Goal: Task Accomplishment & Management: Use online tool/utility

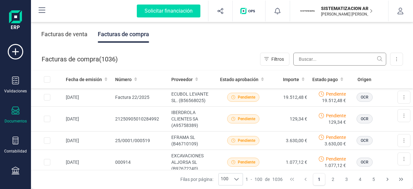
click at [311, 59] on input "text" at bounding box center [340, 59] width 93 height 13
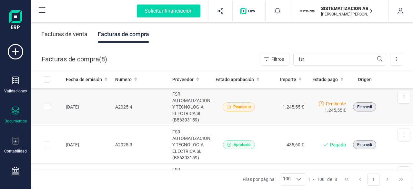
type input "fsr"
click at [193, 115] on td "FSR AUTOMATIZACION Y TECNOLOGIA ELECTRICA SL (B56303159)" at bounding box center [191, 107] width 43 height 38
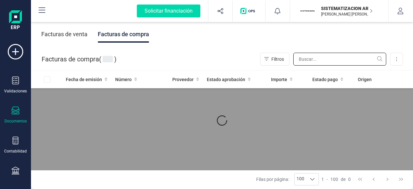
click at [309, 61] on input "text" at bounding box center [340, 59] width 93 height 13
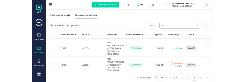
scroll to position [72, 0]
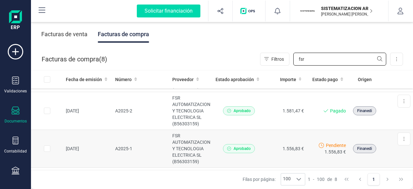
type input "fsr"
click at [270, 151] on td "1.556,83 €" at bounding box center [286, 149] width 42 height 38
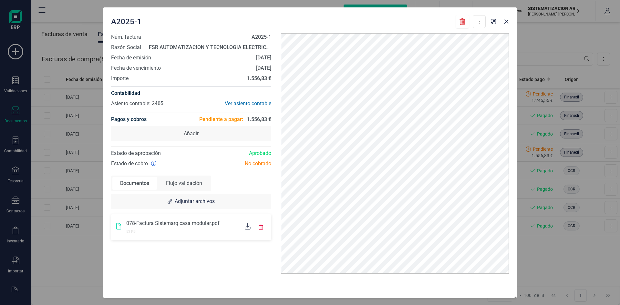
scroll to position [0, 0]
click at [85, 171] on div "A2025-1 Descargar documento Marcar como pagada Núm. factura A2025-1 Razón Socia…" at bounding box center [310, 152] width 620 height 305
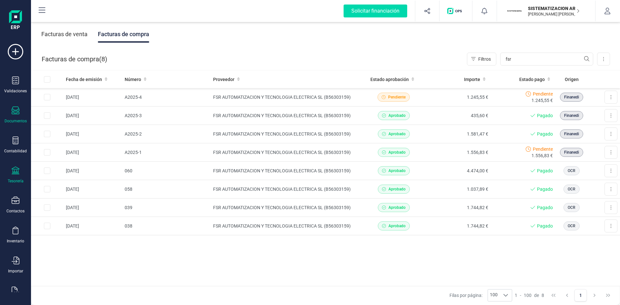
click at [16, 170] on icon at bounding box center [16, 171] width 8 height 8
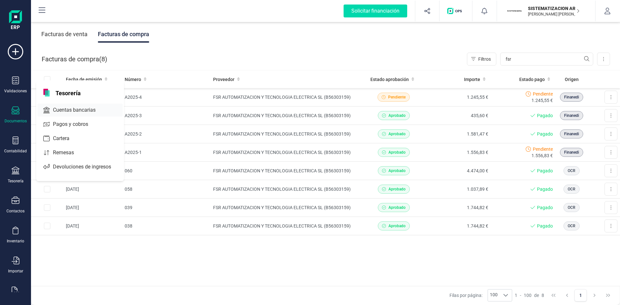
click at [60, 114] on div "Cuentas bancarias" at bounding box center [79, 110] width 85 height 13
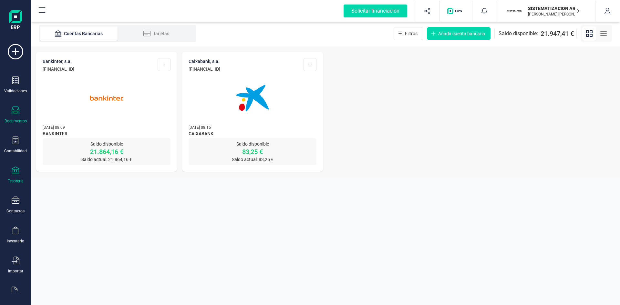
click at [13, 110] on icon at bounding box center [16, 111] width 8 height 8
click at [102, 189] on section "Cuentas Bancarias Tarjetas Filtros Añadir cuenta bancaria Saldo disponible: 21.…" at bounding box center [325, 163] width 589 height 284
click at [17, 87] on div "Validaciones" at bounding box center [16, 85] width 26 height 17
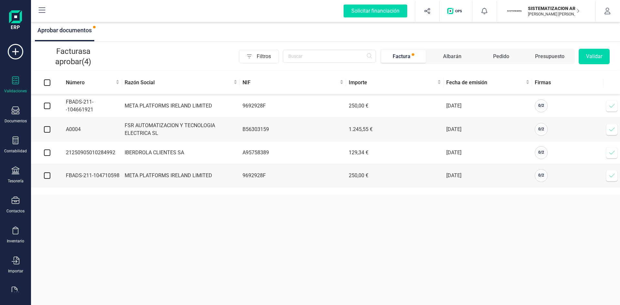
click at [45, 107] on input "checkbox" at bounding box center [47, 106] width 6 height 6
checkbox input "true"
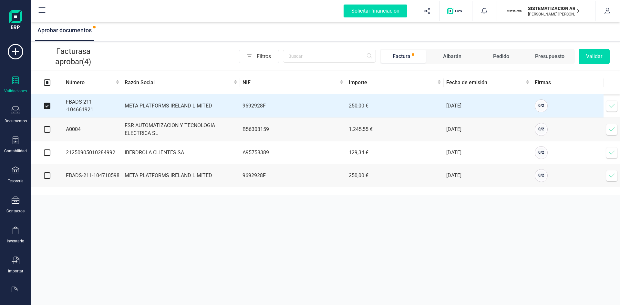
click at [48, 130] on input "checkbox" at bounding box center [47, 129] width 6 height 6
checkbox input "true"
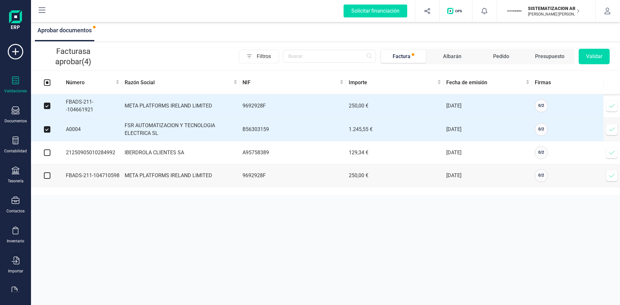
click at [45, 156] on input "checkbox" at bounding box center [47, 153] width 6 height 6
checkbox input "true"
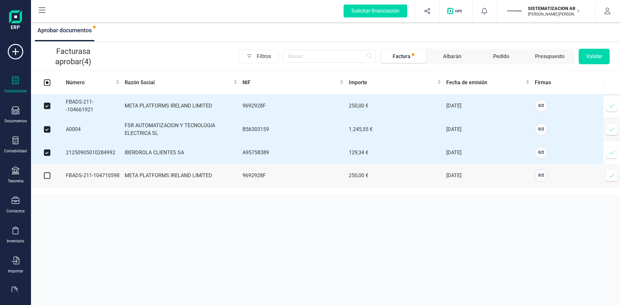
click at [48, 174] on input "checkbox" at bounding box center [47, 175] width 6 height 6
checkbox input "true"
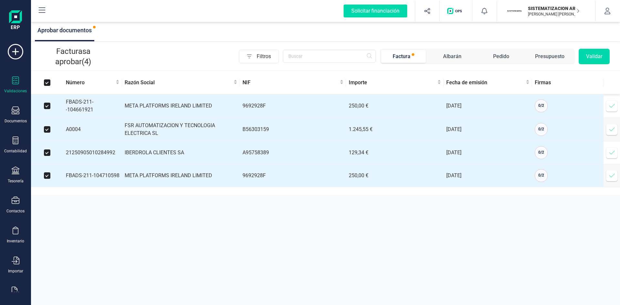
click at [413, 66] on div "Facturas a aprobar (4) Filtros Factura [PERSON_NAME] Pedido Presupuesto Validar" at bounding box center [325, 56] width 589 height 27
click at [413, 56] on button "Validar" at bounding box center [594, 56] width 31 height 15
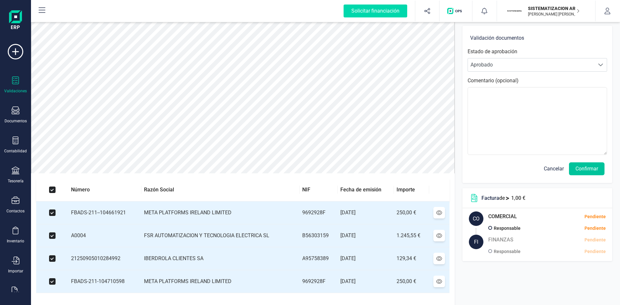
click at [413, 170] on button "Confirmar" at bounding box center [587, 168] width 36 height 13
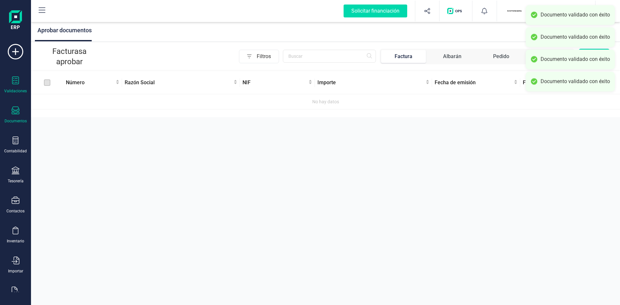
click at [20, 115] on div "Documentos" at bounding box center [16, 115] width 26 height 17
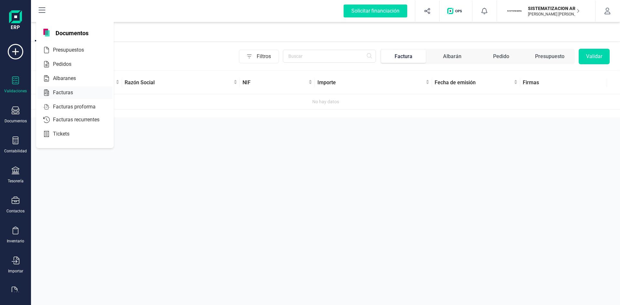
click at [63, 96] on span "Facturas" at bounding box center [67, 93] width 34 height 8
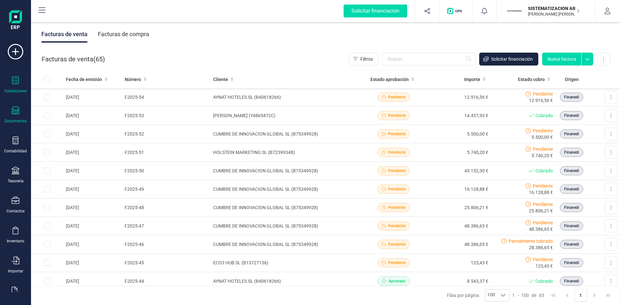
click at [10, 84] on div "Validaciones" at bounding box center [16, 85] width 26 height 17
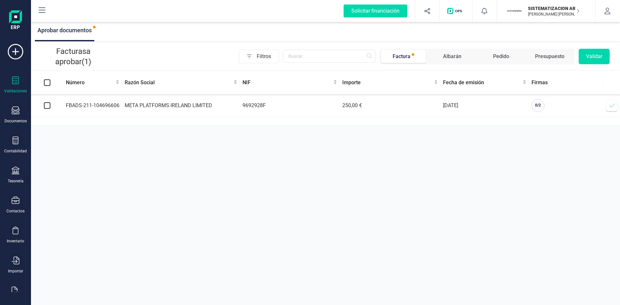
click at [45, 107] on input "checkbox" at bounding box center [47, 105] width 6 height 6
checkbox input "true"
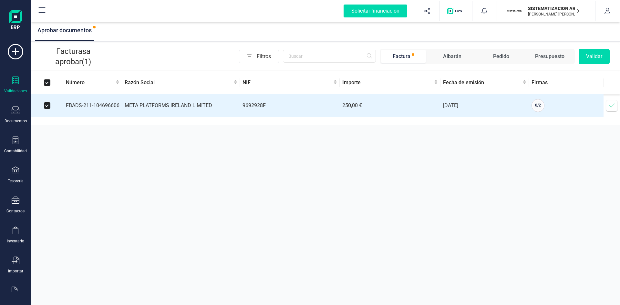
click at [413, 58] on button "Validar" at bounding box center [594, 56] width 31 height 15
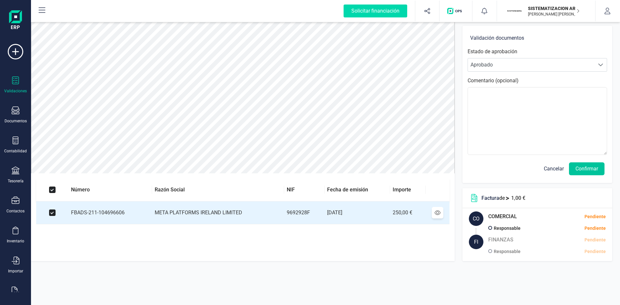
click at [413, 167] on button "Confirmar" at bounding box center [587, 168] width 36 height 13
drag, startPoint x: 591, startPoint y: 169, endPoint x: 594, endPoint y: 172, distance: 3.7
click at [413, 172] on button "Confirmar" at bounding box center [587, 168] width 36 height 13
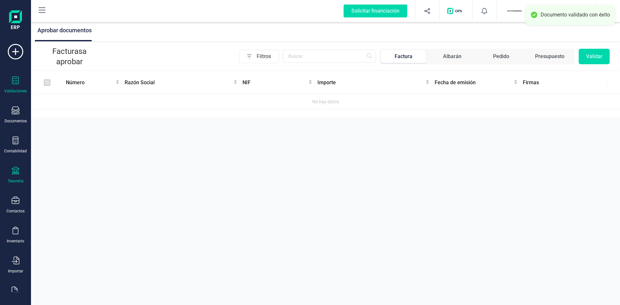
click at [15, 168] on icon at bounding box center [16, 171] width 8 height 8
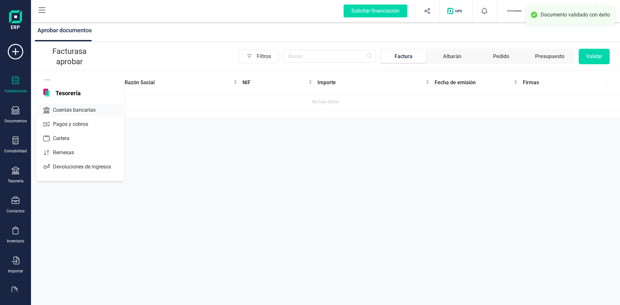
click at [81, 110] on span "Cuentas bancarias" at bounding box center [78, 110] width 57 height 8
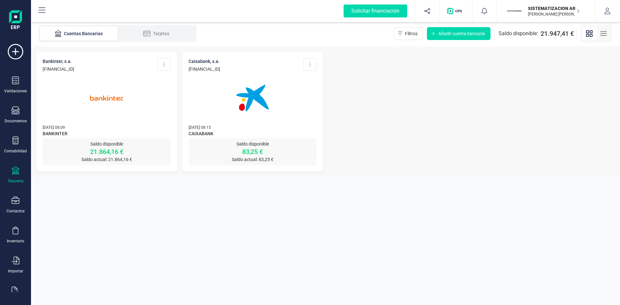
click at [270, 79] on img at bounding box center [252, 98] width 54 height 54
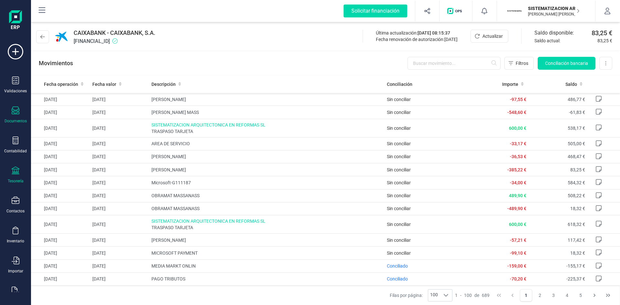
click at [12, 115] on div at bounding box center [16, 111] width 8 height 9
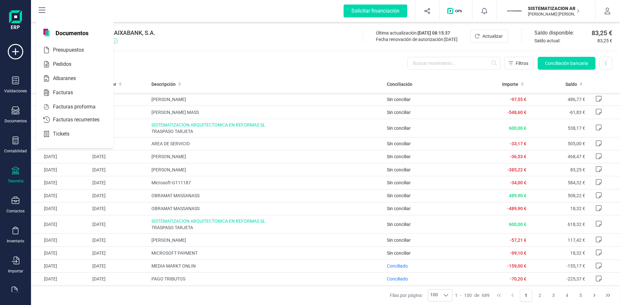
click at [15, 183] on div "Tesorería" at bounding box center [16, 181] width 16 height 5
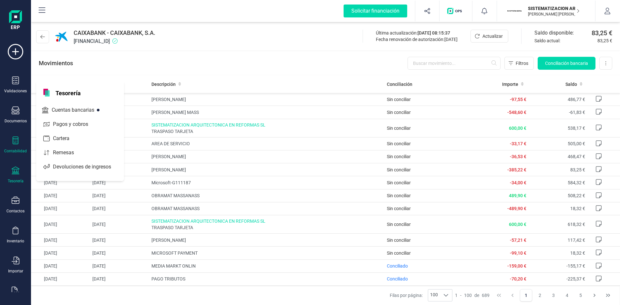
click at [15, 143] on icon at bounding box center [16, 141] width 6 height 8
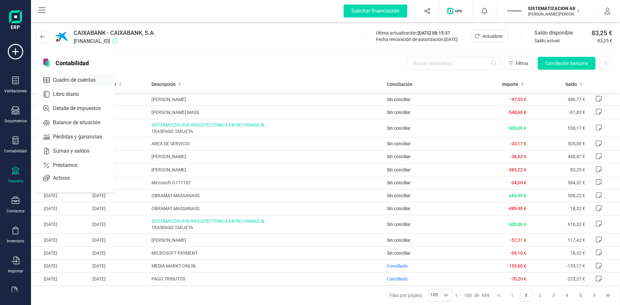
click at [76, 74] on div "Cuadro de cuentas" at bounding box center [75, 80] width 76 height 13
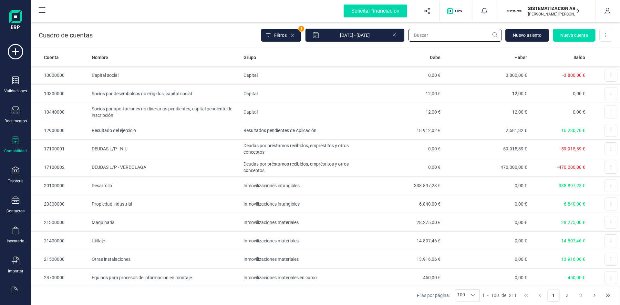
click at [413, 36] on input "text" at bounding box center [454, 35] width 93 height 13
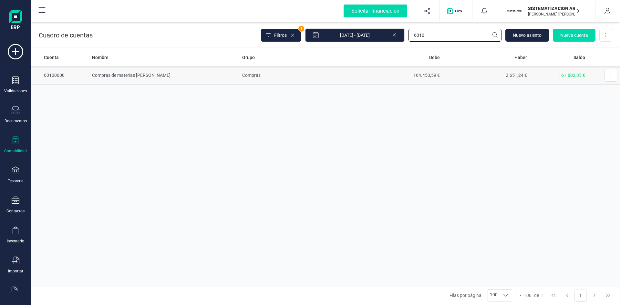
type input "6010"
click at [322, 78] on td "Compras" at bounding box center [298, 75] width 116 height 18
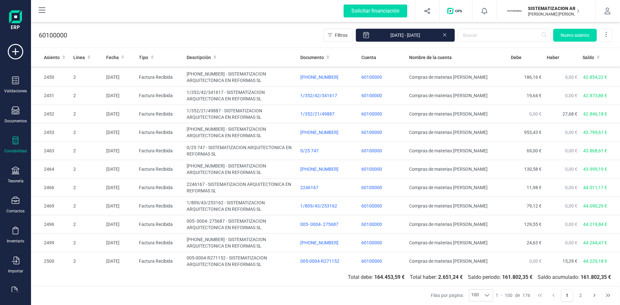
scroll to position [1606, 0]
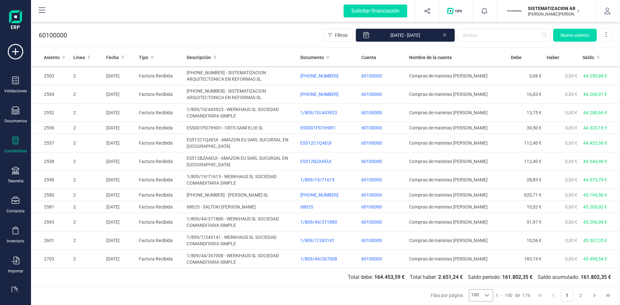
click at [413, 189] on div at bounding box center [487, 296] width 12 height 12
click at [413, 189] on button "2" at bounding box center [580, 295] width 12 height 12
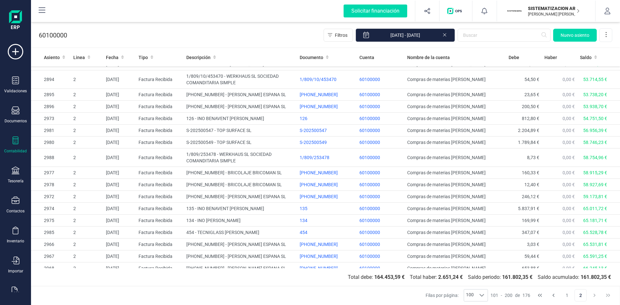
scroll to position [809, 0]
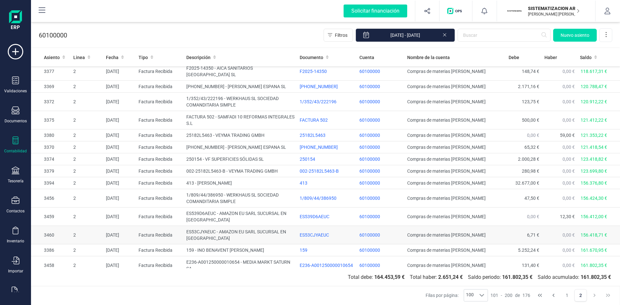
click at [368, 189] on span "60100000" at bounding box center [369, 234] width 21 height 5
click at [367, 181] on span "60100000" at bounding box center [369, 183] width 21 height 5
click at [249, 177] on td "413 - [PERSON_NAME]" at bounding box center [240, 183] width 113 height 12
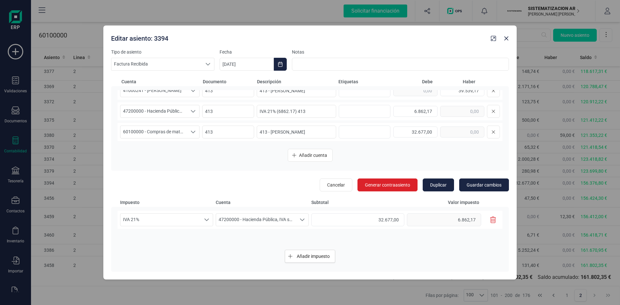
scroll to position [0, 0]
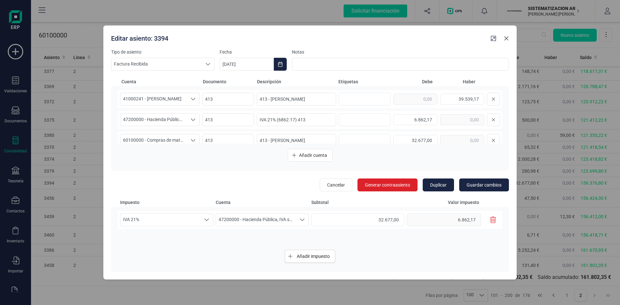
click at [413, 38] on icon "button" at bounding box center [506, 38] width 5 height 5
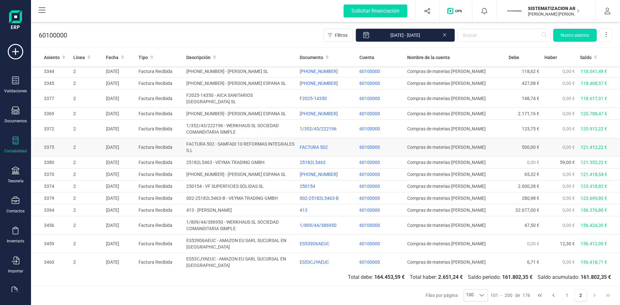
scroll to position [781, 0]
click at [321, 145] on div "FACTURA 502" at bounding box center [327, 148] width 55 height 6
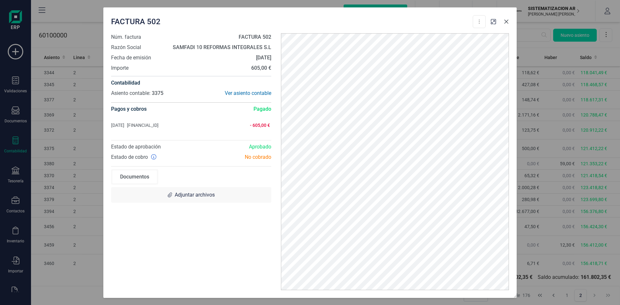
click at [413, 22] on icon "button" at bounding box center [506, 21] width 5 height 5
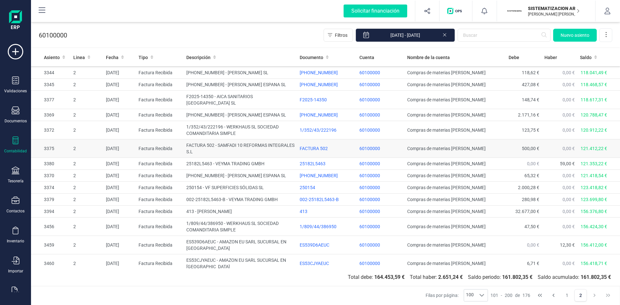
click at [262, 139] on td "FACTURA 502 - SAMFADI 10 REFORMAS INTEGRALES S.L" at bounding box center [240, 148] width 113 height 18
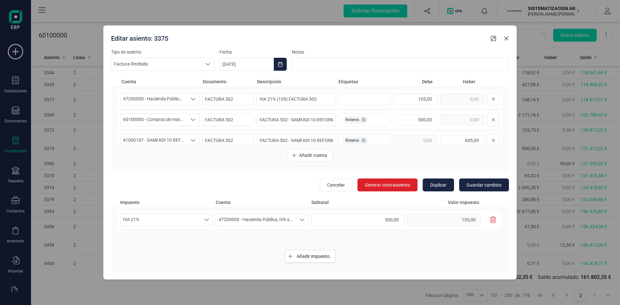
click at [413, 38] on icon "button" at bounding box center [506, 38] width 4 height 4
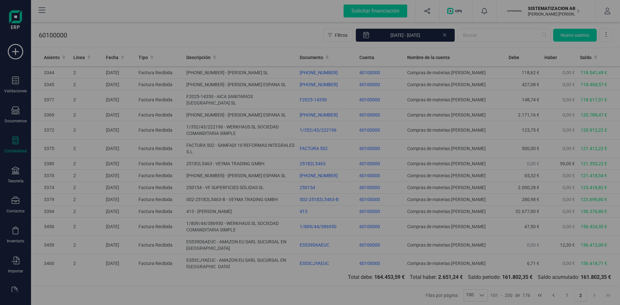
type input "[DATE]"
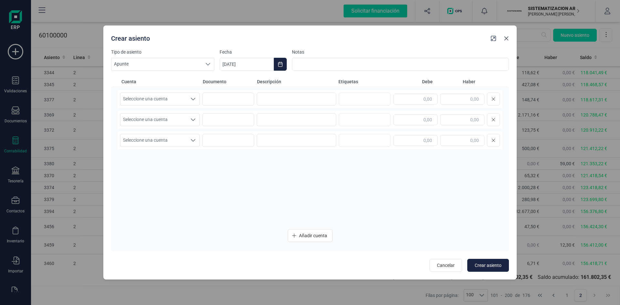
click at [413, 38] on icon "button" at bounding box center [506, 38] width 4 height 4
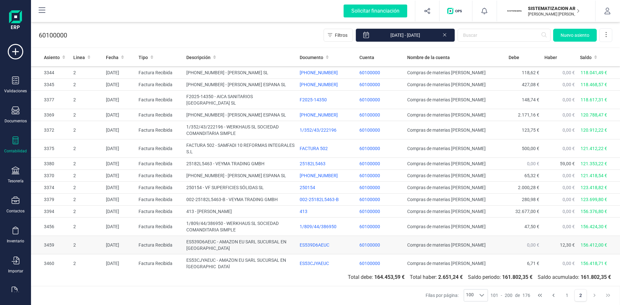
scroll to position [809, 0]
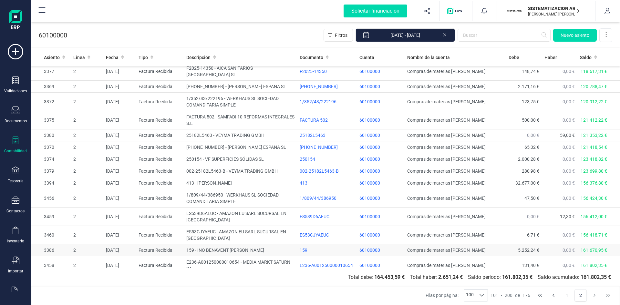
click at [297, 189] on td "159" at bounding box center [327, 250] width 60 height 12
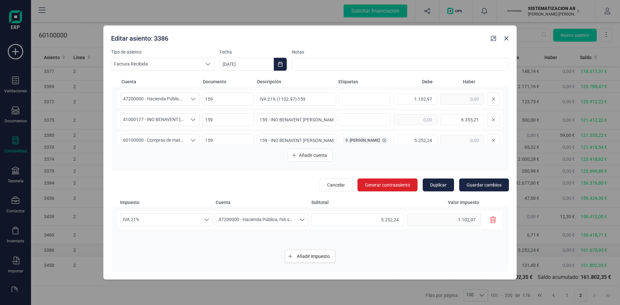
click at [325, 189] on div "IVA 21% IVA 21% IVA 21% 47200000 - Hacienda Pública, IVA soportado 47200000 - H…" at bounding box center [310, 228] width 385 height 34
click at [363, 189] on span "Subtotal" at bounding box center [357, 202] width 93 height 6
click at [413, 40] on icon "button" at bounding box center [506, 38] width 5 height 5
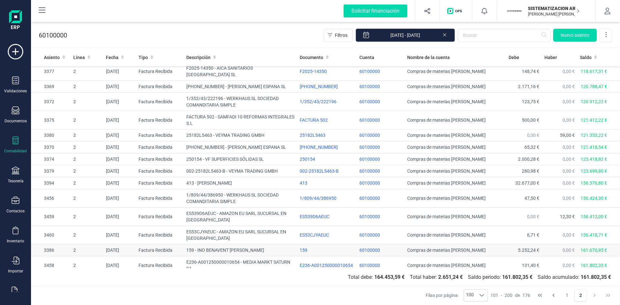
click at [260, 189] on td "159 - INO BENAVENT [PERSON_NAME]" at bounding box center [240, 250] width 113 height 12
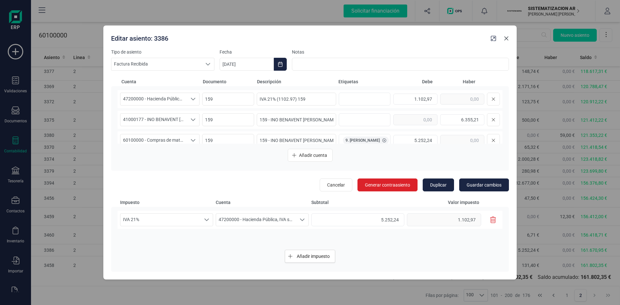
click at [413, 39] on icon "button" at bounding box center [506, 38] width 5 height 5
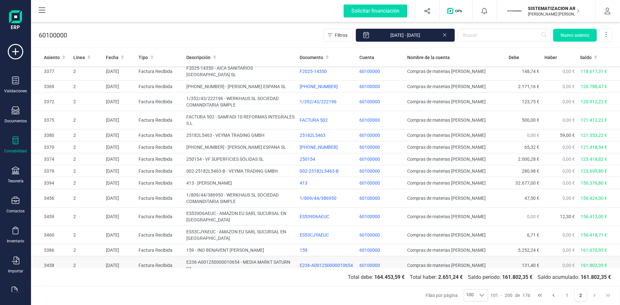
click at [273, 189] on td "E236-A001250000010654 - MEDIA MARKT SATURN SA" at bounding box center [240, 265] width 113 height 18
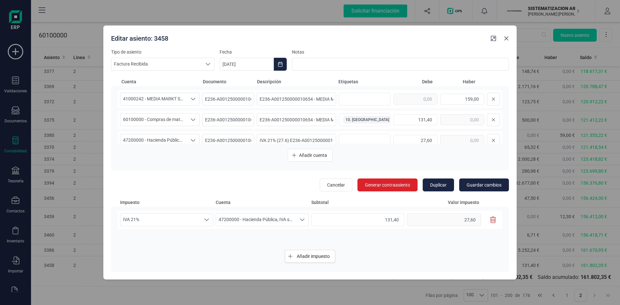
click at [413, 39] on icon "button" at bounding box center [506, 38] width 5 height 5
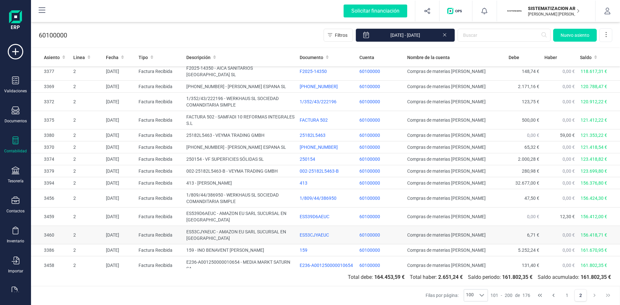
click at [275, 189] on td "ES53CJYAEUC - AMAZON EU SARL SUCURSAL EN [GEOGRAPHIC_DATA]" at bounding box center [240, 235] width 113 height 18
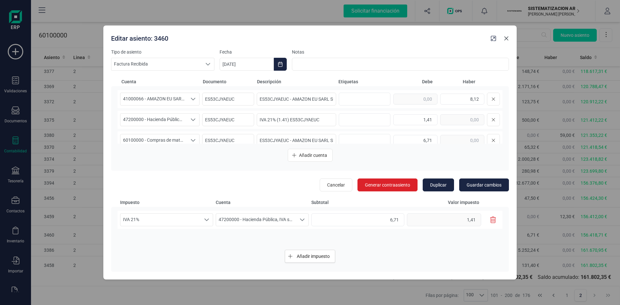
click at [413, 38] on icon "button" at bounding box center [506, 38] width 5 height 5
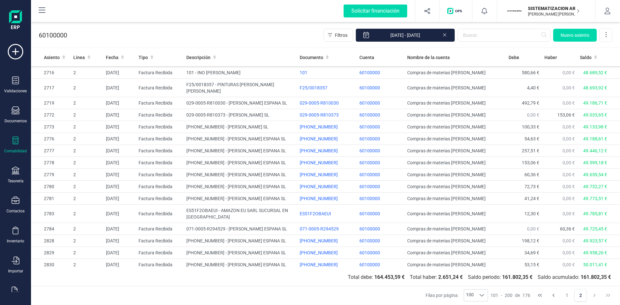
scroll to position [0, 0]
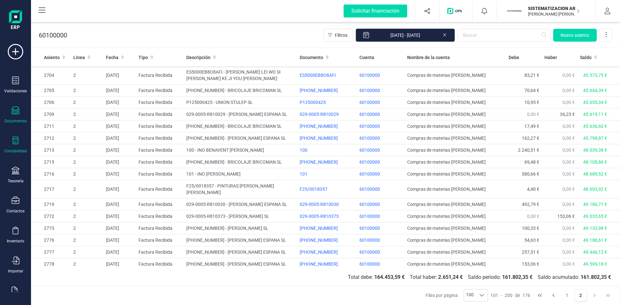
click at [17, 113] on icon at bounding box center [16, 111] width 8 height 8
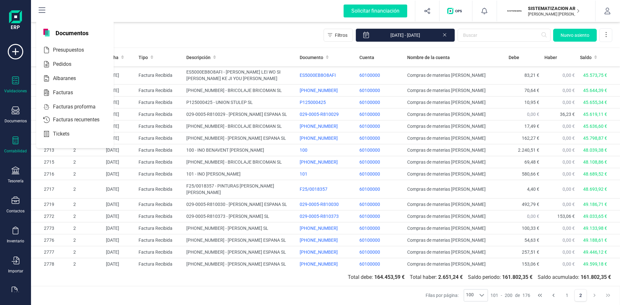
click at [7, 87] on div "Validaciones" at bounding box center [16, 85] width 26 height 17
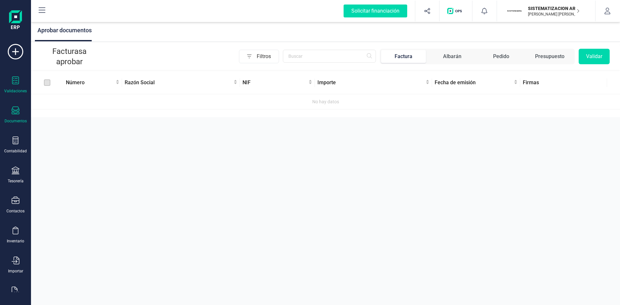
click at [16, 112] on icon at bounding box center [16, 111] width 8 height 8
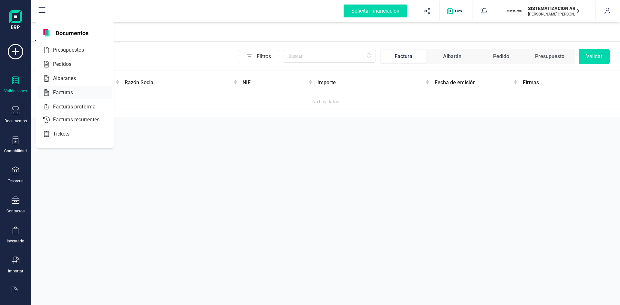
click at [77, 91] on div at bounding box center [79, 93] width 12 height 8
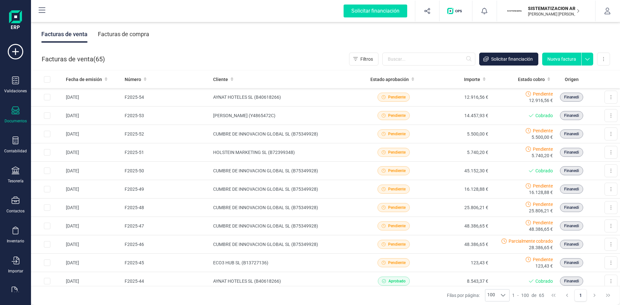
click at [129, 38] on div "Facturas de compra" at bounding box center [123, 34] width 51 height 17
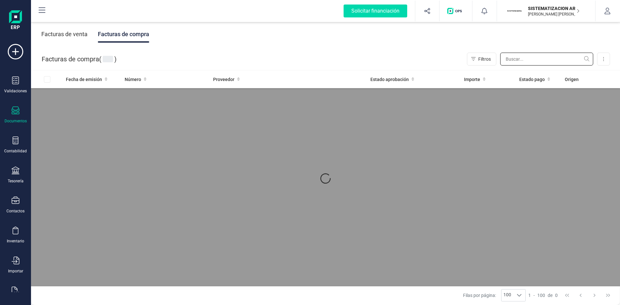
click at [413, 61] on input "text" at bounding box center [546, 59] width 93 height 13
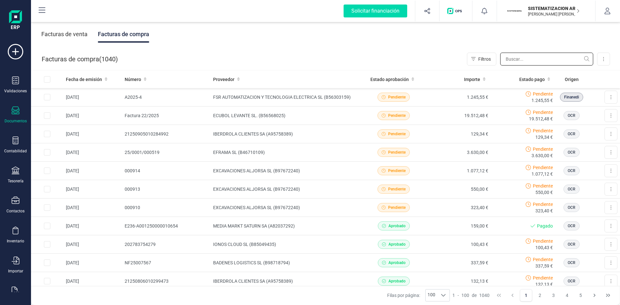
click at [413, 61] on input "text" at bounding box center [546, 59] width 93 height 13
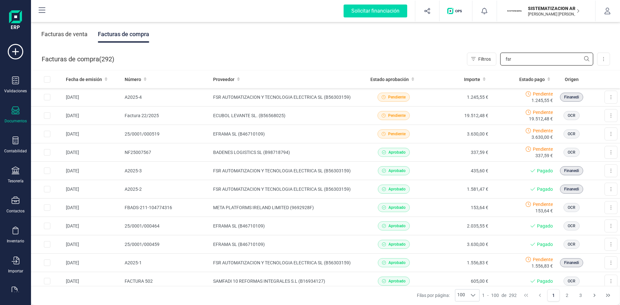
type input "fsr"
click at [413, 99] on div "Pendiente" at bounding box center [394, 97] width 60 height 9
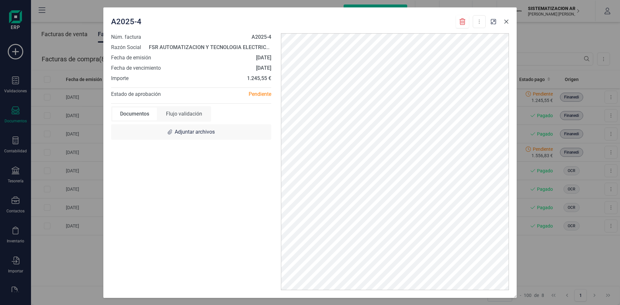
click at [413, 24] on icon "button" at bounding box center [506, 21] width 5 height 5
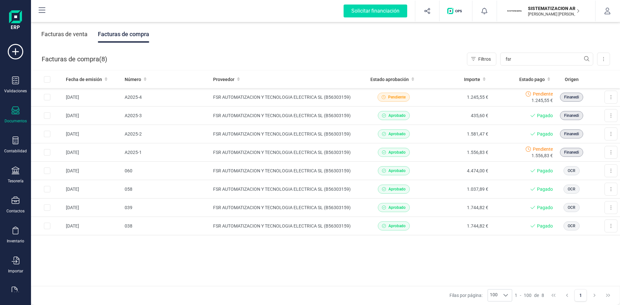
click at [82, 34] on div "Facturas de venta" at bounding box center [64, 34] width 46 height 17
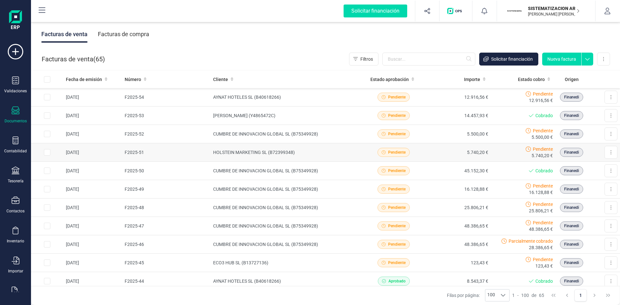
click at [333, 147] on td "HOLSTEIN MARKETING SL (B72399348)" at bounding box center [286, 152] width 151 height 18
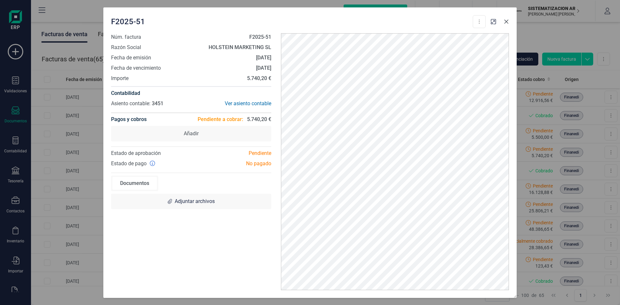
click at [413, 21] on icon "button" at bounding box center [506, 21] width 5 height 5
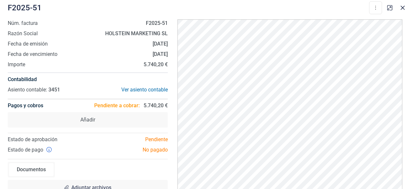
scroll to position [21, 0]
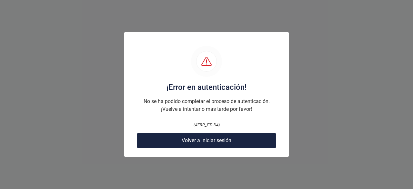
click at [234, 141] on button "Volver a iniciar sesión" at bounding box center [206, 140] width 139 height 15
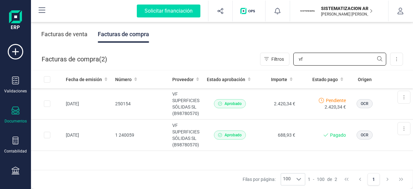
click at [305, 63] on input "vf" at bounding box center [340, 59] width 93 height 13
type input "v"
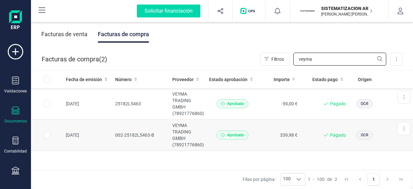
type input "veyma"
click at [251, 130] on td "Aprobado" at bounding box center [233, 134] width 52 height 31
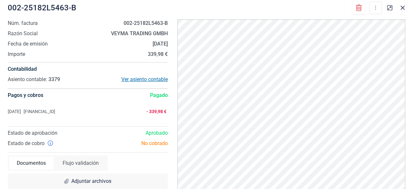
click at [163, 77] on div "Ver asiento contable" at bounding box center [128, 80] width 80 height 8
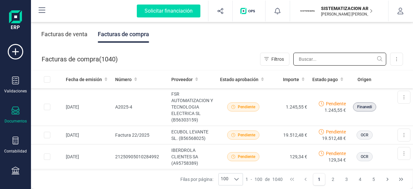
click at [307, 60] on input "text" at bounding box center [340, 59] width 93 height 13
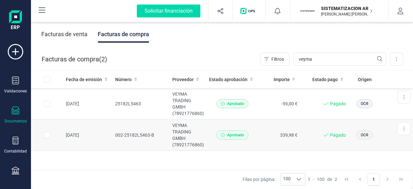
click at [191, 126] on td "VEYMA TRADING GMBH (78921776860)" at bounding box center [188, 134] width 37 height 31
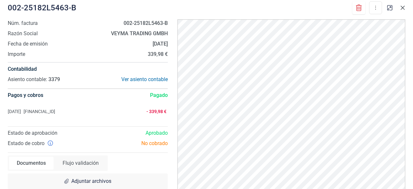
click at [404, 9] on icon "button" at bounding box center [403, 8] width 4 height 4
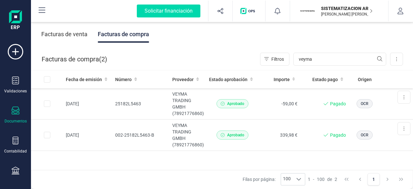
click at [326, 52] on div "Facturas de compra ( 2 ) Filtros veyma Importar Carga masiva (Excel) Factura el…" at bounding box center [222, 59] width 382 height 22
click at [320, 60] on input "veyma" at bounding box center [340, 59] width 93 height 13
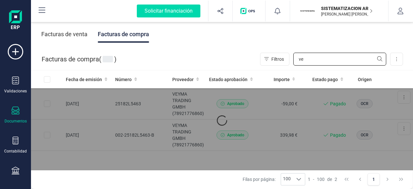
type input "v"
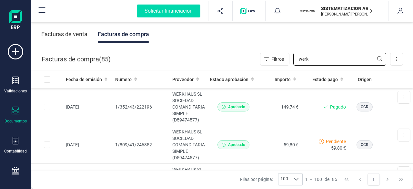
click at [334, 60] on input "werk" at bounding box center [340, 59] width 93 height 13
type input "w"
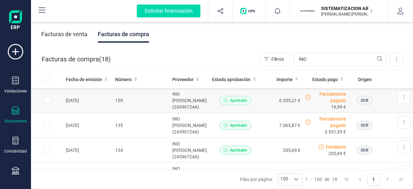
click at [158, 106] on td "159" at bounding box center [141, 100] width 57 height 25
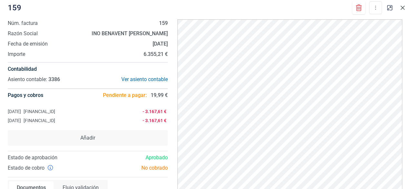
click at [403, 10] on icon "button" at bounding box center [402, 7] width 5 height 5
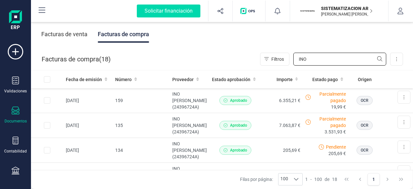
click at [313, 57] on input "INO" at bounding box center [340, 59] width 93 height 13
type input "I"
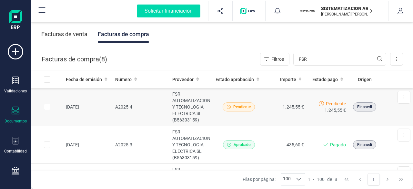
click at [213, 104] on td "Pendiente" at bounding box center [239, 107] width 52 height 38
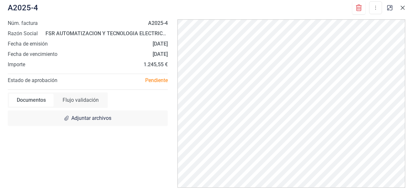
click at [405, 8] on icon "button" at bounding box center [402, 7] width 5 height 5
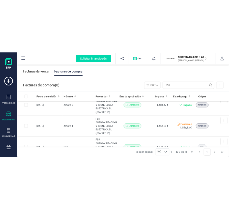
scroll to position [92, 0]
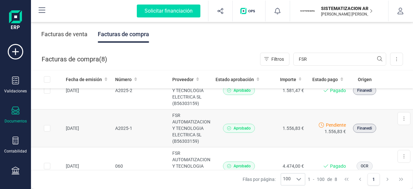
click at [129, 129] on td "A2025-1" at bounding box center [141, 128] width 57 height 38
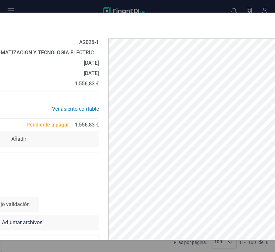
drag, startPoint x: 187, startPoint y: 0, endPoint x: 35, endPoint y: 169, distance: 227.3
click at [35, 169] on div "Aprobado" at bounding box center [19, 166] width 170 height 8
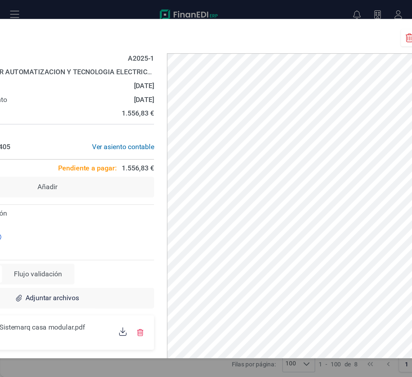
scroll to position [0, 0]
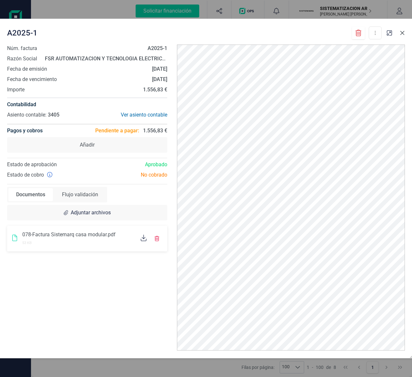
click at [405, 35] on icon "button" at bounding box center [402, 32] width 5 height 5
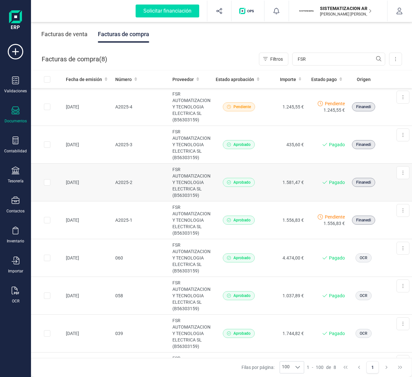
click at [136, 189] on td "A2025-2" at bounding box center [141, 183] width 57 height 38
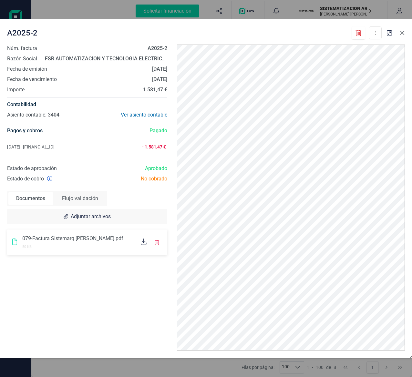
click at [400, 36] on button "button" at bounding box center [402, 33] width 10 height 10
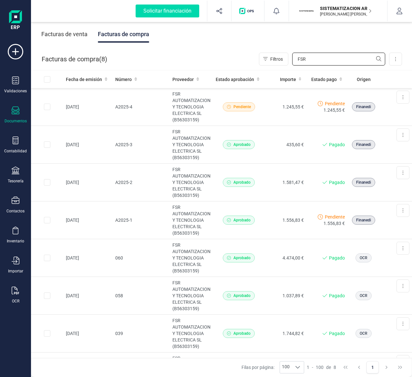
click at [314, 65] on input "FSR" at bounding box center [338, 59] width 93 height 13
type input "F"
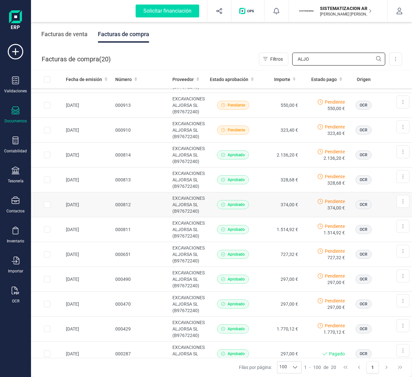
scroll to position [1, 0]
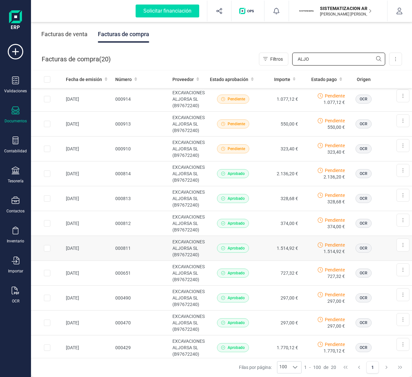
type input "ALJO"
click at [149, 189] on td "000811" at bounding box center [141, 248] width 57 height 25
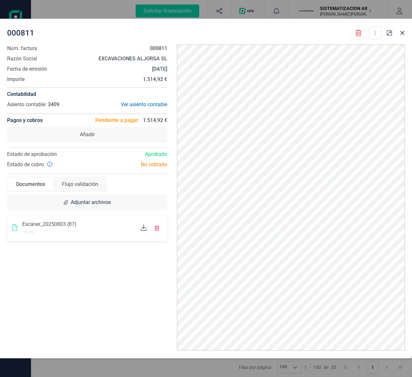
click at [83, 189] on div "Escáner_20250803 (87)" at bounding box center [78, 225] width 113 height 8
click at [141, 189] on icon at bounding box center [144, 227] width 6 height 6
click at [402, 35] on icon "button" at bounding box center [402, 32] width 5 height 5
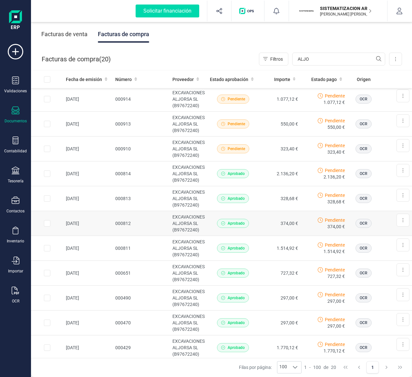
click at [158, 189] on td "000812" at bounding box center [141, 223] width 57 height 25
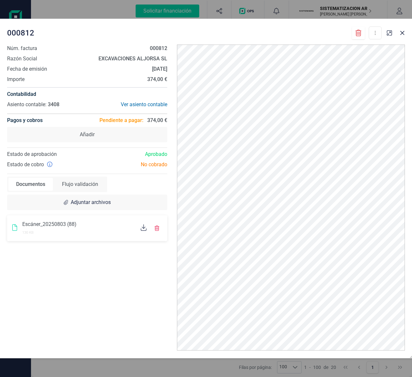
click at [140, 189] on div at bounding box center [143, 228] width 11 height 8
click at [403, 34] on icon "button" at bounding box center [402, 32] width 5 height 5
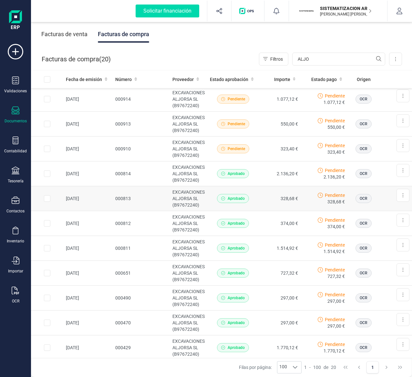
click at [142, 189] on td "000813" at bounding box center [141, 198] width 57 height 25
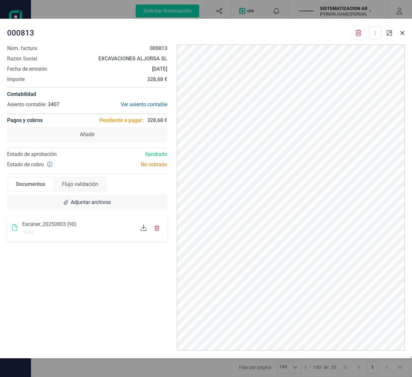
click at [142, 189] on icon at bounding box center [144, 227] width 6 height 6
click at [403, 33] on icon "button" at bounding box center [402, 32] width 5 height 5
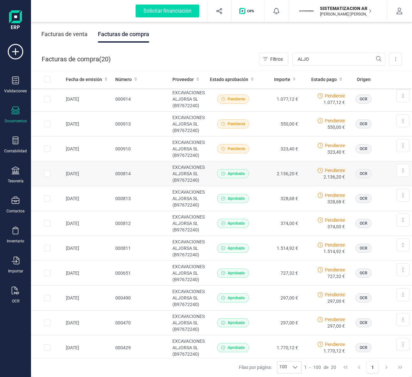
click at [134, 169] on td "000814" at bounding box center [141, 173] width 57 height 25
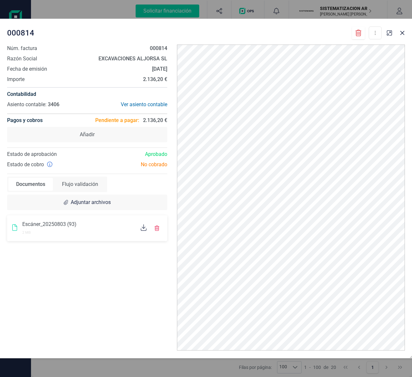
click at [139, 189] on div at bounding box center [143, 228] width 11 height 8
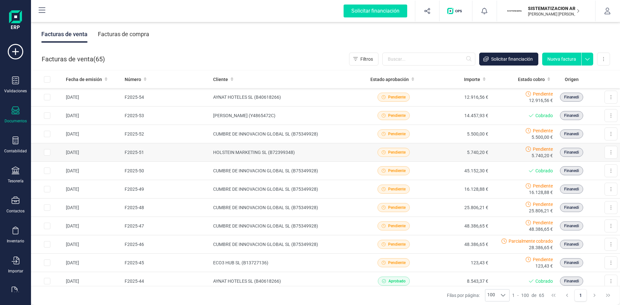
click at [426, 157] on td "5.740,20 €" at bounding box center [458, 152] width 65 height 18
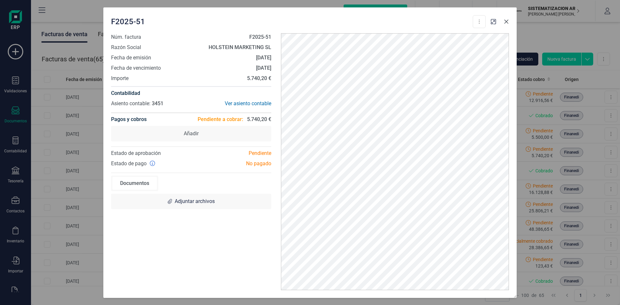
click at [506, 21] on icon "button" at bounding box center [506, 21] width 4 height 4
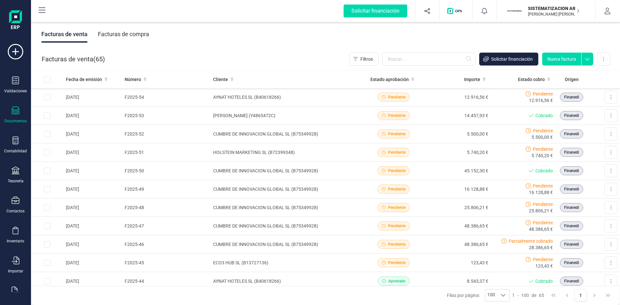
click at [15, 110] on icon at bounding box center [16, 111] width 8 height 8
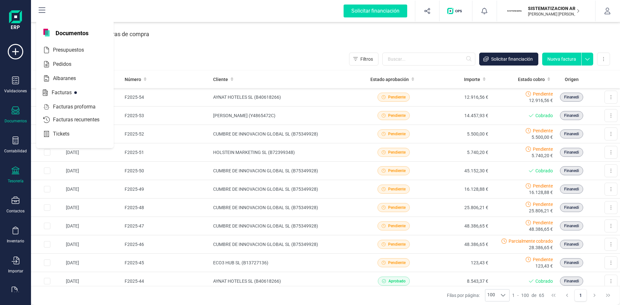
click at [16, 175] on div at bounding box center [16, 171] width 8 height 9
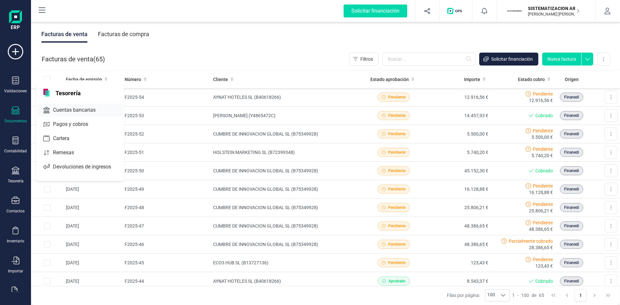
click at [64, 108] on span "Cuentas bancarias" at bounding box center [78, 110] width 57 height 8
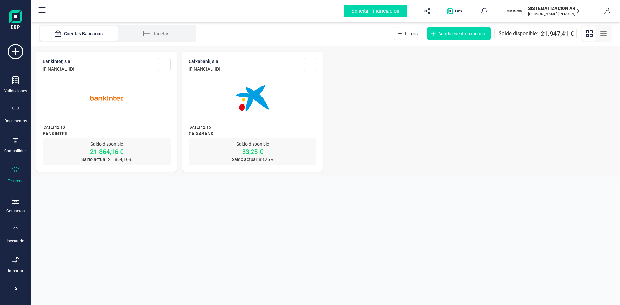
click at [127, 103] on img at bounding box center [106, 98] width 54 height 54
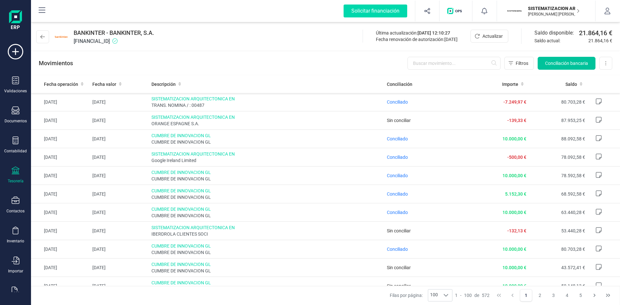
click at [553, 65] on span "Conciliación bancaria" at bounding box center [566, 63] width 43 height 6
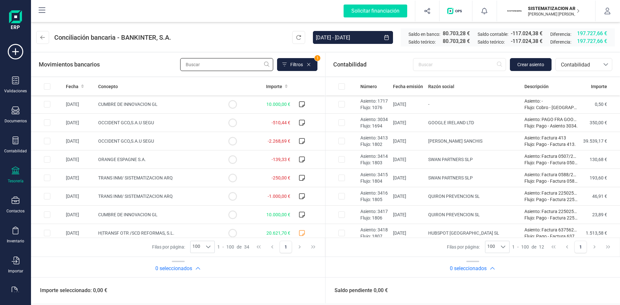
click at [216, 65] on input "text" at bounding box center [226, 64] width 93 height 13
type input "t"
click at [45, 36] on icon at bounding box center [42, 37] width 5 height 5
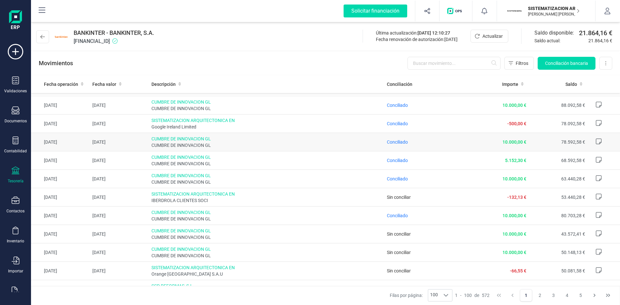
scroll to position [35, 0]
click at [550, 66] on span "Conciliación bancaria" at bounding box center [566, 63] width 43 height 6
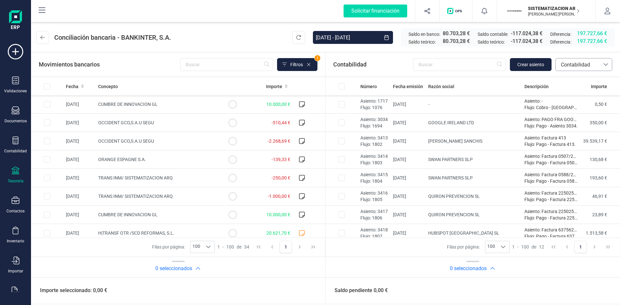
click at [576, 67] on span "Contabilidad" at bounding box center [577, 65] width 39 height 8
click at [536, 66] on span "Crear asiento" at bounding box center [530, 64] width 27 height 6
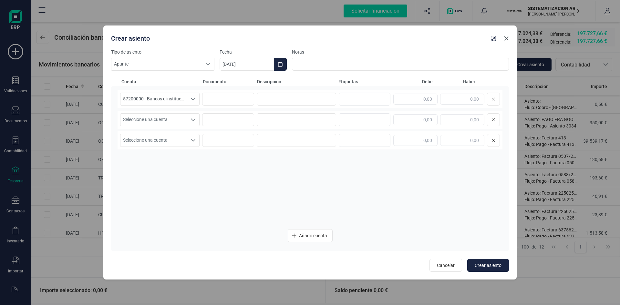
click at [507, 42] on button "button" at bounding box center [506, 38] width 10 height 10
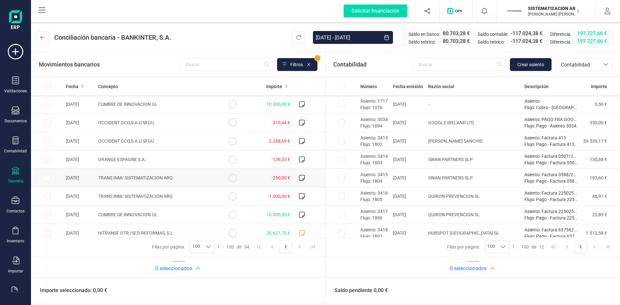
click at [46, 176] on input "Row Selected 40a0fad4-9355-44f8-afcd-2acc52995638" at bounding box center [47, 178] width 6 height 6
checkbox input "true"
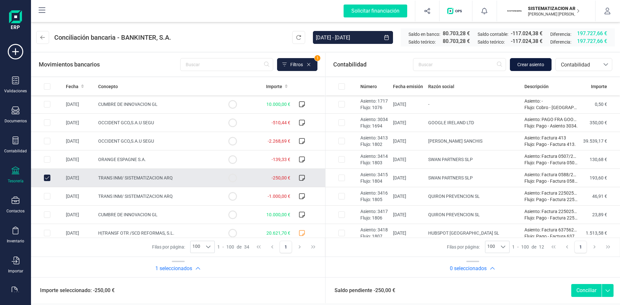
click at [535, 63] on span "Crear asiento" at bounding box center [530, 64] width 27 height 6
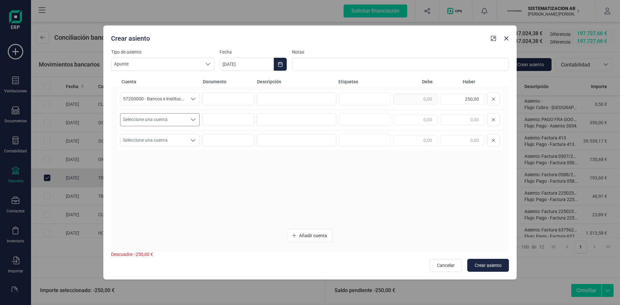
click at [191, 117] on icon "Seleccione una cuenta" at bounding box center [193, 119] width 5 height 5
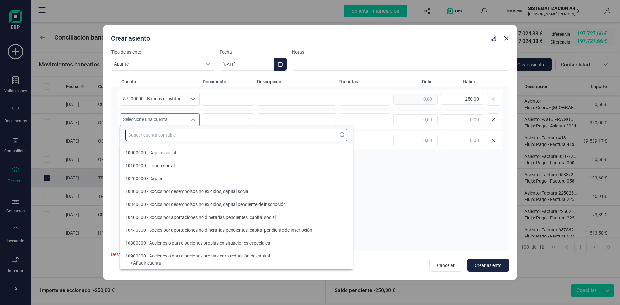
click at [175, 138] on input "text" at bounding box center [236, 135] width 222 height 12
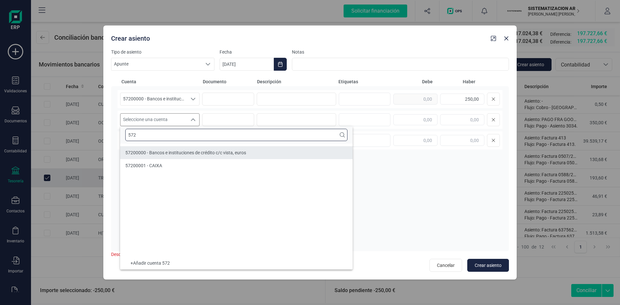
type input "572"
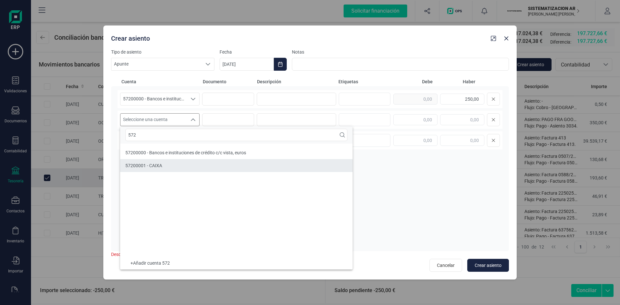
click at [174, 161] on li "57200001 - CAIXA" at bounding box center [236, 165] width 232 height 13
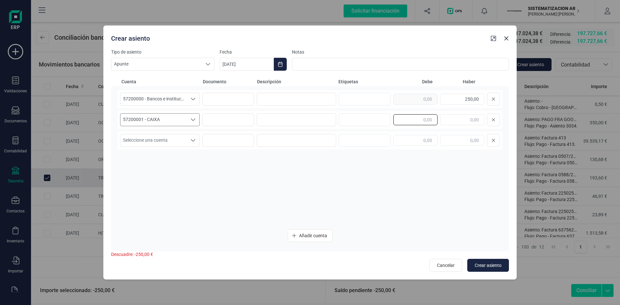
click at [426, 121] on input "text" at bounding box center [415, 119] width 44 height 11
type input "250,00"
click at [309, 62] on input at bounding box center [400, 64] width 217 height 13
click at [284, 93] on input at bounding box center [296, 99] width 79 height 13
click at [483, 268] on span "Crear asiento" at bounding box center [488, 265] width 27 height 6
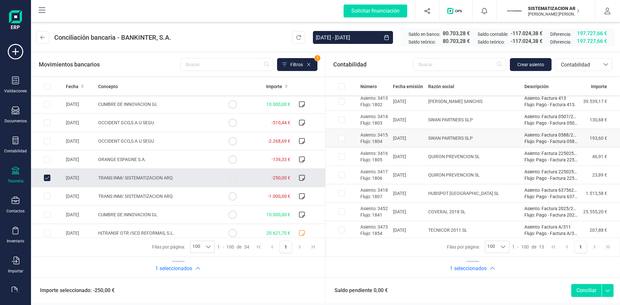
scroll to position [97, 0]
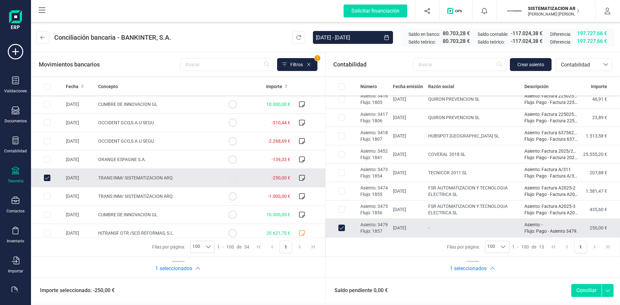
click at [575, 288] on button "Conciliar" at bounding box center [586, 290] width 30 height 13
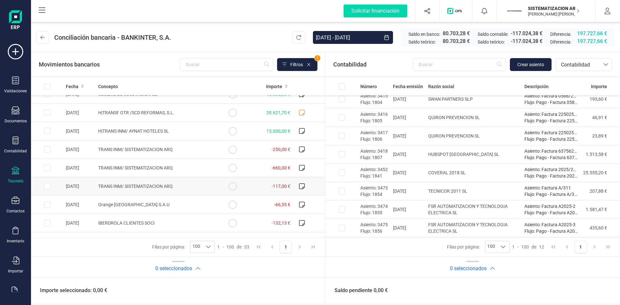
scroll to position [103, 0]
click at [46, 147] on input "Row Selected e30938a7-2678-4b66-8623-5f89518eaa82" at bounding box center [47, 148] width 6 height 6
checkbox input "true"
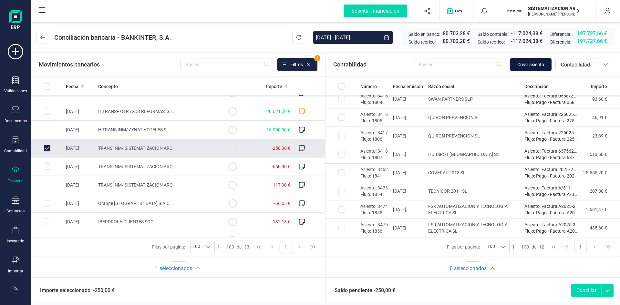
click at [536, 63] on span "Crear asiento" at bounding box center [530, 64] width 27 height 6
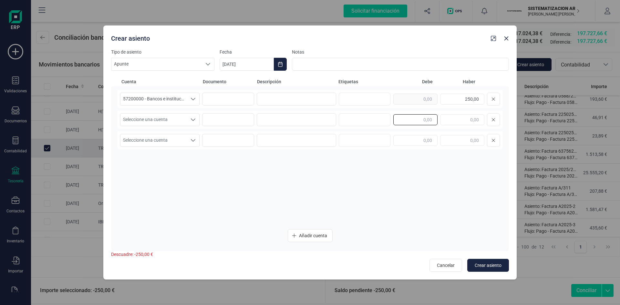
click at [426, 123] on input "text" at bounding box center [415, 119] width 44 height 11
type input "250,00"
click at [188, 122] on div "Seleccione una cuenta" at bounding box center [193, 120] width 12 height 12
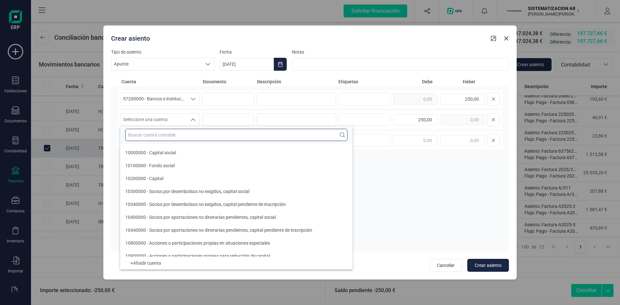
click at [170, 136] on input "text" at bounding box center [236, 135] width 222 height 12
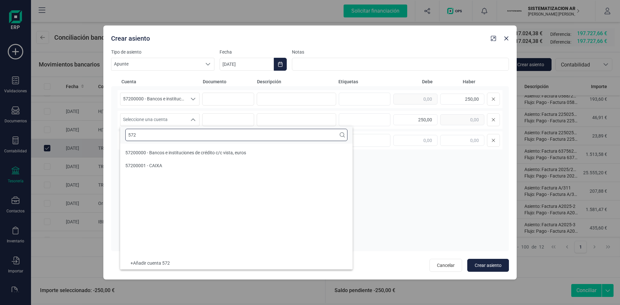
scroll to position [0, 0]
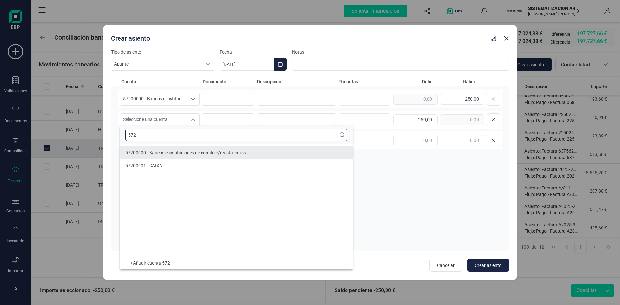
type input "572"
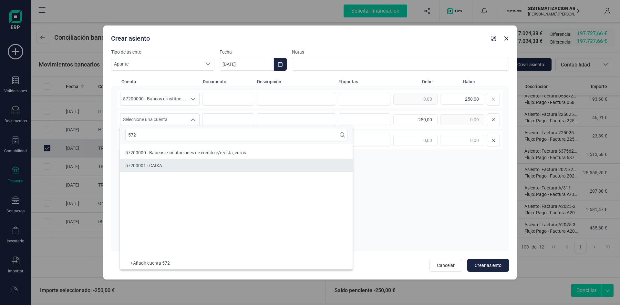
click at [174, 163] on li "57200001 - CAIXA" at bounding box center [236, 165] width 232 height 13
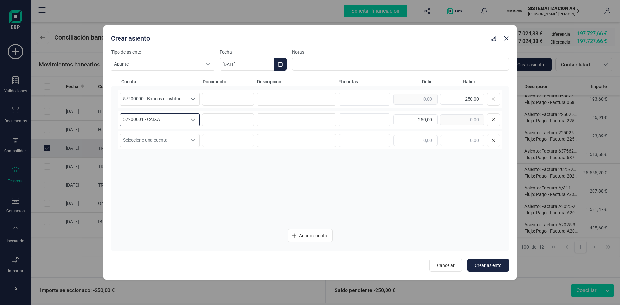
click at [491, 272] on div "Tipo de asiento Apunte Apunte Apunte Fecha 09/09/2025 Notas Cuenta Documento De…" at bounding box center [309, 164] width 413 height 231
click at [489, 267] on span "Crear asiento" at bounding box center [488, 265] width 27 height 6
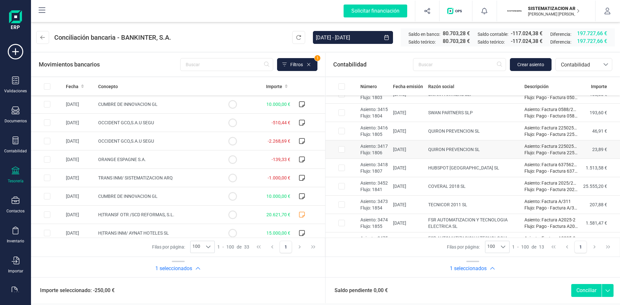
scroll to position [97, 0]
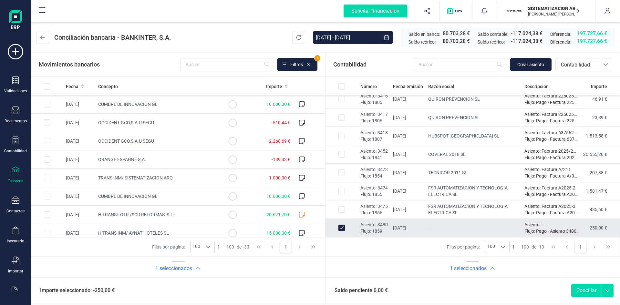
click at [588, 294] on button "Conciliar" at bounding box center [586, 290] width 30 height 13
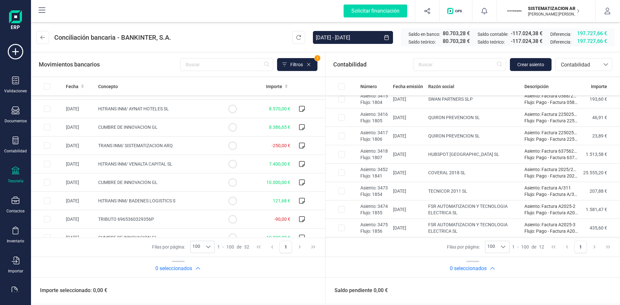
scroll to position [235, 0]
click at [202, 65] on input "text" at bounding box center [226, 64] width 93 height 13
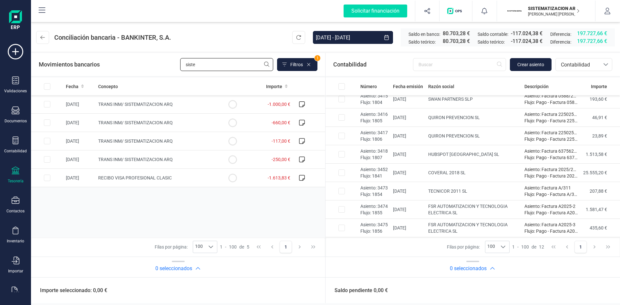
scroll to position [0, 0]
type input "siste"
click at [47, 161] on input "Row Selected beb94e35-b5aa-4246-9a4d-92d8c944414f" at bounding box center [47, 159] width 6 height 6
checkbox input "true"
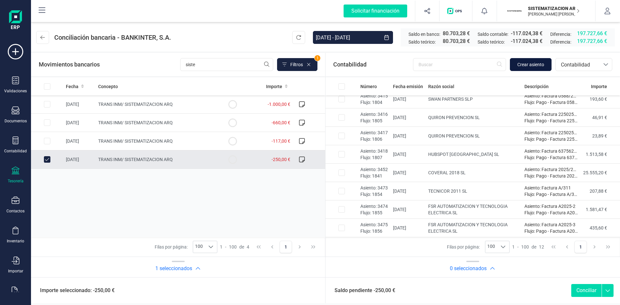
click at [526, 61] on span "Crear asiento" at bounding box center [530, 64] width 27 height 6
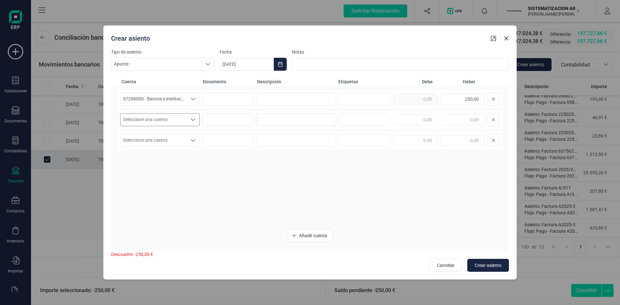
click at [142, 119] on span "Seleccione una cuenta" at bounding box center [153, 120] width 67 height 12
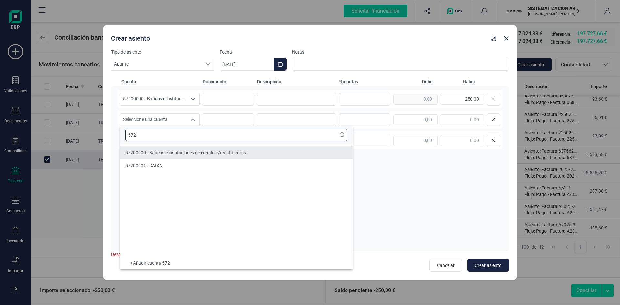
type input "572"
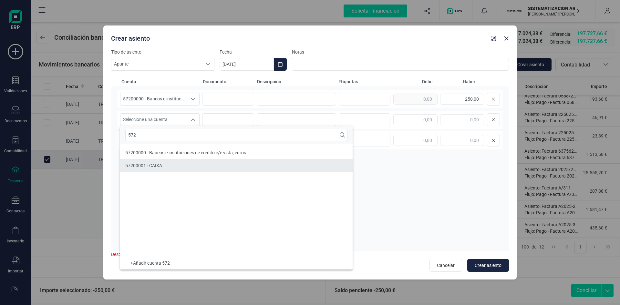
click at [162, 166] on li "57200001 - CAIXA" at bounding box center [236, 165] width 232 height 13
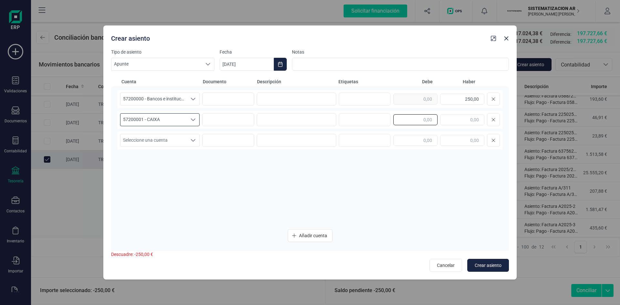
click at [423, 122] on input "text" at bounding box center [415, 119] width 44 height 11
type input "250,00"
click at [489, 263] on span "Crear asiento" at bounding box center [488, 265] width 27 height 6
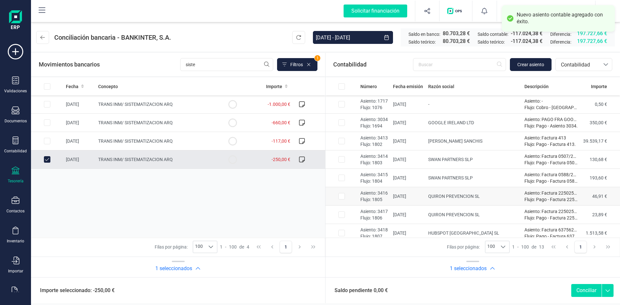
scroll to position [97, 0]
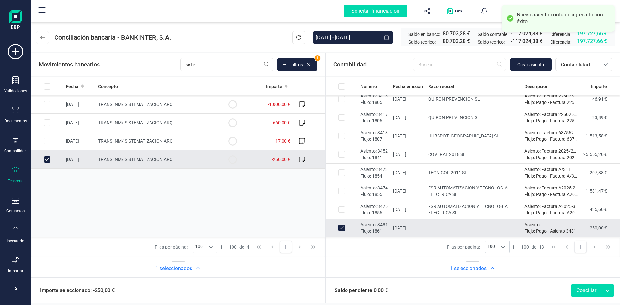
click at [582, 290] on button "Conciliar" at bounding box center [586, 290] width 30 height 13
checkbox input "false"
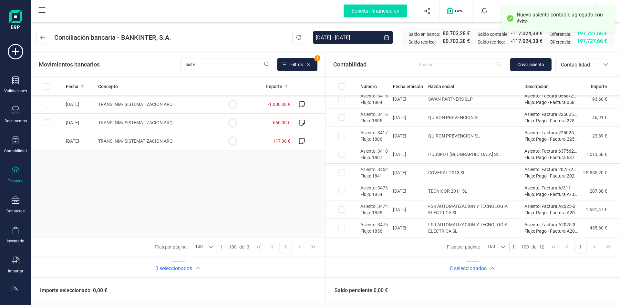
scroll to position [79, 0]
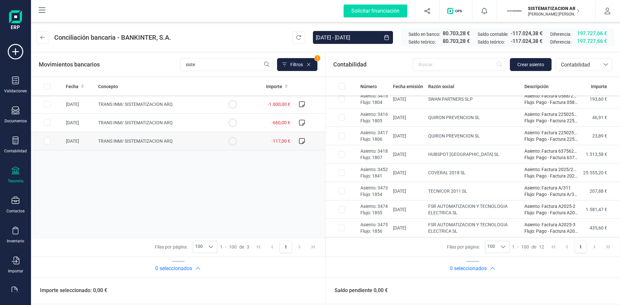
click at [137, 142] on span "TRANS INM/ SISTEMATIZACION ARQ" at bounding box center [135, 141] width 75 height 5
checkbox input "true"
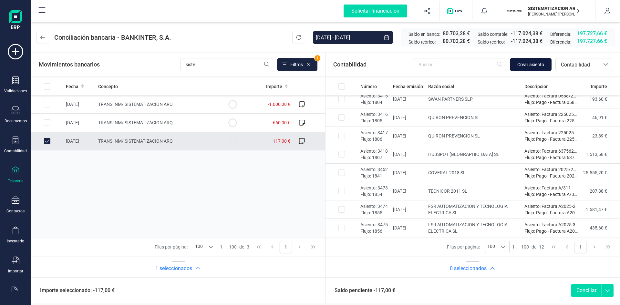
click at [521, 68] on button "Crear asiento" at bounding box center [531, 64] width 42 height 13
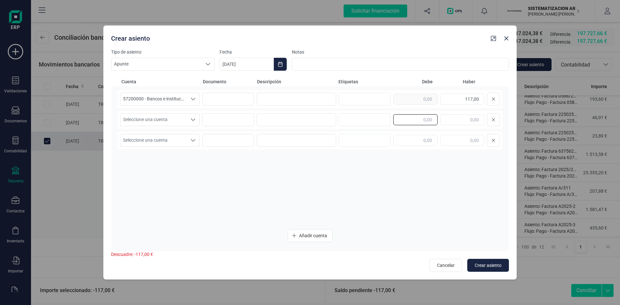
click at [404, 116] on input "text" at bounding box center [415, 119] width 44 height 11
type input "117,00"
click at [184, 127] on div "Seleccione una cuenta Seleccione una cuenta 117,00" at bounding box center [310, 120] width 385 height 18
click at [186, 123] on span "Seleccione una cuenta" at bounding box center [153, 120] width 67 height 12
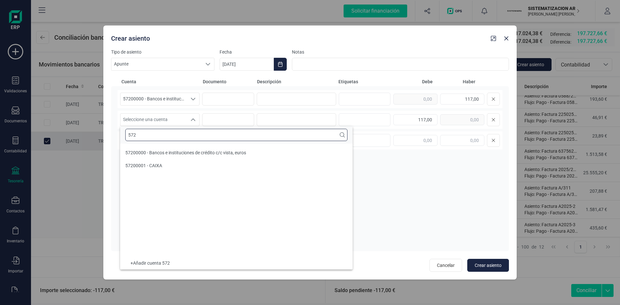
scroll to position [0, 0]
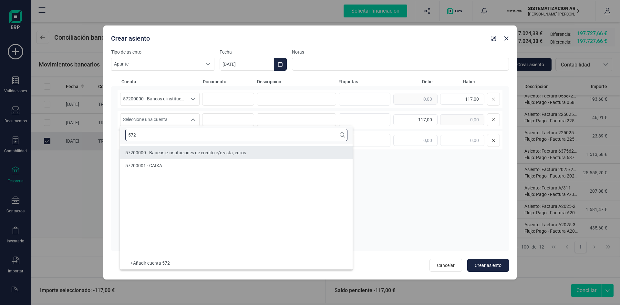
type input "572"
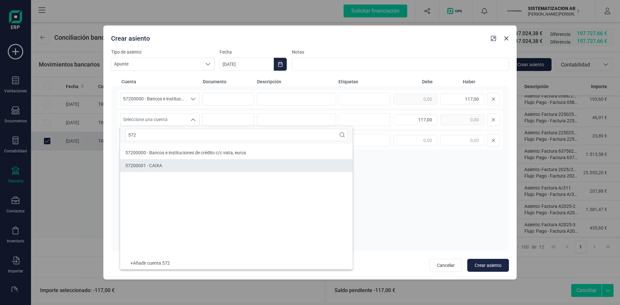
click at [170, 161] on li "57200001 - CAIXA" at bounding box center [236, 165] width 232 height 13
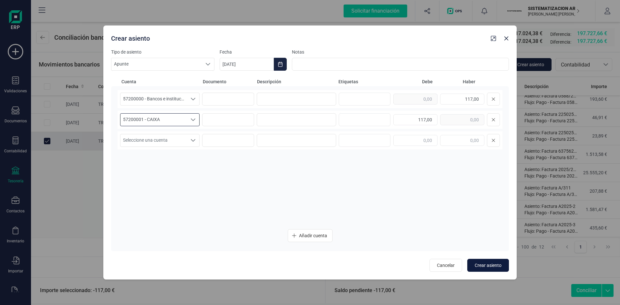
click at [479, 266] on span "Crear asiento" at bounding box center [488, 265] width 27 height 6
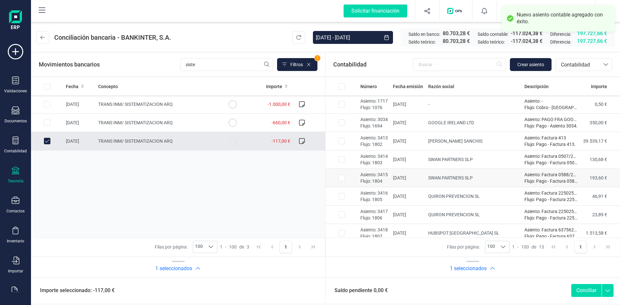
scroll to position [97, 0]
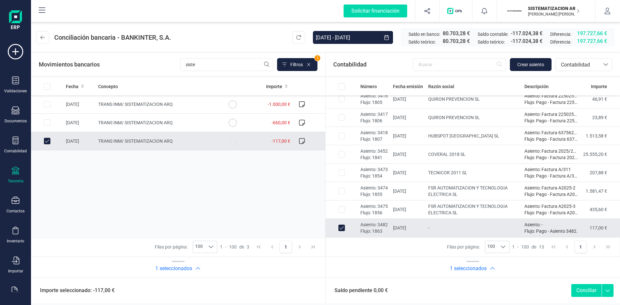
click at [581, 289] on button "Conciliar" at bounding box center [586, 290] width 30 height 13
checkbox input "false"
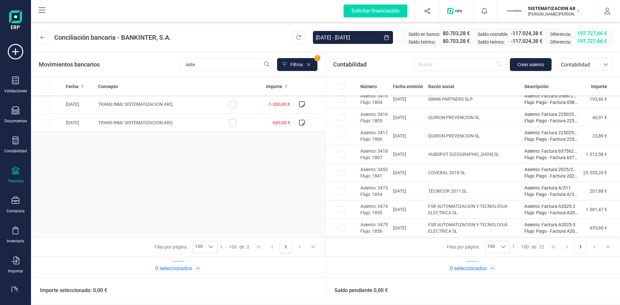
scroll to position [79, 0]
click at [102, 108] on td "TRANS INM/ SISTEMATIZACION ARQ" at bounding box center [156, 104] width 121 height 18
checkbox input "true"
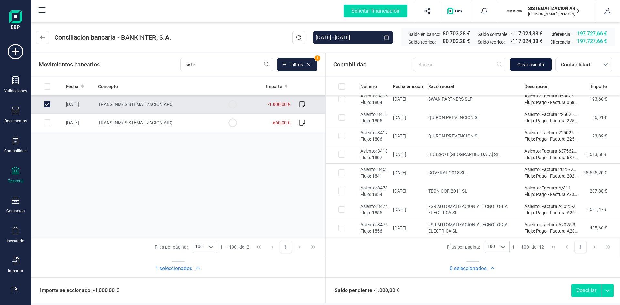
click at [520, 64] on span "Crear asiento" at bounding box center [530, 64] width 27 height 6
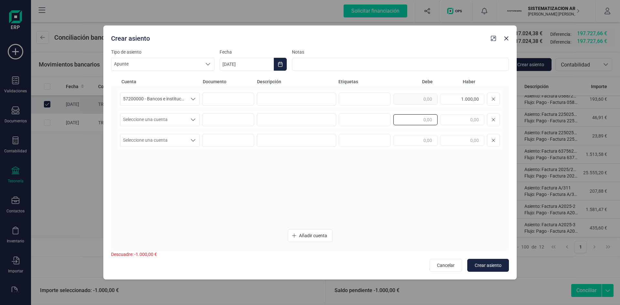
click at [421, 119] on input "text" at bounding box center [415, 119] width 44 height 11
type input "1.000,00"
click at [183, 120] on span "Seleccione una cuenta" at bounding box center [153, 120] width 67 height 12
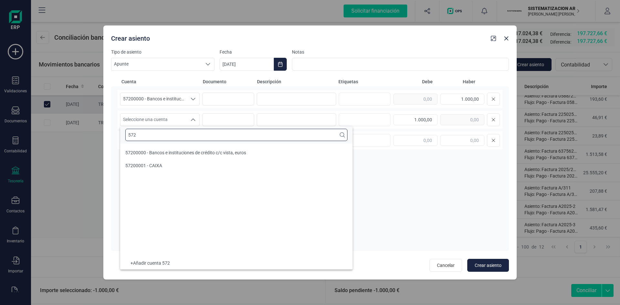
scroll to position [0, 0]
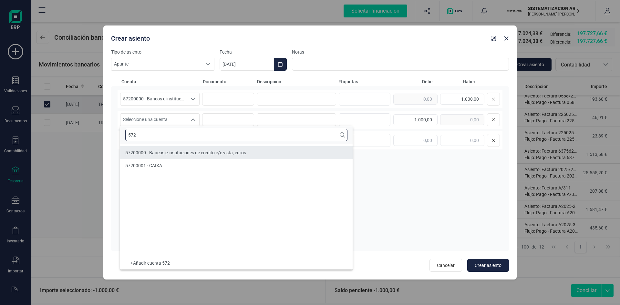
type input "572"
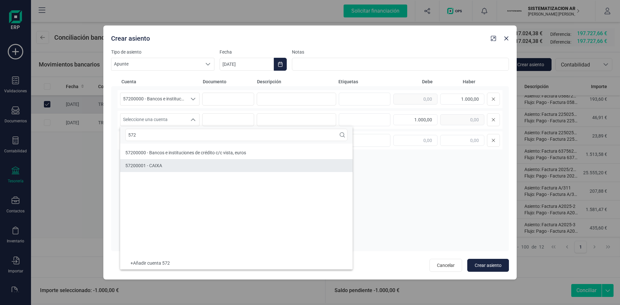
click at [155, 164] on span "57200001 - CAIXA" at bounding box center [143, 165] width 37 height 5
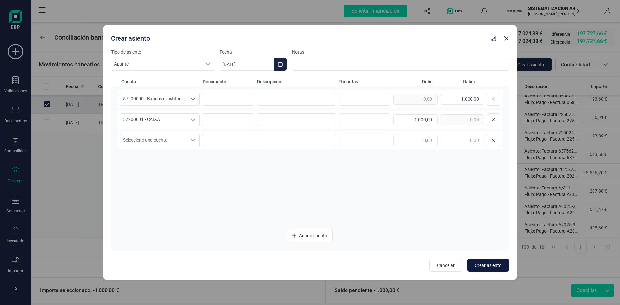
click at [491, 263] on span "Crear asiento" at bounding box center [488, 265] width 27 height 6
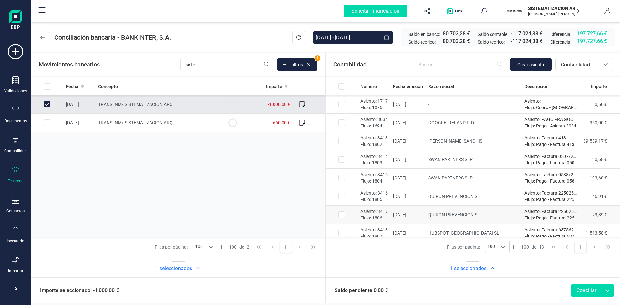
scroll to position [97, 0]
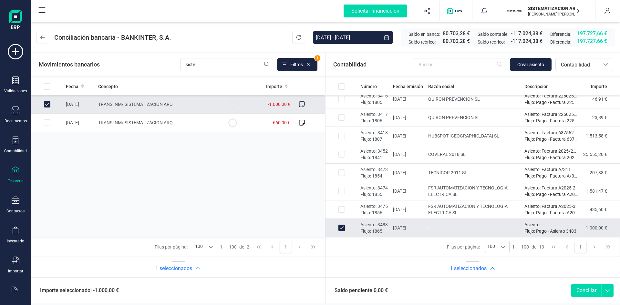
click at [578, 288] on button "Conciliar" at bounding box center [586, 290] width 30 height 13
checkbox input "false"
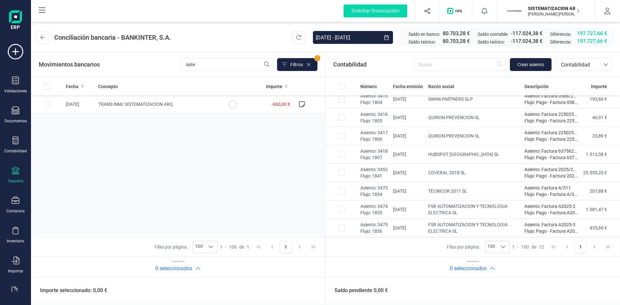
scroll to position [79, 0]
click at [66, 104] on td "[DATE]" at bounding box center [79, 104] width 32 height 18
checkbox input "true"
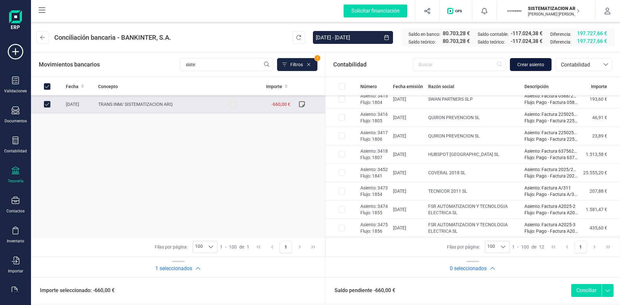
click at [528, 67] on span "Crear asiento" at bounding box center [530, 64] width 27 height 6
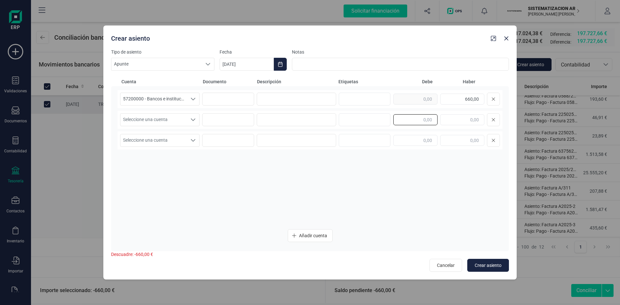
click at [420, 117] on input "text" at bounding box center [415, 119] width 44 height 11
type input "660,00"
click at [195, 117] on icon "Seleccione una cuenta" at bounding box center [193, 119] width 5 height 5
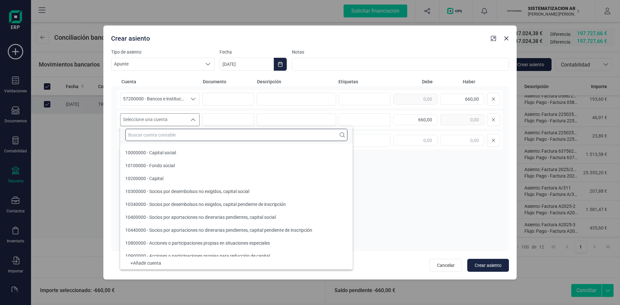
click at [164, 137] on input "text" at bounding box center [236, 135] width 222 height 12
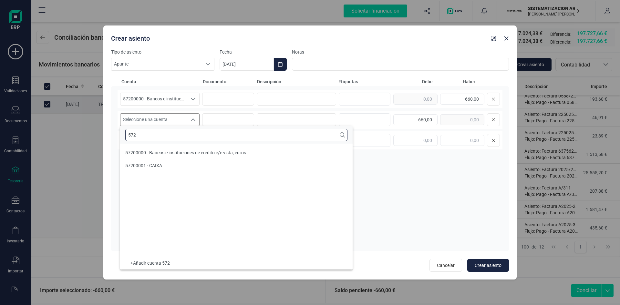
scroll to position [0, 0]
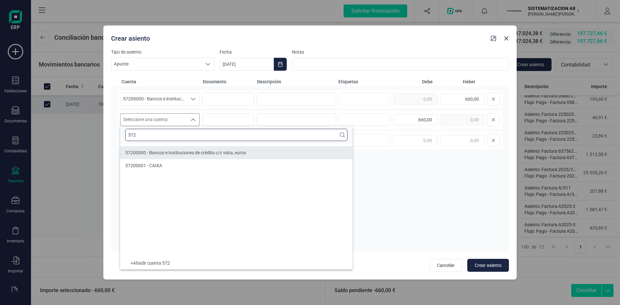
type input "572"
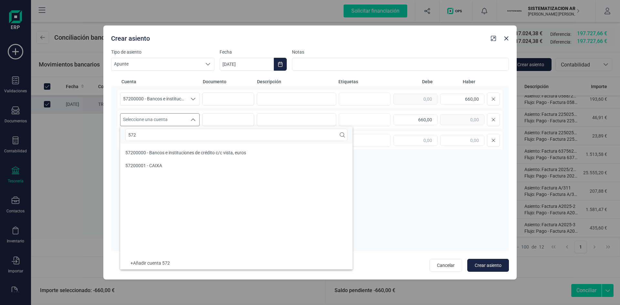
drag, startPoint x: 168, startPoint y: 166, endPoint x: 291, endPoint y: 190, distance: 125.1
click at [291, 190] on ul "57200000 - Bancos e instituciones de crédito c/c vista, euros 57200001 - CAIXA" at bounding box center [236, 200] width 232 height 113
click at [413, 213] on div "57200000 - Bancos e instituciones de crédito c/c vista, euros 57200000 - Bancos…" at bounding box center [310, 157] width 385 height 134
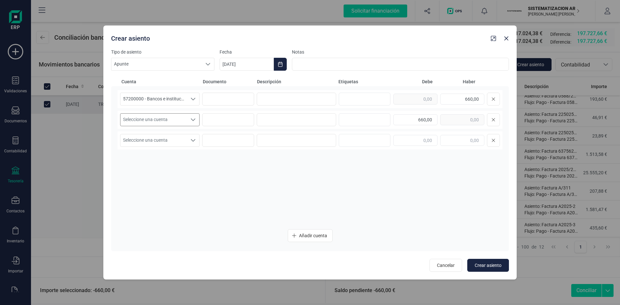
click at [185, 119] on span "Seleccione una cuenta" at bounding box center [153, 120] width 67 height 12
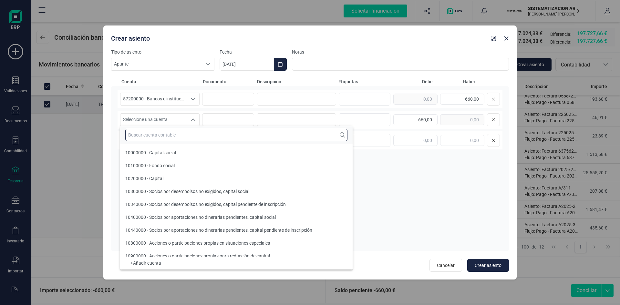
click at [171, 135] on input "text" at bounding box center [236, 135] width 222 height 12
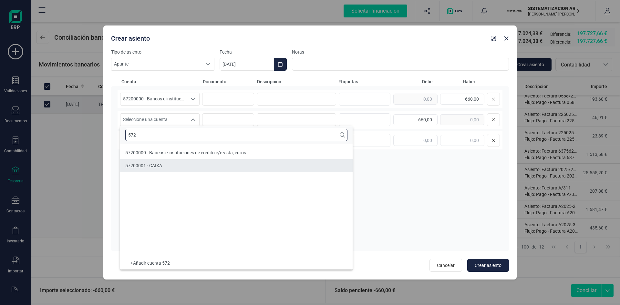
type input "572"
click at [156, 167] on span "57200001 - CAIXA" at bounding box center [143, 165] width 37 height 5
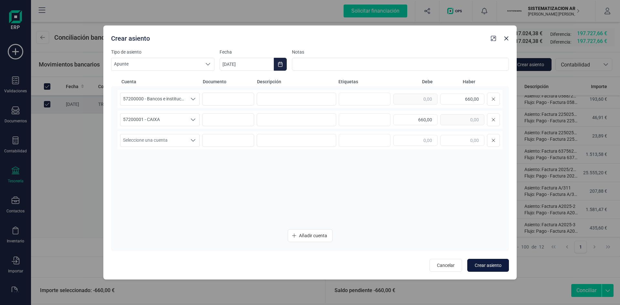
click at [496, 265] on span "Crear asiento" at bounding box center [488, 265] width 27 height 6
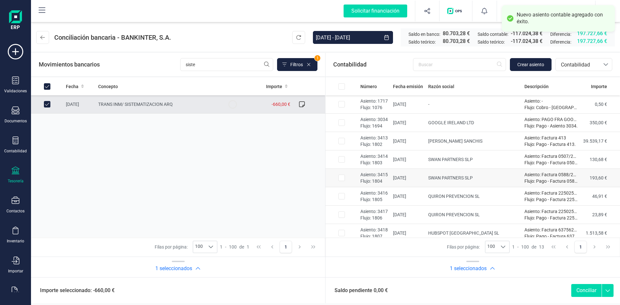
scroll to position [97, 0]
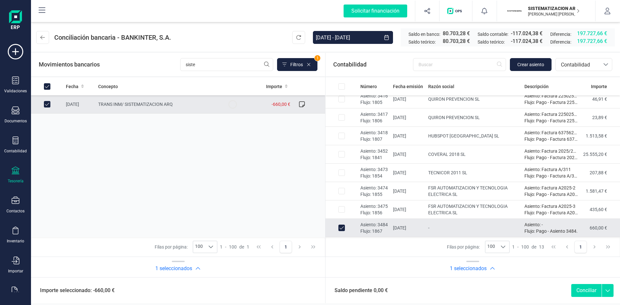
click at [583, 291] on button "Conciliar" at bounding box center [586, 290] width 30 height 13
checkbox input "false"
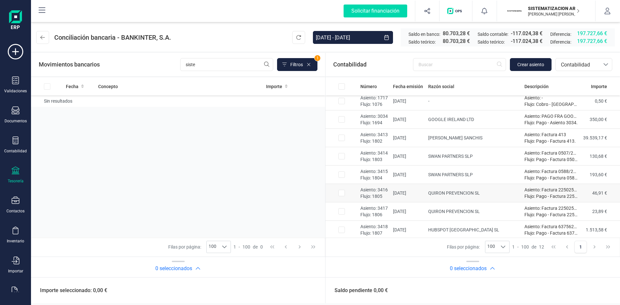
scroll to position [0, 0]
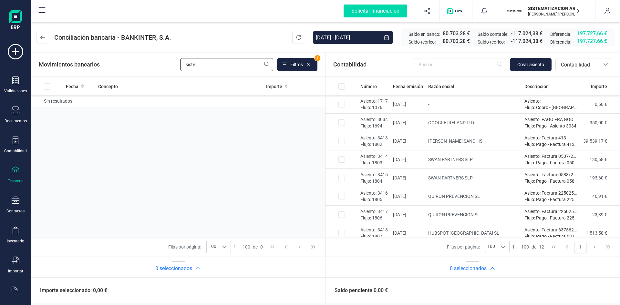
click at [202, 70] on input "siste" at bounding box center [226, 64] width 93 height 13
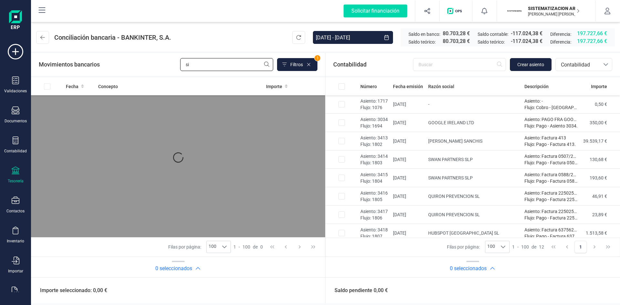
type input "s"
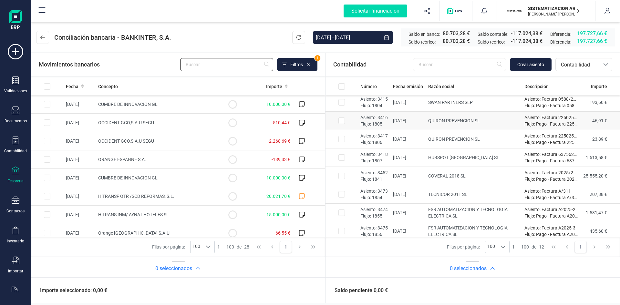
scroll to position [79, 0]
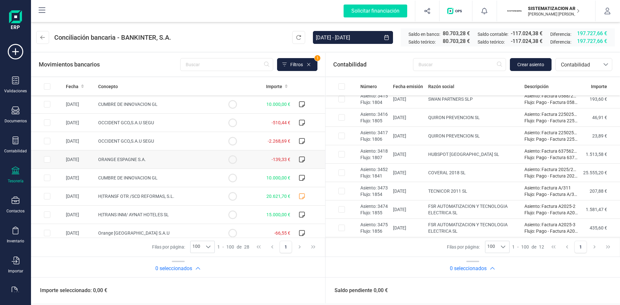
click at [74, 161] on td "21/08/2025" at bounding box center [79, 159] width 32 height 18
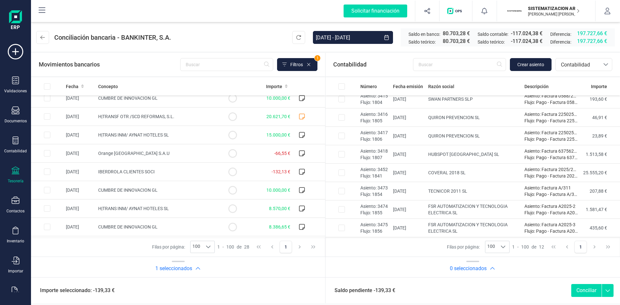
scroll to position [0, 0]
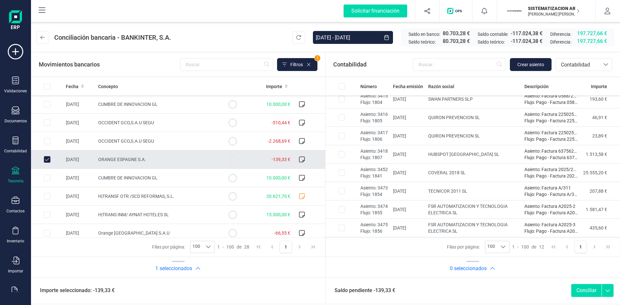
click at [174, 157] on td "ORANGE ESPAGNE S.A." at bounding box center [156, 159] width 121 height 18
checkbox input "false"
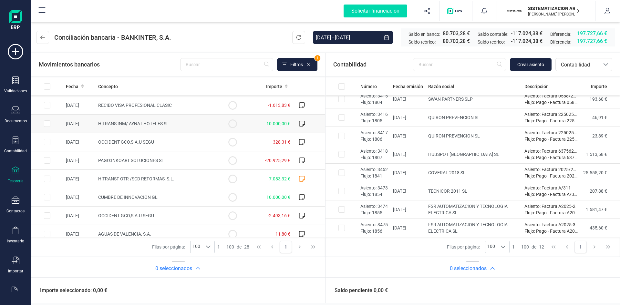
scroll to position [349, 0]
click at [14, 85] on div at bounding box center [16, 81] width 8 height 9
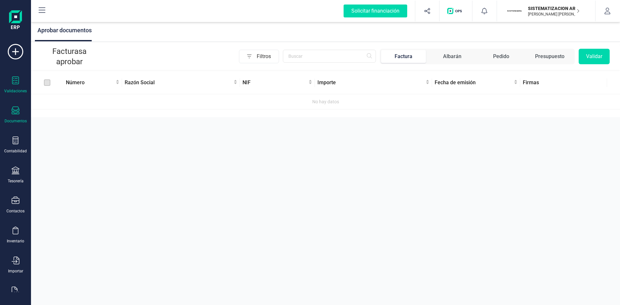
click at [16, 118] on div "Documentos" at bounding box center [16, 115] width 26 height 17
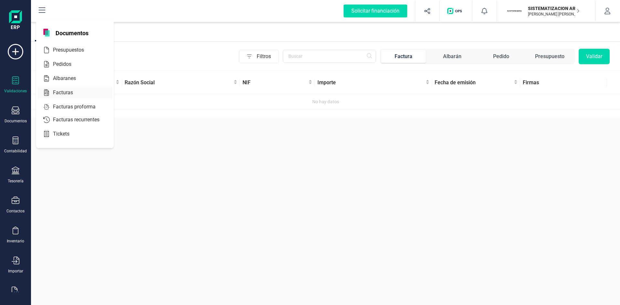
click at [56, 94] on span "Facturas" at bounding box center [67, 93] width 34 height 8
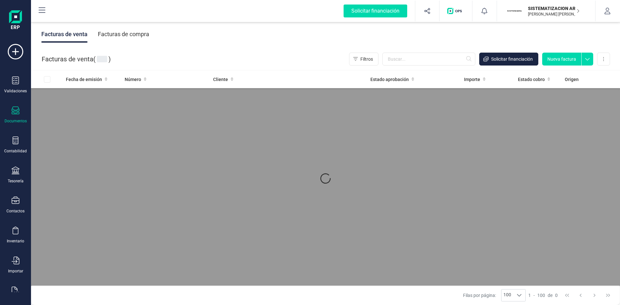
click at [123, 39] on div "Facturas de compra" at bounding box center [123, 34] width 51 height 17
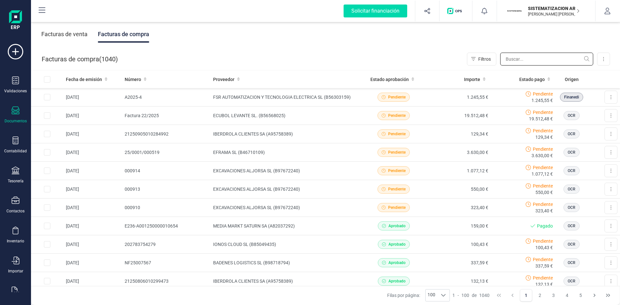
click at [537, 59] on input "text" at bounding box center [546, 59] width 93 height 13
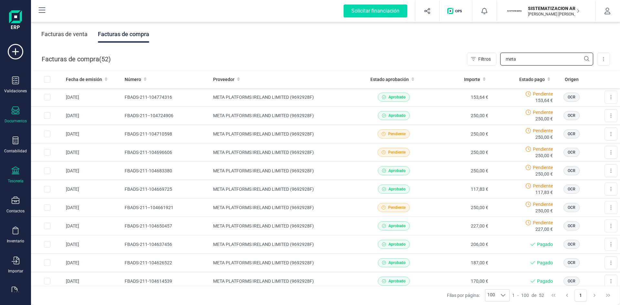
type input "meta"
click at [19, 168] on div "Tesorería" at bounding box center [16, 175] width 26 height 17
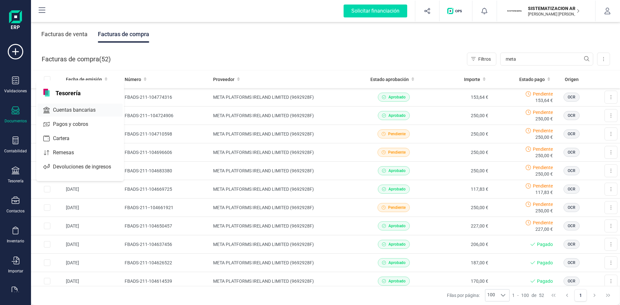
click at [87, 109] on span "Cuentas bancarias" at bounding box center [78, 110] width 57 height 8
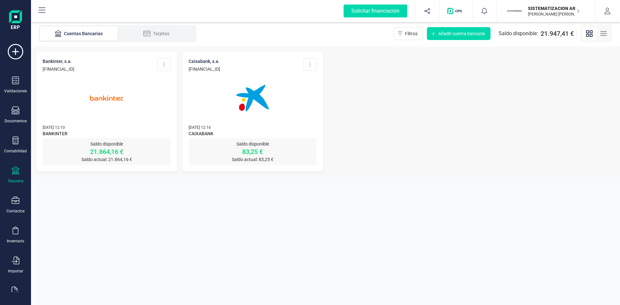
click at [134, 96] on div at bounding box center [107, 94] width 128 height 44
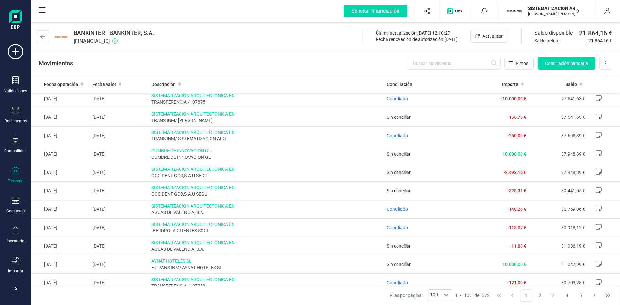
scroll to position [924, 0]
click at [254, 162] on td "CUMBRE DE INNOVACION GL CUMBRE DE INNOVACION GL" at bounding box center [267, 154] width 236 height 18
click at [554, 63] on span "Conciliación bancaria" at bounding box center [566, 63] width 43 height 6
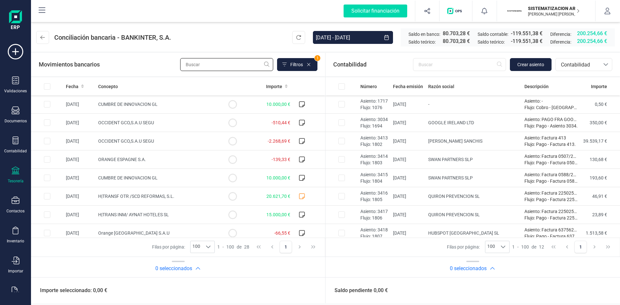
click at [216, 65] on input "text" at bounding box center [226, 64] width 93 height 13
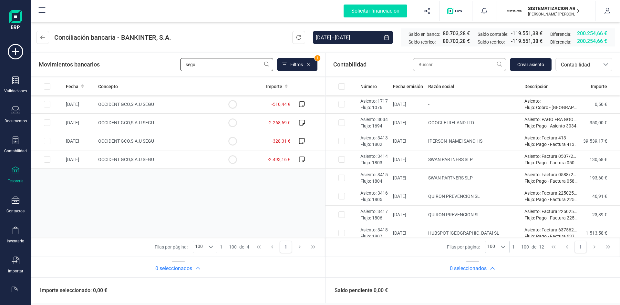
type input "segu"
click at [457, 64] on input "text" at bounding box center [459, 64] width 93 height 13
click at [48, 106] on input "Row Selected 5e6f6c38-edc5-40a9-9a3a-1a6168a3ac9f" at bounding box center [47, 104] width 6 height 6
checkbox input "true"
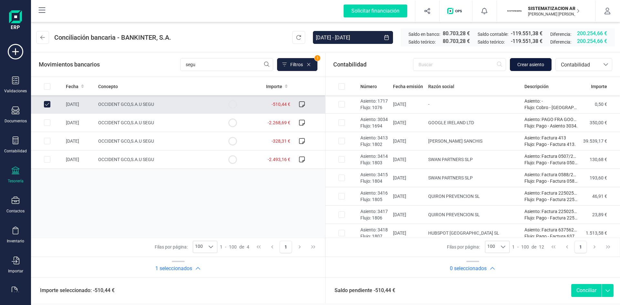
click at [526, 65] on span "Crear asiento" at bounding box center [530, 64] width 27 height 6
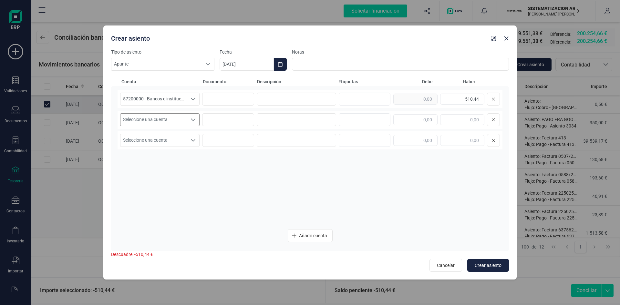
click at [179, 119] on span "Seleccione una cuenta" at bounding box center [153, 120] width 67 height 12
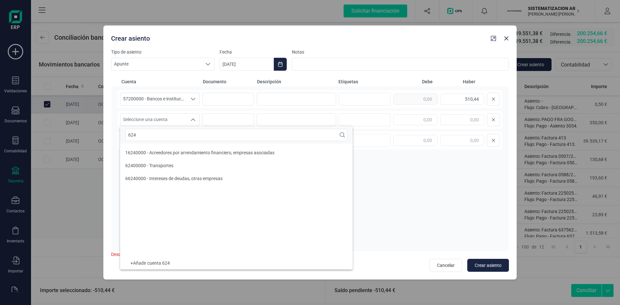
type input "624"
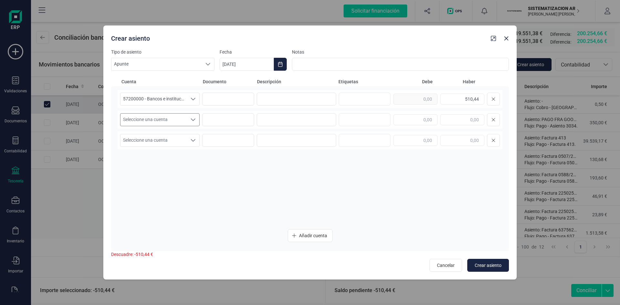
click at [183, 120] on span "Seleccione una cuenta" at bounding box center [153, 120] width 67 height 12
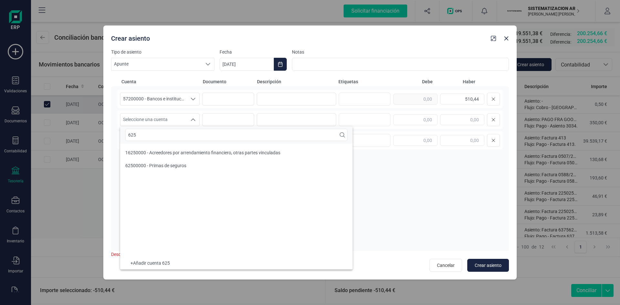
type input "625"
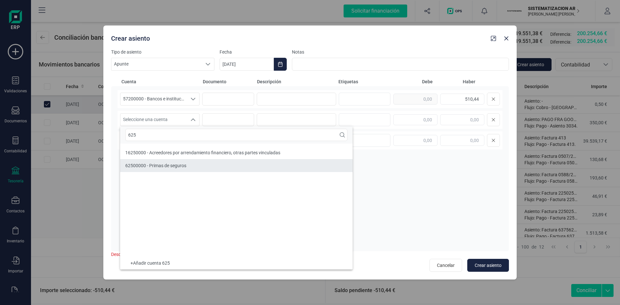
click at [148, 164] on span "62500000 - Primas de seguros" at bounding box center [155, 165] width 61 height 5
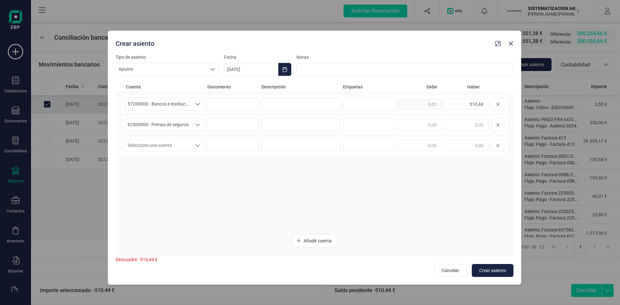
drag, startPoint x: 368, startPoint y: 34, endPoint x: 367, endPoint y: 37, distance: 3.9
click at [367, 37] on div "Crear asiento" at bounding box center [303, 42] width 380 height 12
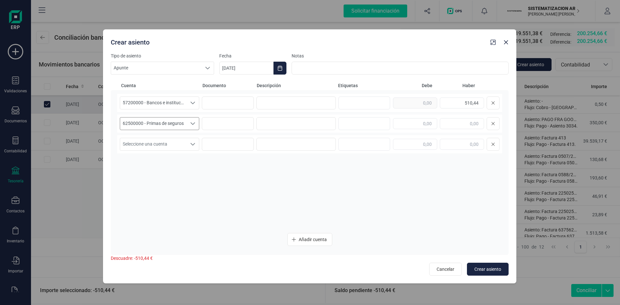
click at [185, 128] on span "62500000 - Primas de seguros" at bounding box center [153, 124] width 67 height 12
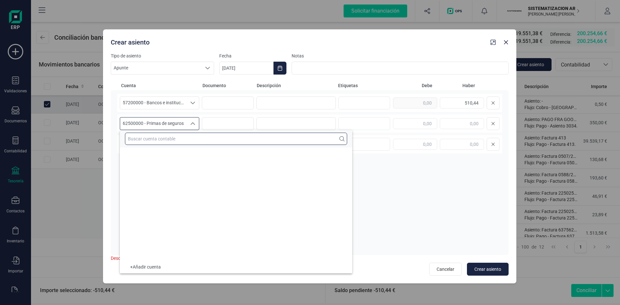
scroll to position [11989, 0]
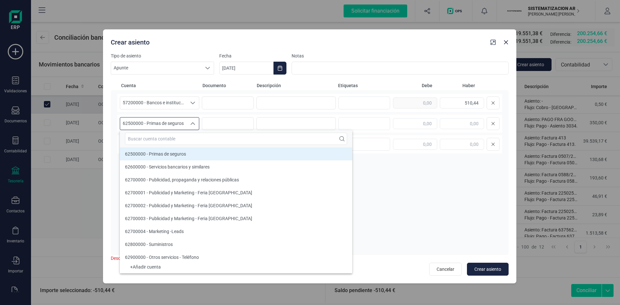
click at [231, 156] on li "62500000 - Primas de seguros" at bounding box center [236, 154] width 232 height 13
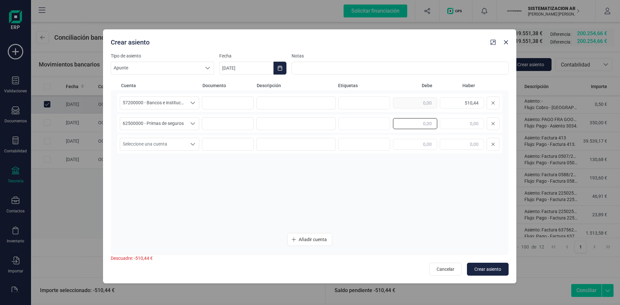
click at [428, 128] on input "text" at bounding box center [415, 123] width 44 height 11
type input "510,44"
click at [485, 266] on span "Crear asiento" at bounding box center [487, 269] width 27 height 6
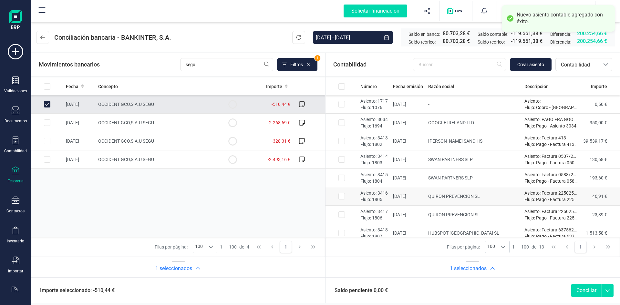
scroll to position [97, 0]
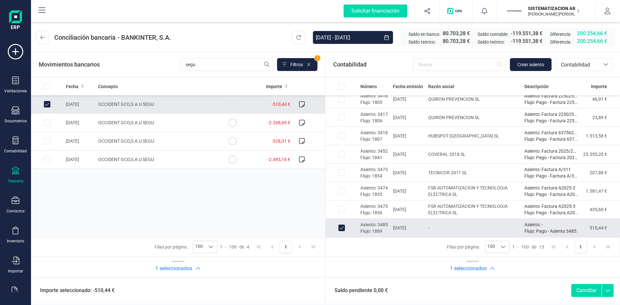
click at [583, 291] on button "Conciliar" at bounding box center [586, 290] width 30 height 13
checkbox input "false"
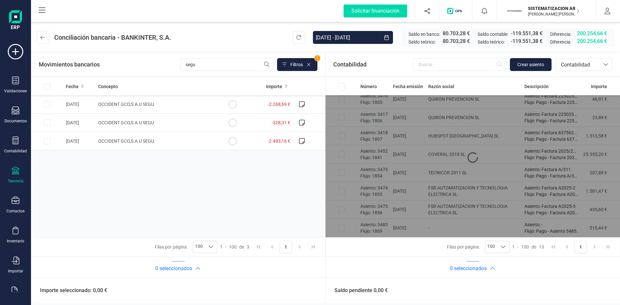
scroll to position [79, 0]
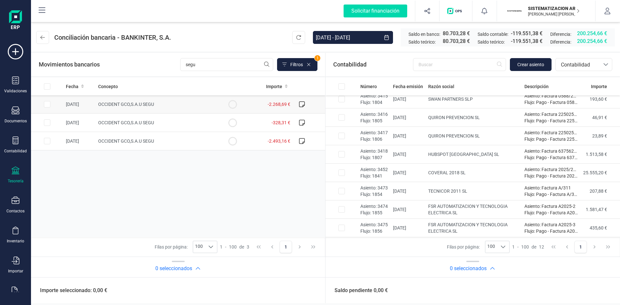
click at [48, 103] on input "Row Selected a8222f18-0903-4a60-88c7-25575193ad5f" at bounding box center [47, 104] width 6 height 6
checkbox input "true"
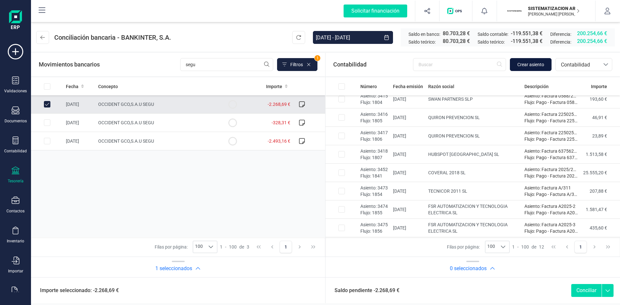
click at [520, 65] on span "Crear asiento" at bounding box center [530, 64] width 27 height 6
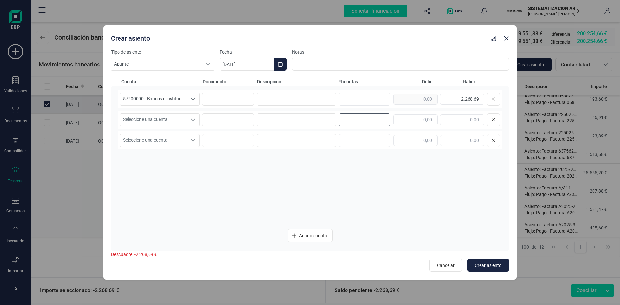
click at [371, 118] on input "text" at bounding box center [363, 120] width 41 height 10
type input "2268"
type input "6"
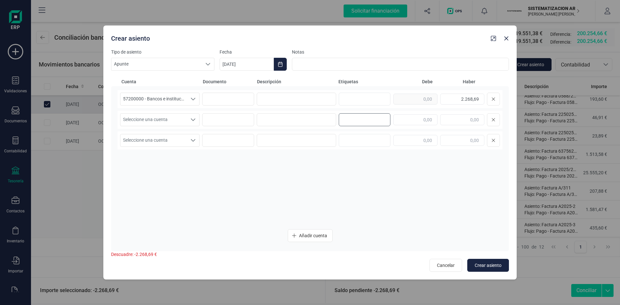
type input "69"
click at [426, 113] on div at bounding box center [446, 119] width 107 height 13
click at [426, 115] on input "text" at bounding box center [415, 119] width 44 height 11
type input "2.268,69"
click at [193, 122] on icon "Seleccione una cuenta" at bounding box center [193, 119] width 5 height 5
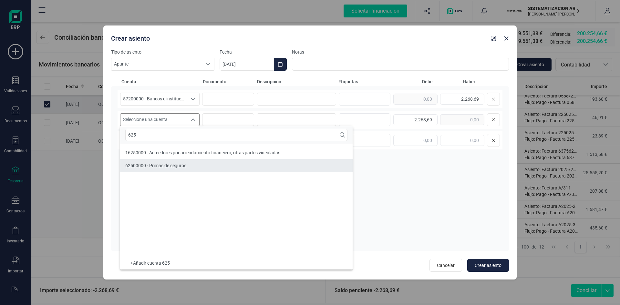
type input "625"
click at [169, 166] on span "62500000 - Primas de seguros" at bounding box center [155, 165] width 61 height 5
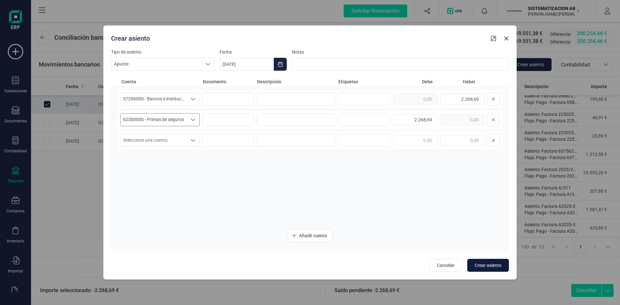
click at [494, 266] on span "Crear asiento" at bounding box center [488, 265] width 27 height 6
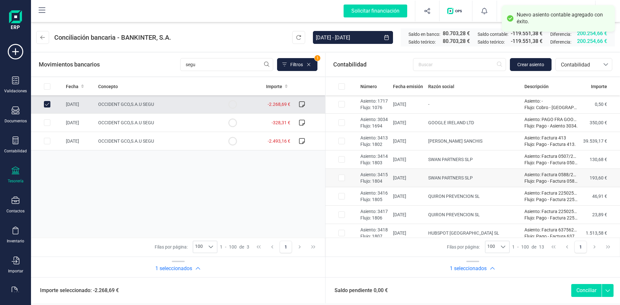
scroll to position [97, 0]
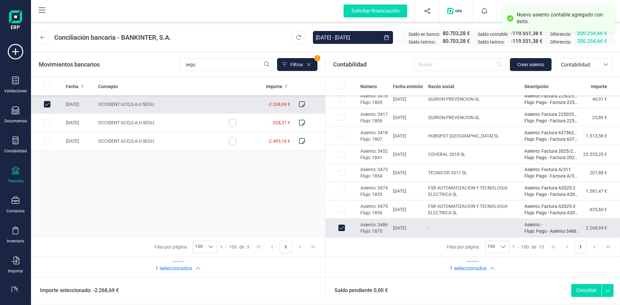
click at [582, 288] on button "Conciliar" at bounding box center [586, 290] width 30 height 13
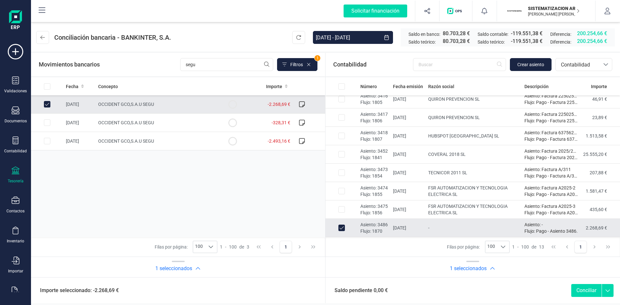
checkbox input "false"
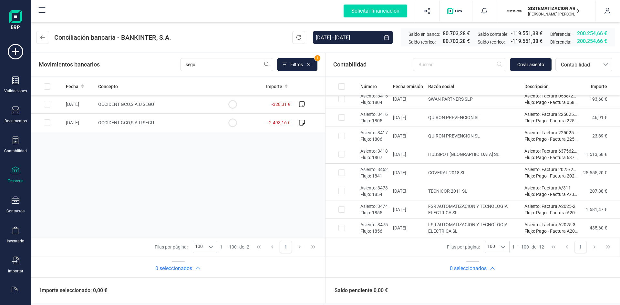
scroll to position [79, 0]
click at [42, 102] on td at bounding box center [47, 104] width 32 height 18
checkbox input "true"
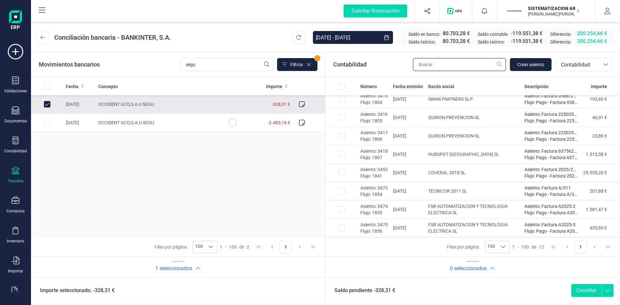
click at [453, 68] on input "text" at bounding box center [459, 64] width 93 height 13
type input "2"
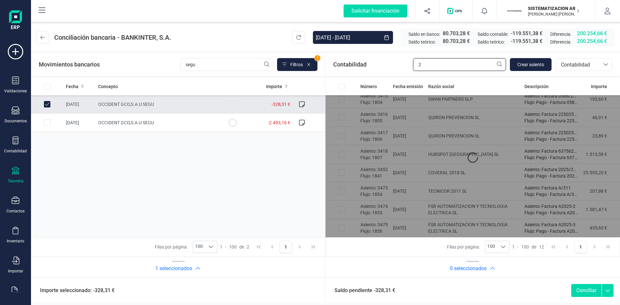
scroll to position [0, 0]
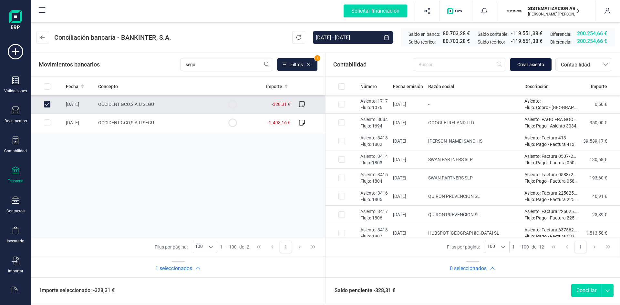
click at [537, 66] on span "Crear asiento" at bounding box center [530, 64] width 27 height 6
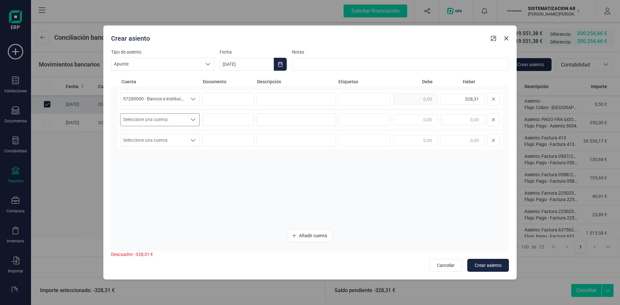
click at [183, 121] on span "Seleccione una cuenta" at bounding box center [153, 120] width 67 height 12
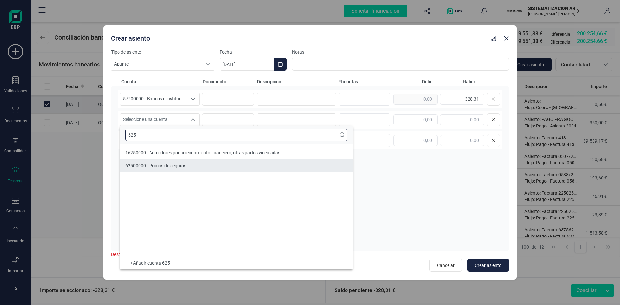
type input "625"
click at [161, 170] on li "62500000 - Primas de seguros" at bounding box center [236, 165] width 232 height 13
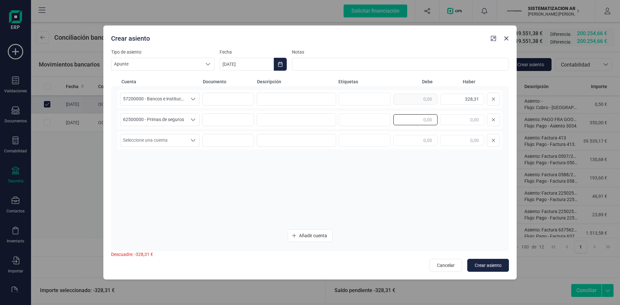
click at [422, 122] on input "text" at bounding box center [415, 119] width 44 height 11
type input "328,31"
click at [483, 260] on button "Crear asiento" at bounding box center [488, 265] width 42 height 13
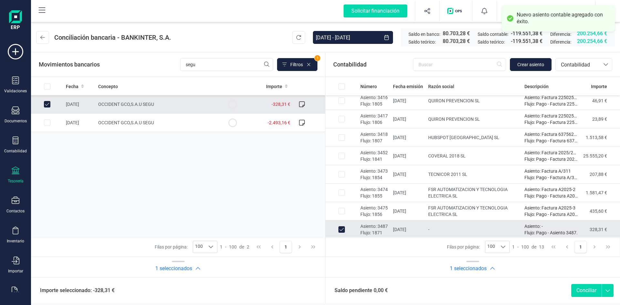
scroll to position [97, 0]
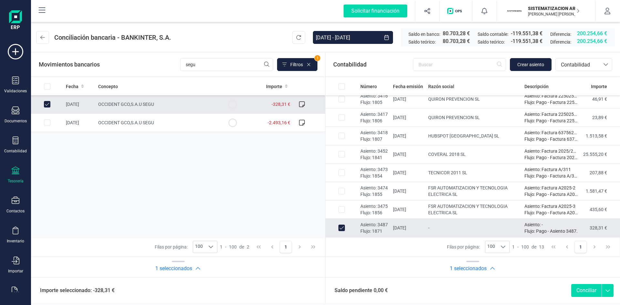
click at [576, 286] on button "Conciliar" at bounding box center [586, 290] width 30 height 13
checkbox input "false"
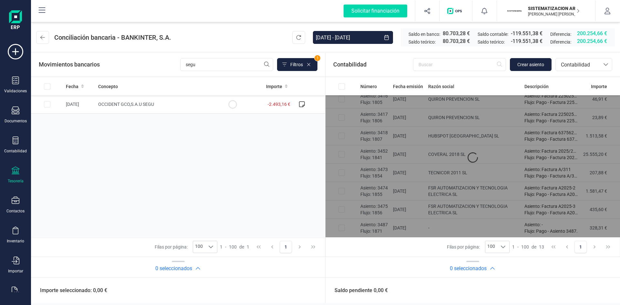
scroll to position [79, 0]
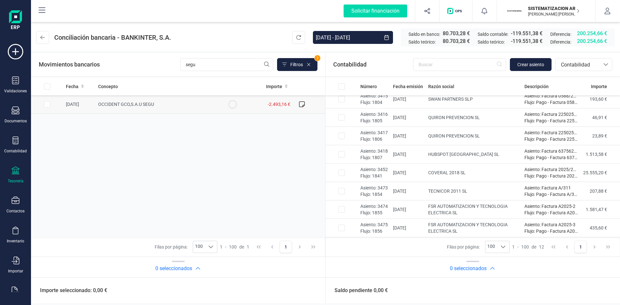
click at [45, 106] on input "Row Selected 9e9c6049-795e-433a-ab66-dca5156b764e" at bounding box center [47, 104] width 6 height 6
checkbox input "true"
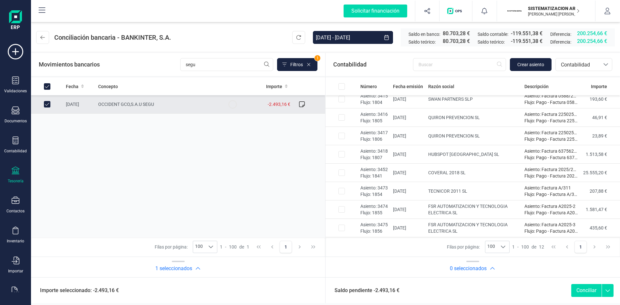
click at [584, 290] on button "Conciliar" at bounding box center [586, 290] width 30 height 13
click at [588, 298] on div "Saldo pendiente -2.493,16 € Conciliar" at bounding box center [472, 290] width 294 height 26
click at [584, 291] on button "Conciliar" at bounding box center [586, 290] width 30 height 13
click at [524, 68] on button "Crear asiento" at bounding box center [531, 64] width 42 height 13
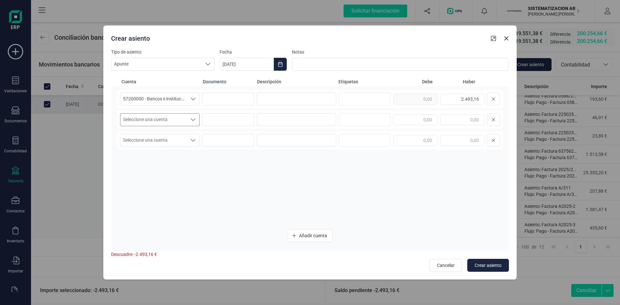
click at [189, 120] on div "Seleccione una cuenta" at bounding box center [193, 120] width 12 height 12
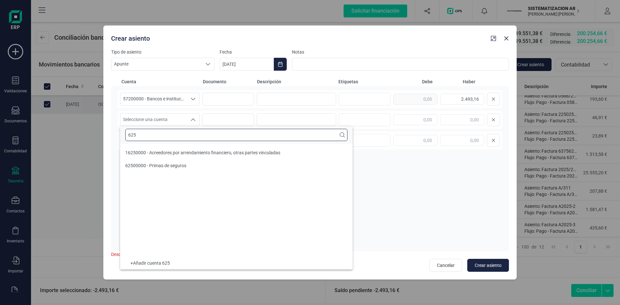
scroll to position [0, 0]
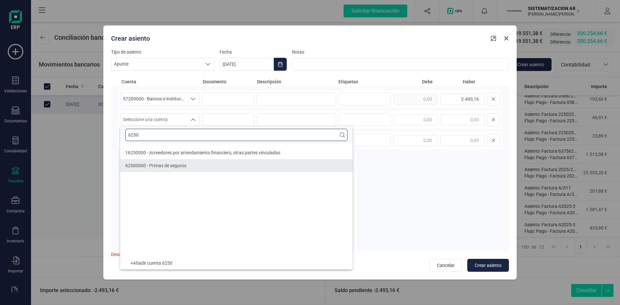
type input "6250"
click at [173, 166] on span "62500000 - Primas de seguros" at bounding box center [155, 165] width 61 height 5
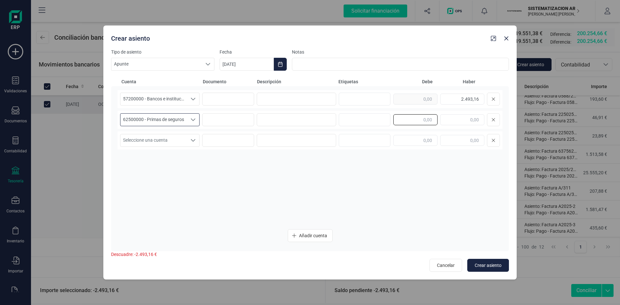
click at [415, 121] on input "text" at bounding box center [415, 119] width 44 height 11
type input "2.493,16"
click at [496, 264] on span "Crear asiento" at bounding box center [488, 265] width 27 height 6
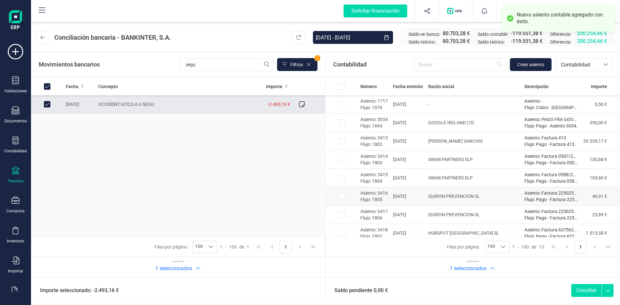
scroll to position [97, 0]
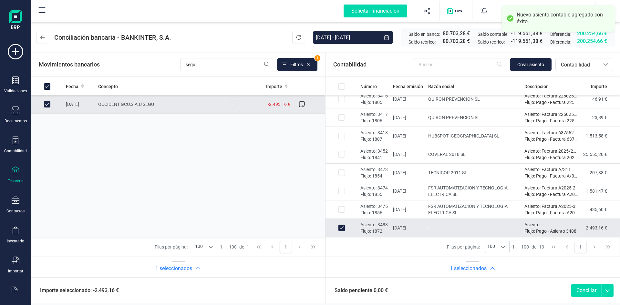
click at [577, 287] on button "Conciliar" at bounding box center [586, 290] width 30 height 13
checkbox input "false"
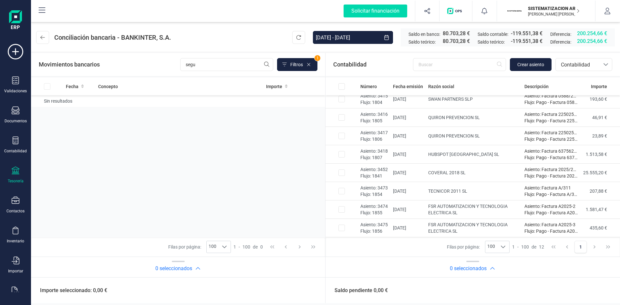
scroll to position [79, 0]
click at [198, 131] on div "Fecha Concepto Importe Sin resultados" at bounding box center [178, 157] width 294 height 160
click at [12, 119] on div "Documentos" at bounding box center [16, 121] width 22 height 5
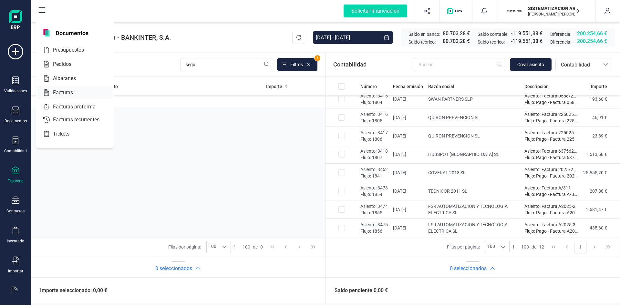
click at [66, 90] on span "Facturas" at bounding box center [67, 93] width 34 height 8
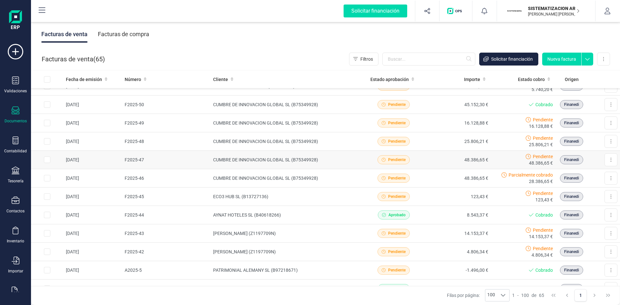
scroll to position [72, 0]
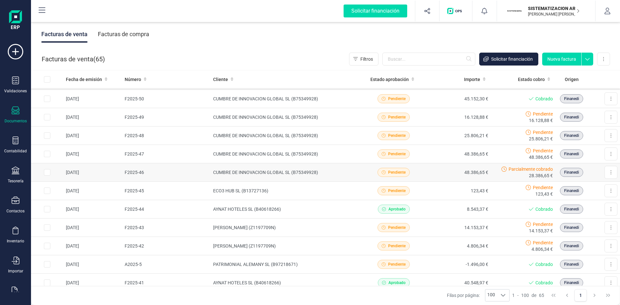
click at [426, 173] on td "48.386,65 €" at bounding box center [458, 172] width 65 height 18
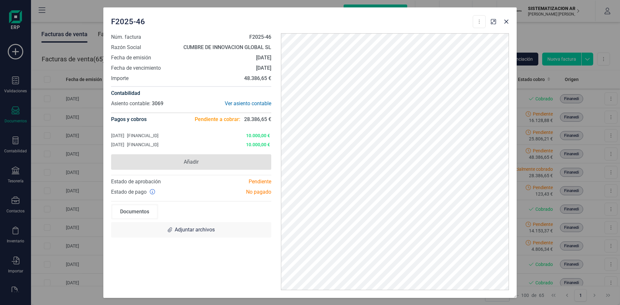
click at [231, 158] on span "Añadir" at bounding box center [191, 161] width 160 height 15
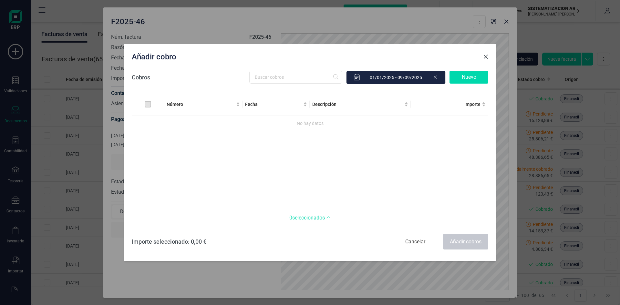
click at [487, 57] on span "Close" at bounding box center [485, 56] width 5 height 5
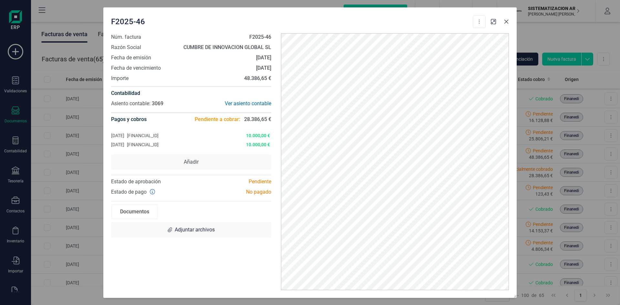
click at [507, 25] on button "button" at bounding box center [506, 21] width 10 height 10
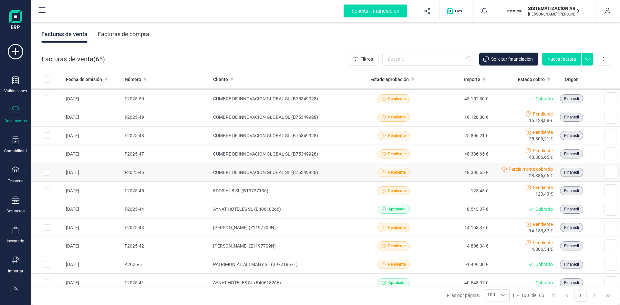
click at [426, 174] on td "48.386,65 €" at bounding box center [458, 172] width 65 height 18
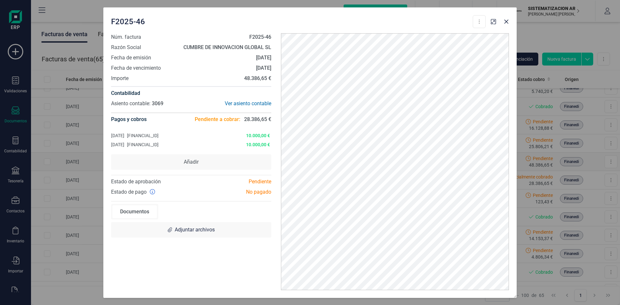
scroll to position [64, 0]
click at [506, 25] on button "button" at bounding box center [506, 21] width 10 height 10
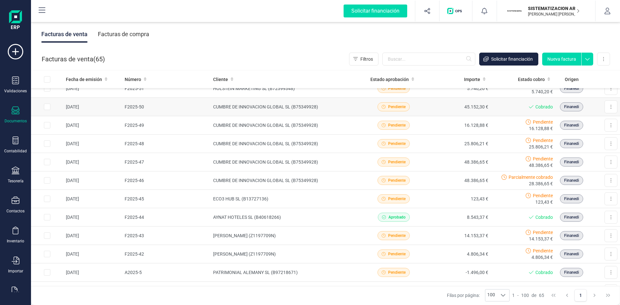
click at [431, 113] on td "45.152,30 €" at bounding box center [458, 107] width 65 height 18
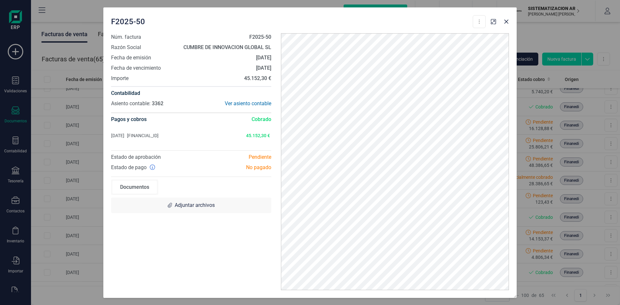
click at [260, 119] on span "Cobrado" at bounding box center [262, 120] width 20 height 8
click at [254, 103] on div "Ver asiento contable" at bounding box center [231, 104] width 80 height 8
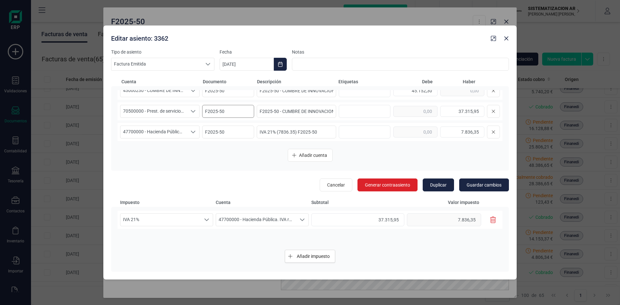
scroll to position [0, 0]
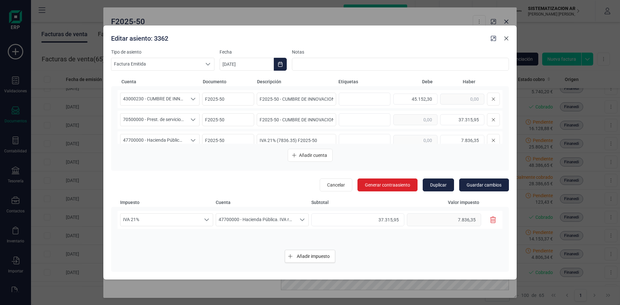
click at [505, 39] on icon "button" at bounding box center [506, 38] width 4 height 4
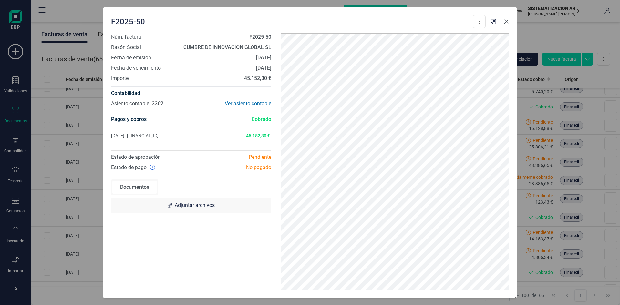
click at [507, 20] on icon "button" at bounding box center [506, 21] width 5 height 5
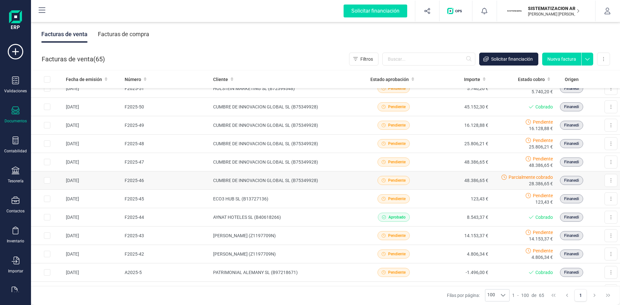
click at [437, 180] on td "48.386,65 €" at bounding box center [458, 180] width 65 height 18
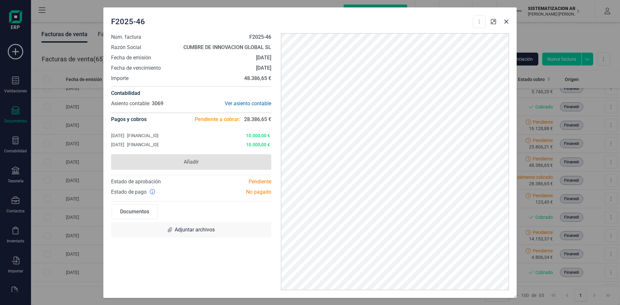
click at [226, 160] on span "Añadir" at bounding box center [191, 161] width 160 height 15
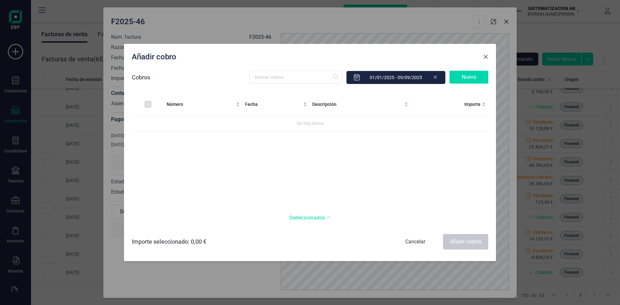
click at [483, 54] on button "Close" at bounding box center [485, 57] width 10 height 10
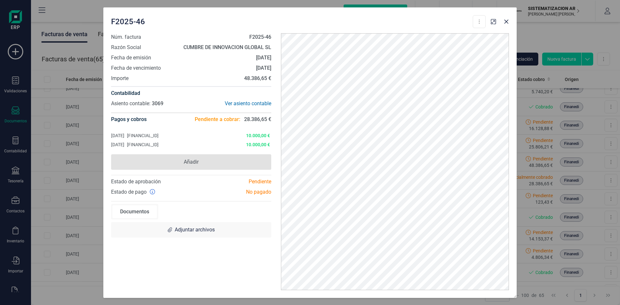
click at [212, 158] on span "Añadir" at bounding box center [191, 161] width 160 height 15
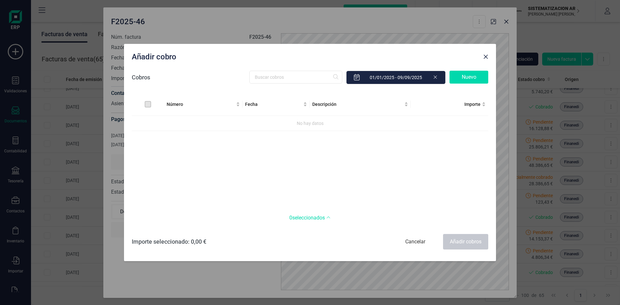
click at [469, 78] on div "Nuevo" at bounding box center [468, 77] width 39 height 13
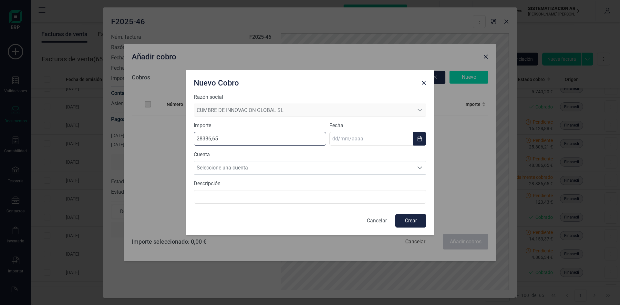
click at [243, 138] on input "28386,65" at bounding box center [260, 139] width 132 height 14
type input "2,00"
type input "10000,00"
click at [423, 82] on span "Close" at bounding box center [423, 82] width 5 height 5
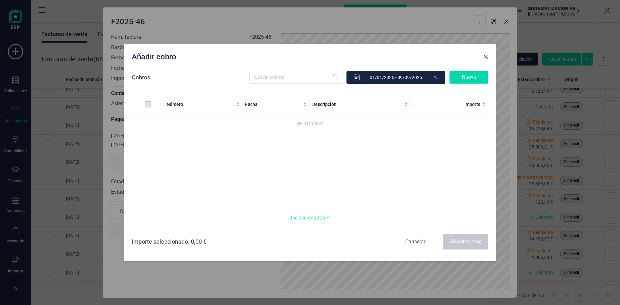
click at [487, 57] on span "Close" at bounding box center [485, 56] width 5 height 5
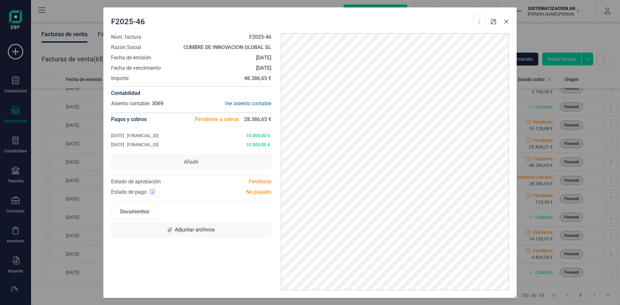
click at [507, 20] on icon "button" at bounding box center [506, 21] width 5 height 5
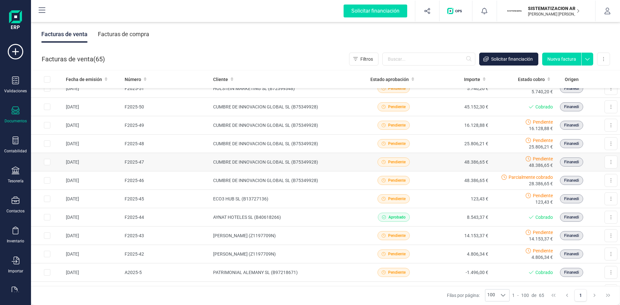
click at [493, 162] on div "Pendiente 48.386,65 €" at bounding box center [522, 162] width 59 height 13
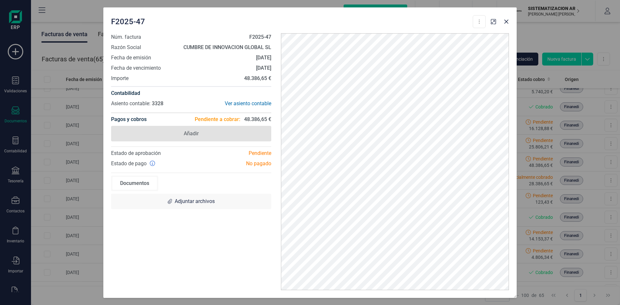
click at [234, 131] on span "Añadir" at bounding box center [191, 133] width 160 height 15
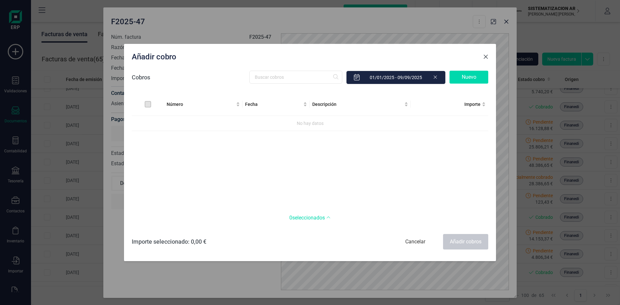
click at [485, 58] on span "Close" at bounding box center [485, 56] width 5 height 5
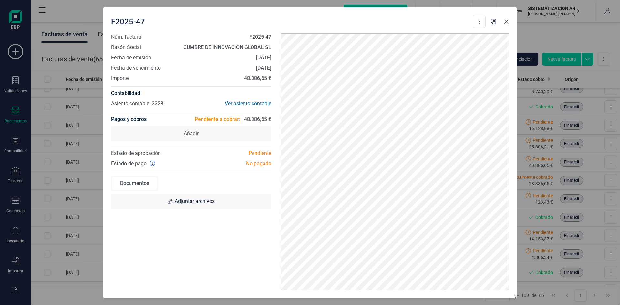
drag, startPoint x: 508, startPoint y: 24, endPoint x: 508, endPoint y: 32, distance: 8.4
click at [508, 24] on icon "button" at bounding box center [506, 21] width 5 height 5
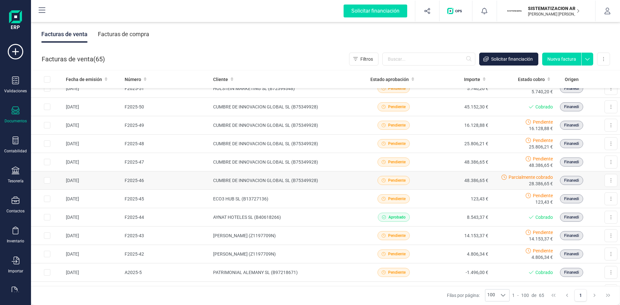
click at [491, 178] on td "Parcialmente cobrado 28.386,65 €" at bounding box center [523, 180] width 65 height 18
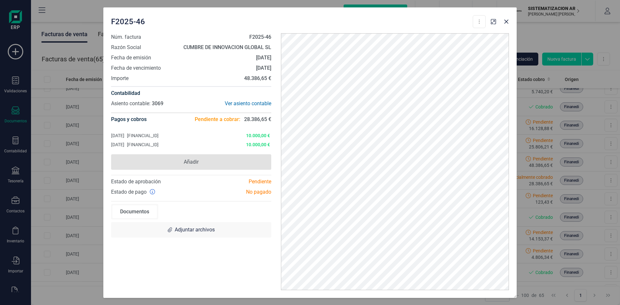
click at [216, 160] on span "Añadir" at bounding box center [191, 161] width 160 height 15
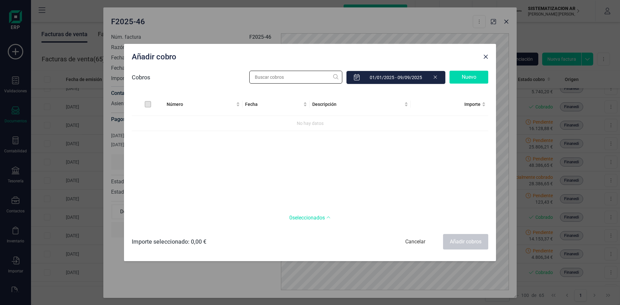
click at [310, 81] on input "text" at bounding box center [295, 77] width 93 height 13
click at [466, 79] on div "Nuevo" at bounding box center [468, 77] width 39 height 13
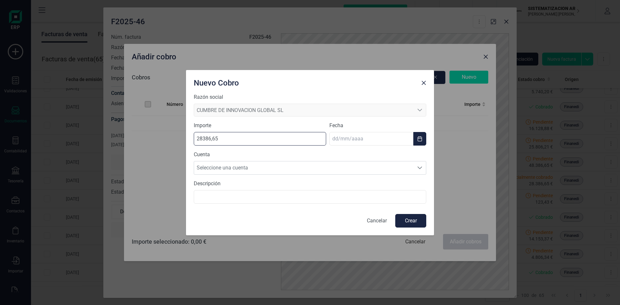
click at [231, 139] on input "28386,65" at bounding box center [260, 139] width 132 height 14
type input "2,00"
type input "10000,00"
click at [335, 139] on input "text" at bounding box center [371, 139] width 84 height 14
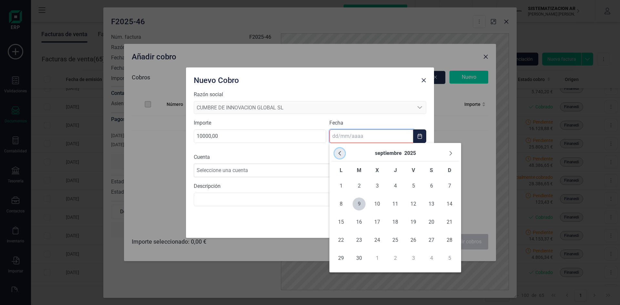
click at [337, 152] on icon "Previous Month" at bounding box center [339, 153] width 5 height 5
click at [357, 207] on span "8" at bounding box center [359, 204] width 13 height 13
type input "[DATE]"
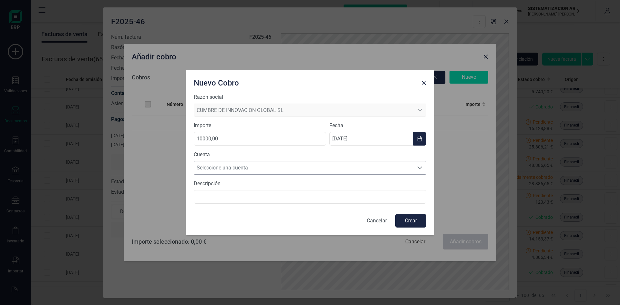
click at [239, 169] on span "Seleccione una cuenta" at bounding box center [304, 167] width 220 height 13
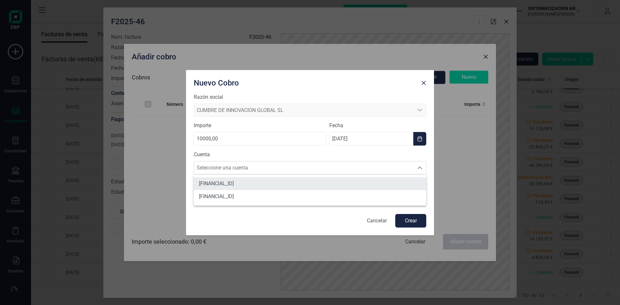
click at [234, 182] on span "[FINANCIAL_ID]" at bounding box center [216, 184] width 35 height 8
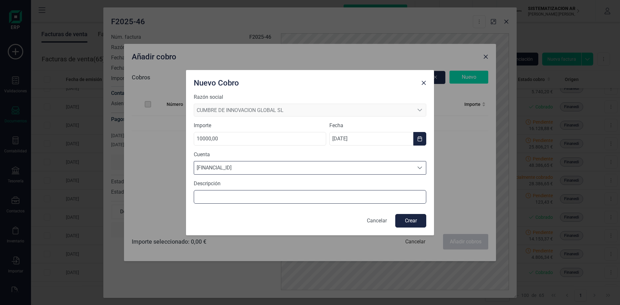
click at [239, 198] on input "text" at bounding box center [310, 197] width 232 height 14
type input "Cobro parcial F2025-46"
click at [418, 223] on button "Crear" at bounding box center [410, 221] width 31 height 14
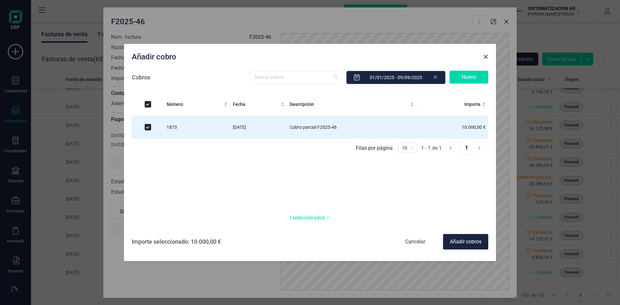
click at [464, 242] on div "Añadir cobros" at bounding box center [465, 241] width 45 height 15
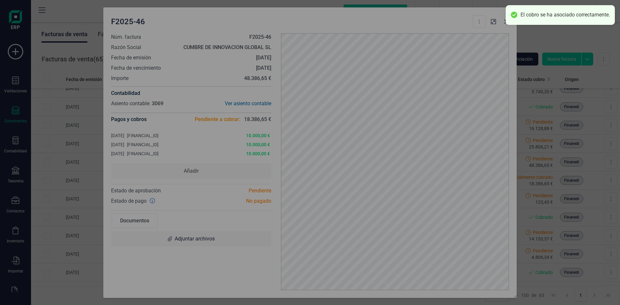
checkbox input "false"
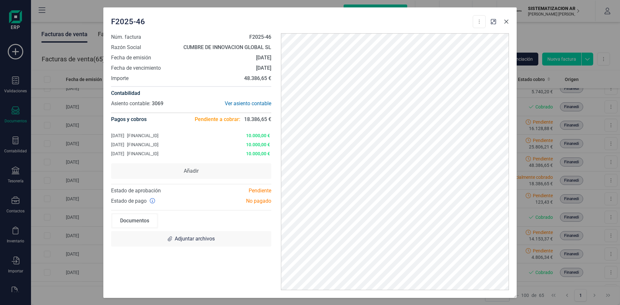
click at [507, 21] on icon "button" at bounding box center [506, 21] width 4 height 4
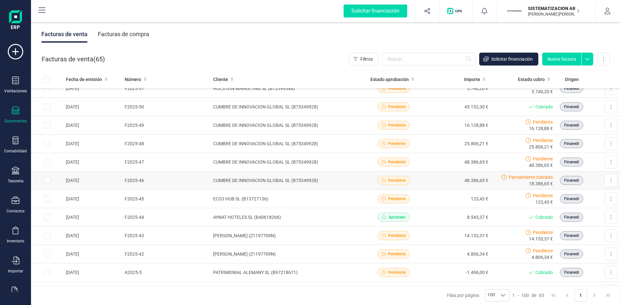
click at [181, 183] on td "F2025-46" at bounding box center [166, 180] width 88 height 18
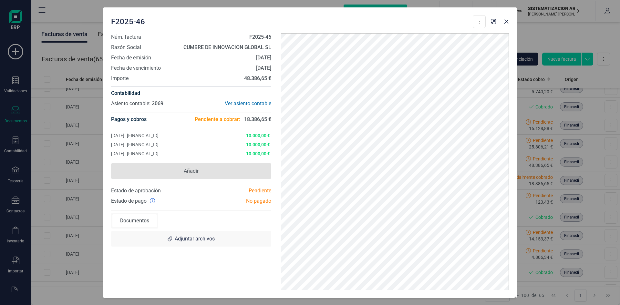
click at [189, 169] on span "Añadir" at bounding box center [191, 171] width 15 height 8
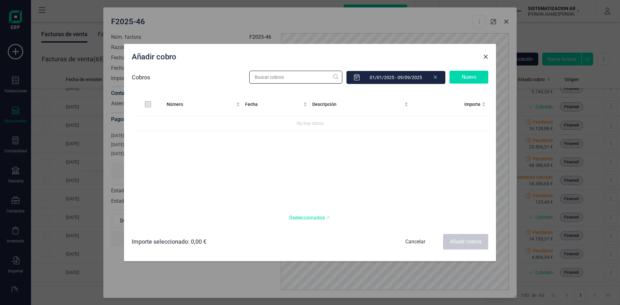
click at [301, 77] on input "text" at bounding box center [295, 77] width 93 height 13
click at [467, 77] on div "Nuevo" at bounding box center [468, 77] width 39 height 13
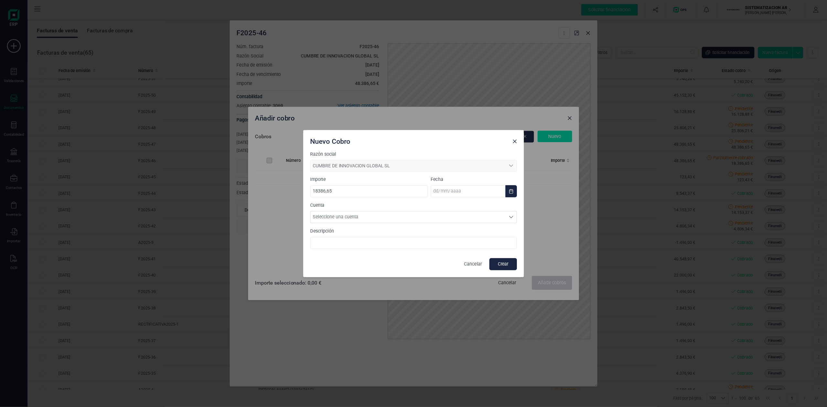
scroll to position [64, 0]
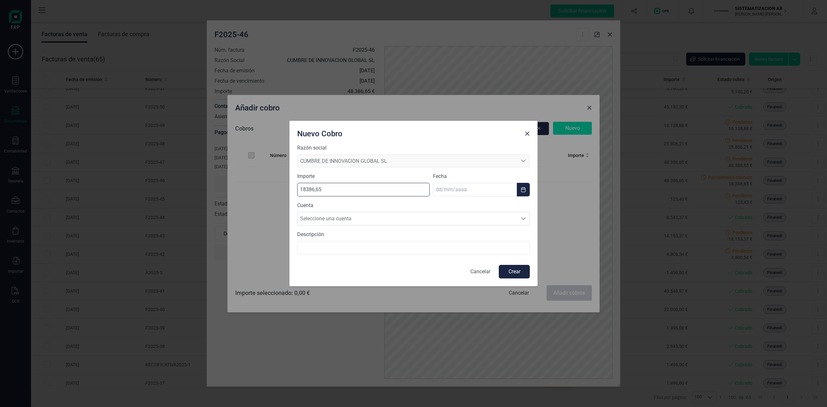
click at [337, 190] on input "18386,65" at bounding box center [363, 190] width 132 height 14
type input "1,00"
type input "10000,00"
click at [305, 187] on input "10000,00" at bounding box center [363, 190] width 132 height 14
click at [441, 188] on input "text" at bounding box center [475, 190] width 84 height 14
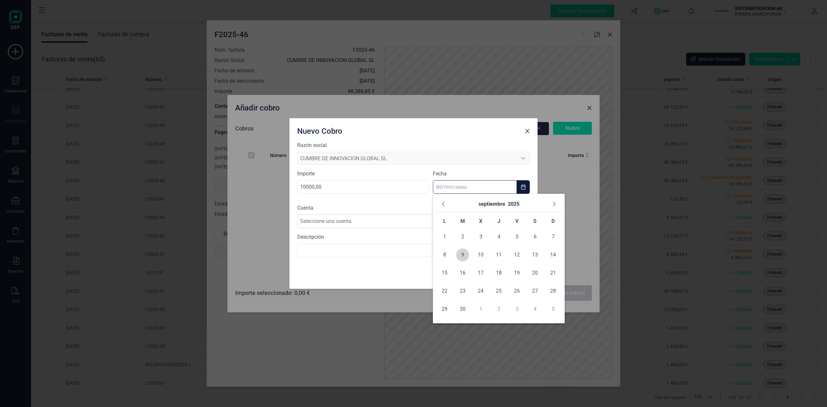
click at [439, 187] on input "text" at bounding box center [475, 187] width 84 height 14
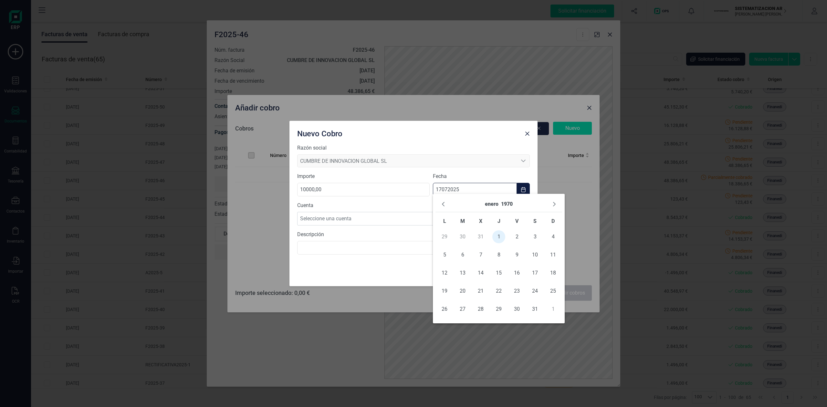
click at [465, 187] on input "17072025" at bounding box center [475, 190] width 84 height 14
type input "[DATE]"
drag, startPoint x: 498, startPoint y: 277, endPoint x: 450, endPoint y: 154, distance: 131.7
click at [450, 154] on div "Razón social CUMBRE DE INNOVACION GLOBAL SL CUMBRE DE INNOVACION GLOBAL SL CUMB…" at bounding box center [413, 155] width 232 height 23
click at [339, 219] on span "Seleccione una cuenta" at bounding box center [407, 218] width 220 height 13
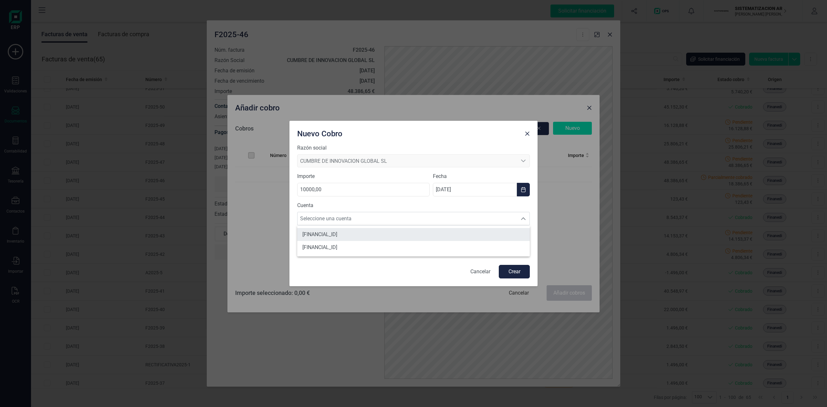
click at [337, 234] on span "[FINANCIAL_ID]" at bounding box center [319, 235] width 35 height 8
click at [365, 251] on input "text" at bounding box center [413, 248] width 232 height 14
type input "Cobro parcial F2025-46"
click at [516, 274] on button "Crear" at bounding box center [514, 272] width 31 height 14
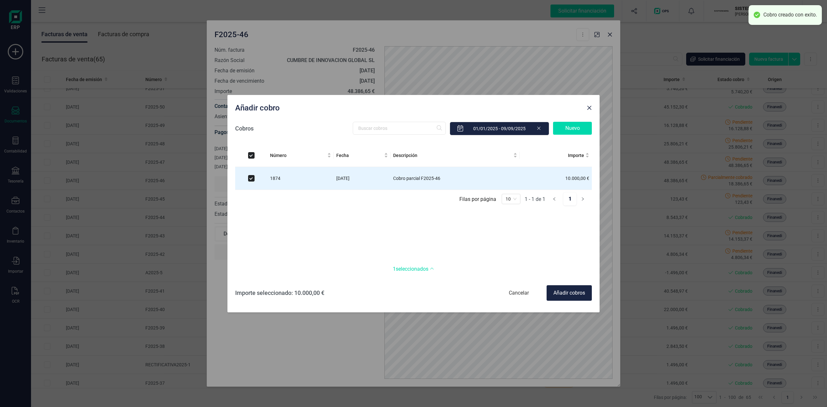
click at [573, 293] on div "Añadir cobros" at bounding box center [568, 292] width 45 height 15
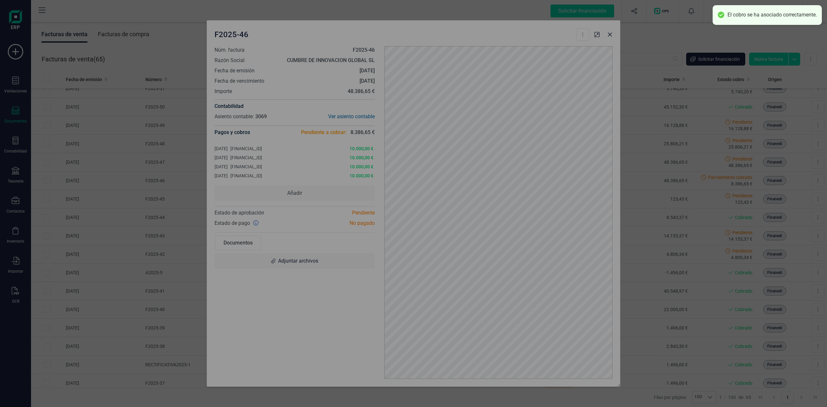
checkbox input "false"
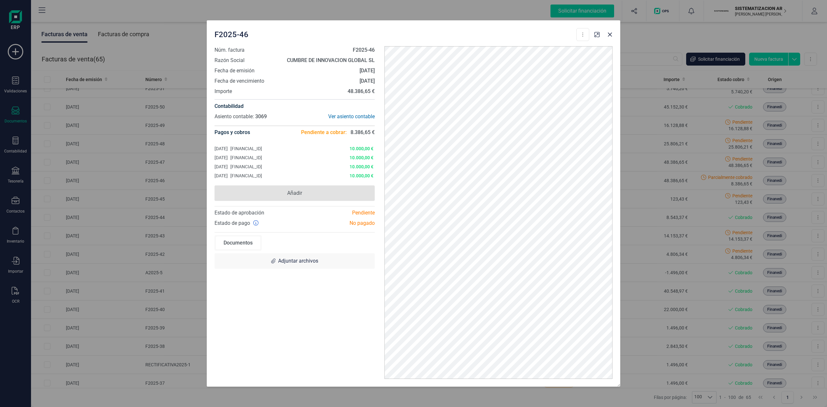
click at [345, 195] on span "Añadir" at bounding box center [294, 192] width 160 height 15
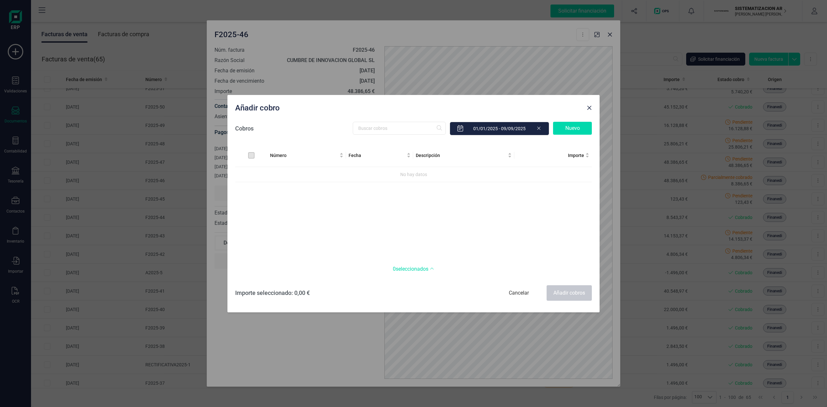
click at [571, 131] on div "Nuevo" at bounding box center [572, 128] width 39 height 13
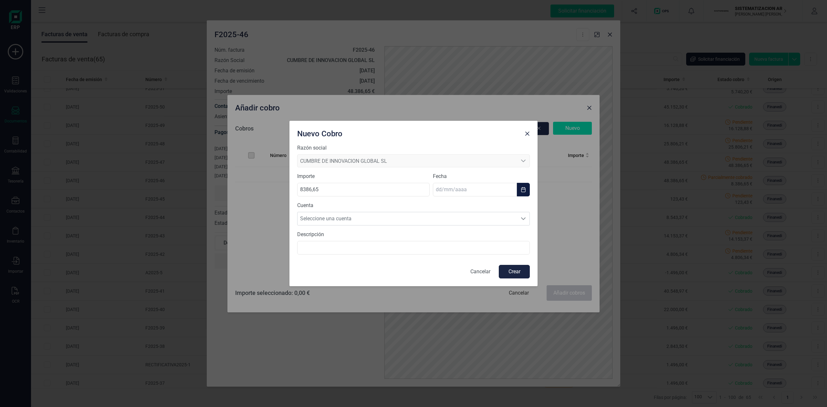
click at [441, 191] on input "text" at bounding box center [475, 190] width 84 height 14
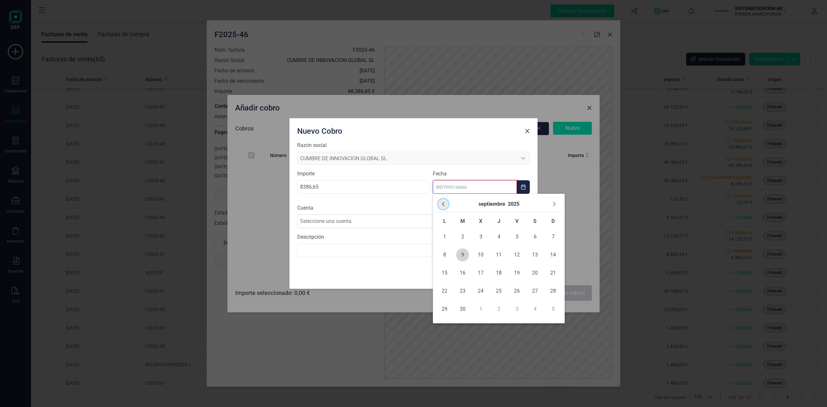
click at [442, 207] on button "Previous Month" at bounding box center [443, 204] width 10 height 10
click at [446, 287] on span "21" at bounding box center [444, 290] width 13 height 13
type input "[DATE]"
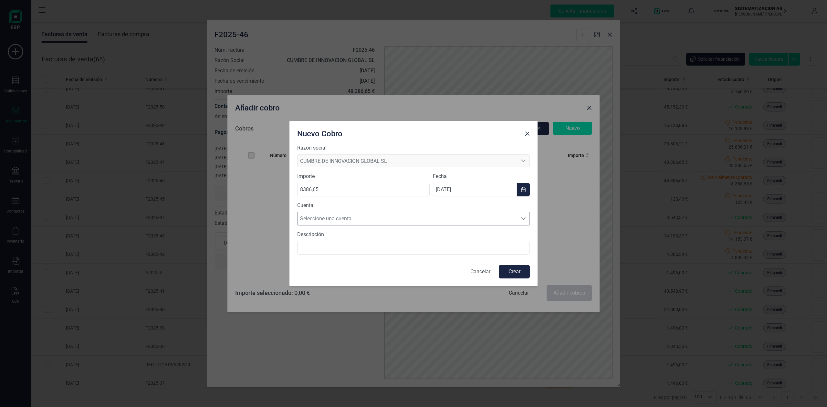
click at [357, 212] on span "Seleccione una cuenta" at bounding box center [407, 218] width 220 height 13
click at [337, 231] on span "[FINANCIAL_ID]" at bounding box center [319, 235] width 35 height 8
click at [358, 245] on input "text" at bounding box center [413, 248] width 232 height 14
type input "Cobro parcial F2025-46"
click at [513, 275] on button "Crear" at bounding box center [514, 272] width 31 height 14
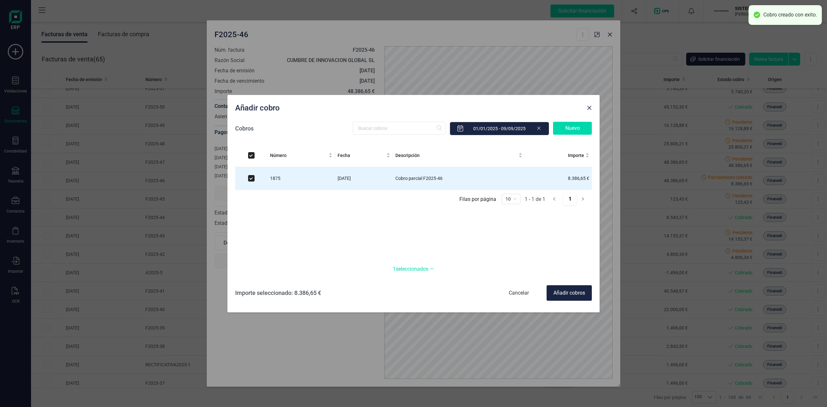
click at [557, 297] on div "Añadir cobros" at bounding box center [568, 292] width 45 height 15
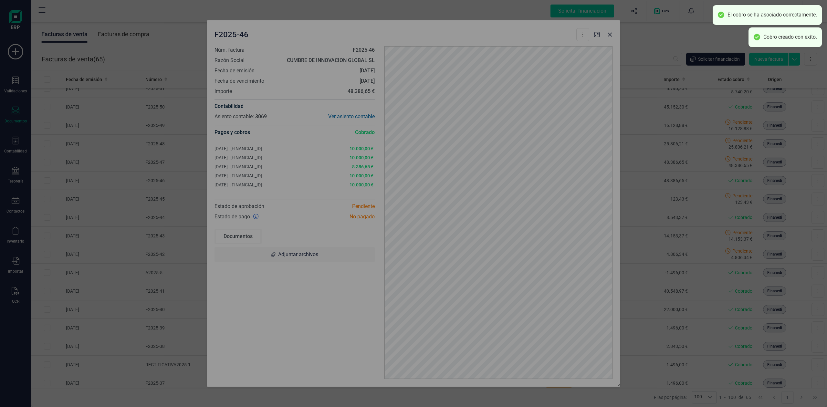
checkbox input "false"
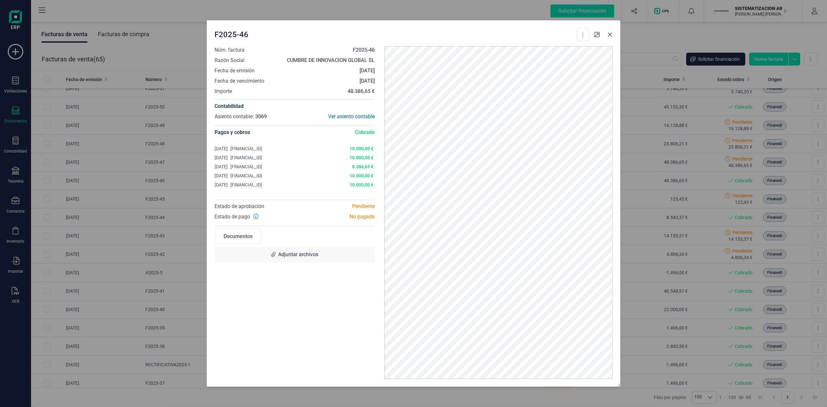
click at [608, 36] on icon "button" at bounding box center [610, 35] width 4 height 4
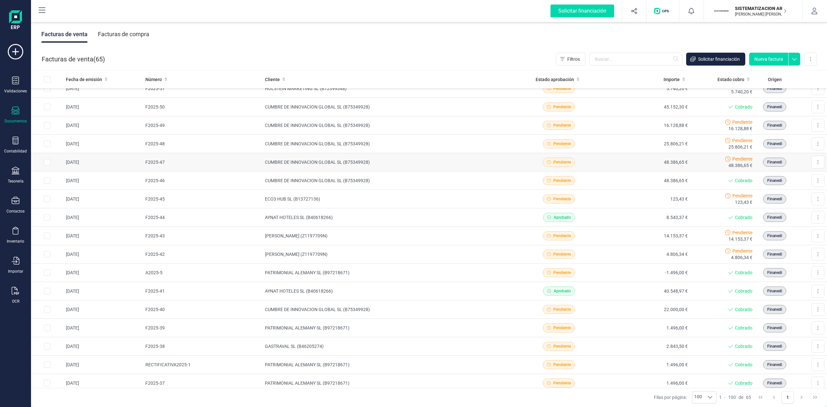
click at [603, 165] on td "48.386,65 €" at bounding box center [647, 162] width 88 height 18
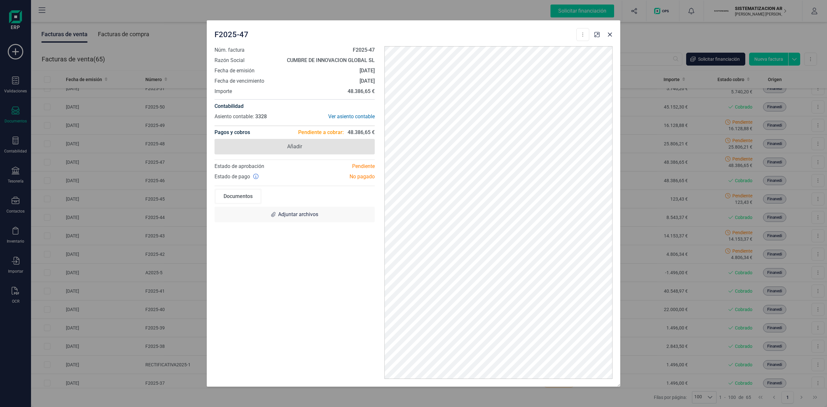
click at [314, 148] on span "Añadir" at bounding box center [294, 146] width 160 height 15
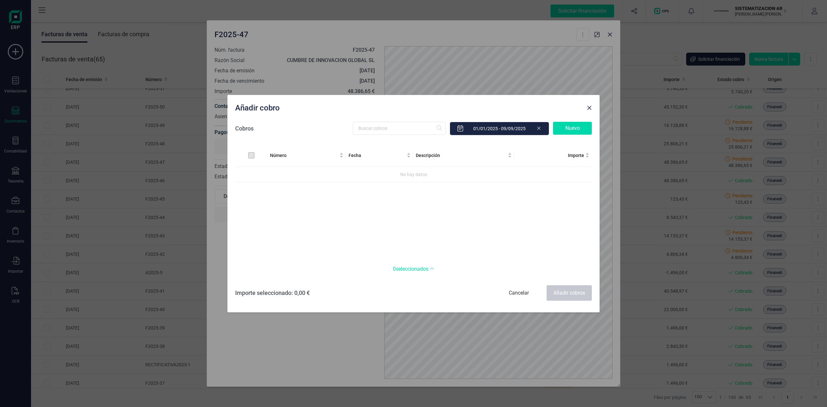
click at [569, 125] on div "Nuevo" at bounding box center [572, 128] width 39 height 13
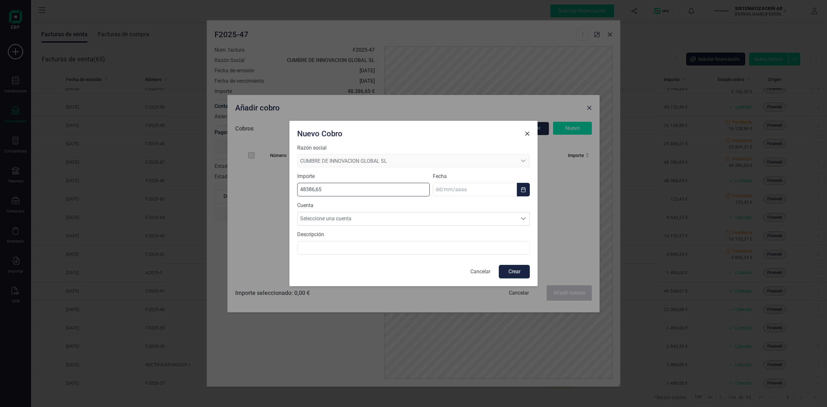
click at [358, 191] on input "48386,65" at bounding box center [363, 190] width 132 height 14
type input "4,00"
type input "10000,00"
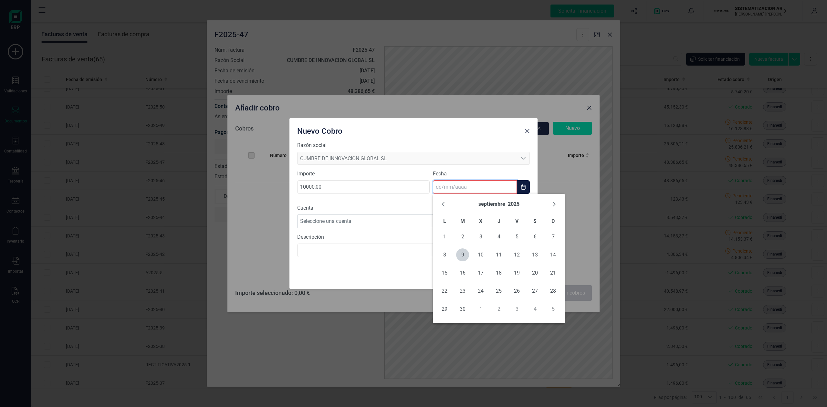
click at [437, 192] on input "text" at bounding box center [475, 187] width 84 height 14
click at [436, 203] on div "septiembre 2025" at bounding box center [498, 204] width 127 height 16
click at [442, 203] on icon "Previous Month" at bounding box center [442, 203] width 5 height 5
click at [444, 253] on span "4" at bounding box center [444, 254] width 13 height 13
type input "[DATE]"
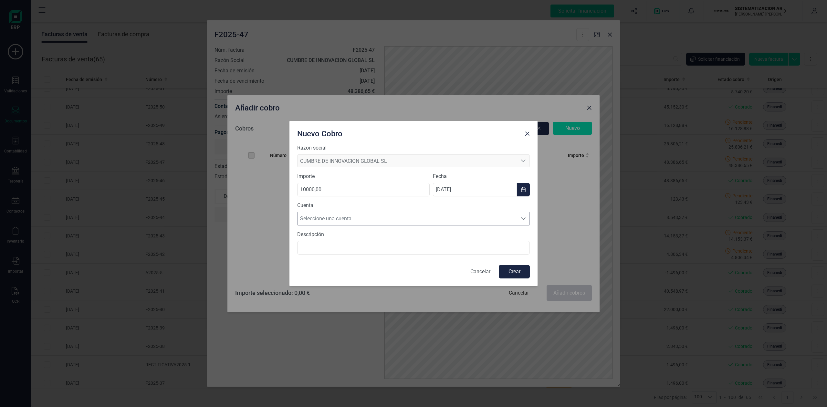
click at [377, 215] on span "Seleccione una cuenta" at bounding box center [407, 218] width 220 height 13
click at [337, 238] on span "[FINANCIAL_ID]" at bounding box center [319, 235] width 35 height 8
click at [456, 247] on input "text" at bounding box center [413, 248] width 232 height 14
type input "Cobro parcial F2025-47"
click at [519, 273] on button "Crear" at bounding box center [514, 272] width 31 height 14
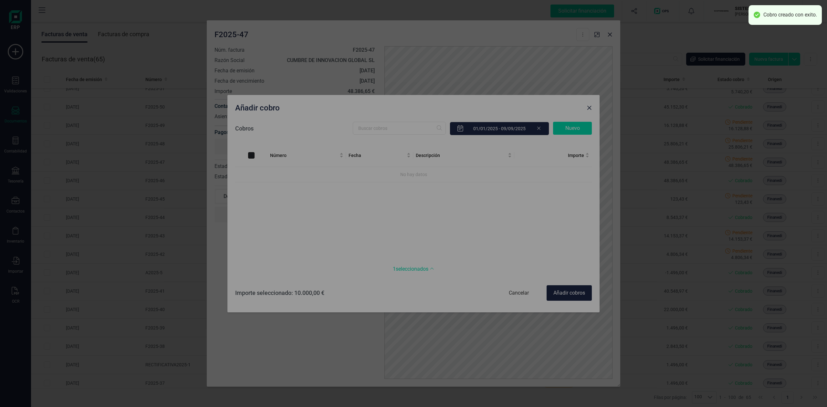
checkbox input "true"
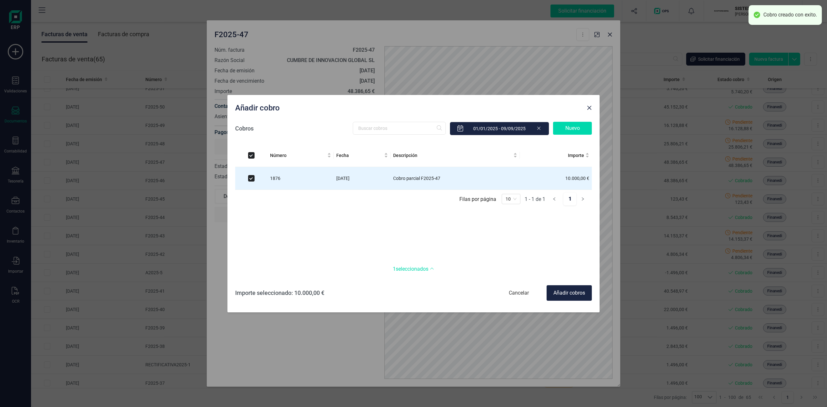
click at [569, 124] on div "Nuevo" at bounding box center [572, 128] width 39 height 13
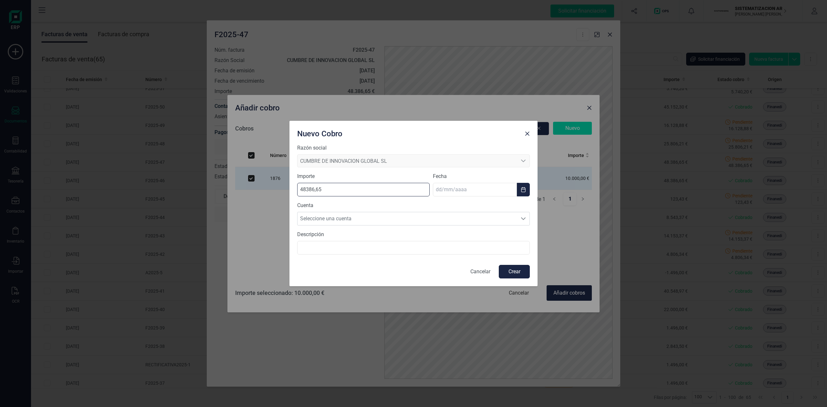
click at [346, 184] on input "48386,65" at bounding box center [363, 190] width 132 height 14
type input "4,00"
type input "10000,00"
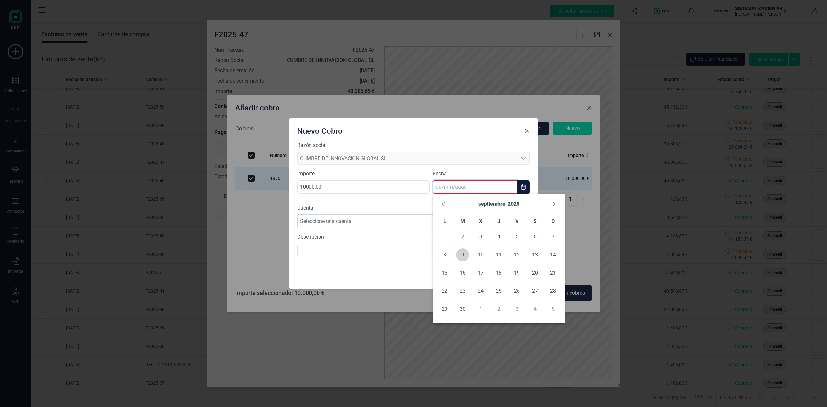
click at [445, 190] on input "text" at bounding box center [475, 187] width 84 height 14
click at [444, 190] on input "text" at bounding box center [475, 187] width 84 height 14
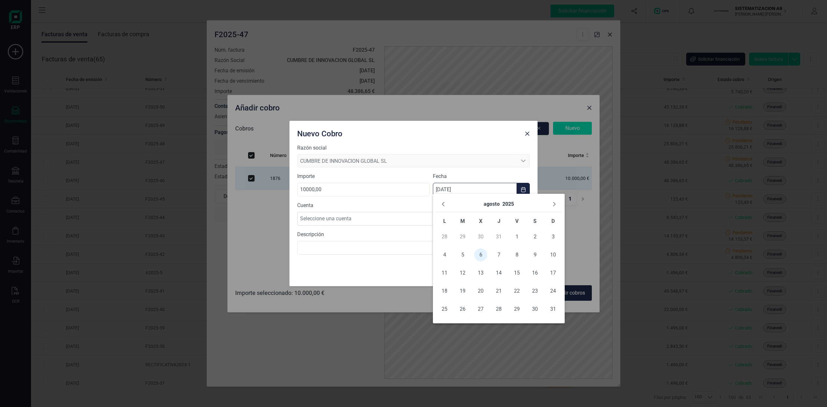
type input "[DATE]"
click at [370, 211] on div "Cuenta Seleccione una cuenta Seleccione una cuenta" at bounding box center [413, 213] width 232 height 24
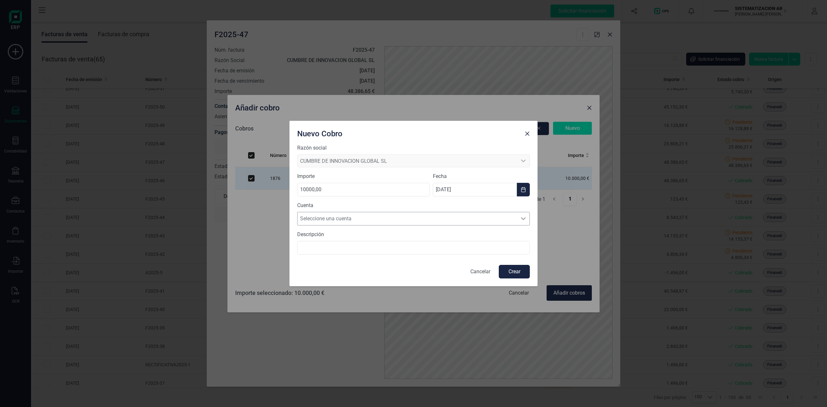
click at [370, 216] on span "Seleccione una cuenta" at bounding box center [407, 218] width 220 height 13
click at [337, 235] on span "[FINANCIAL_ID]" at bounding box center [319, 235] width 35 height 8
click at [378, 251] on input "text" at bounding box center [413, 248] width 232 height 14
type input "P"
type input "Cobro parcial F2025-47"
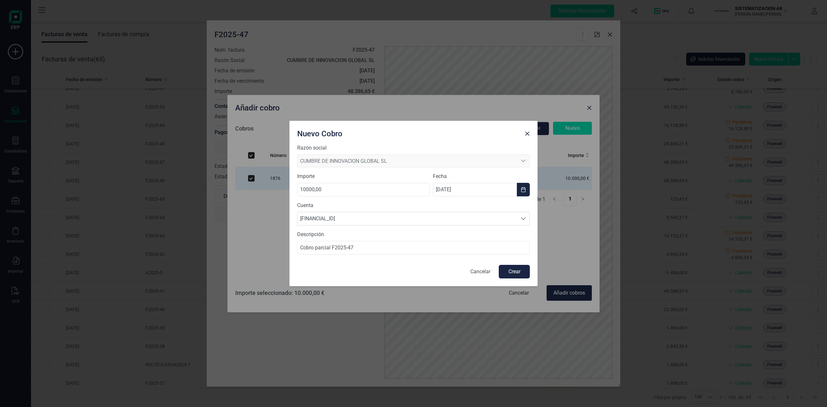
click at [523, 273] on button "Crear" at bounding box center [514, 272] width 31 height 14
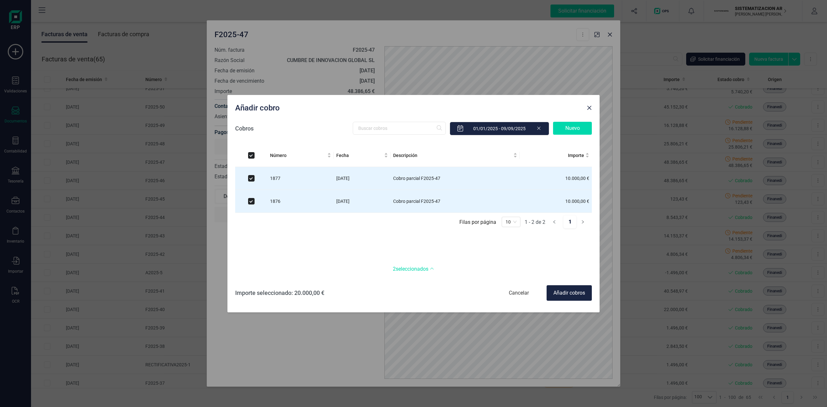
click at [570, 129] on div "Nuevo" at bounding box center [572, 128] width 39 height 13
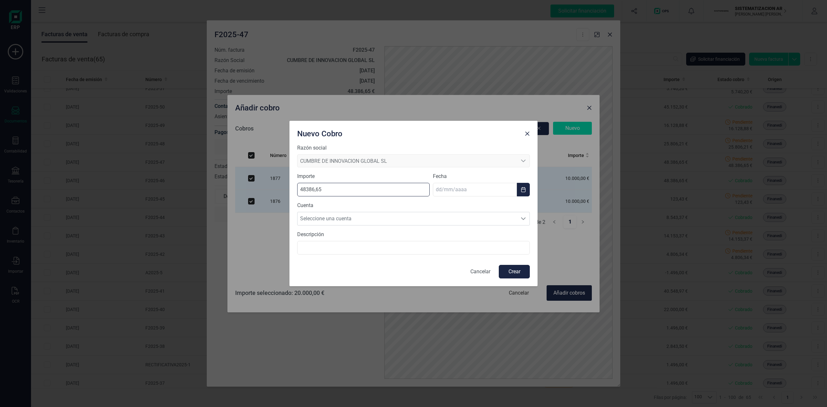
click at [333, 192] on input "48386,65" at bounding box center [363, 190] width 132 height 14
type input "4,00"
type input "7,00"
type input "10000,00"
click at [441, 192] on input "text" at bounding box center [475, 190] width 84 height 14
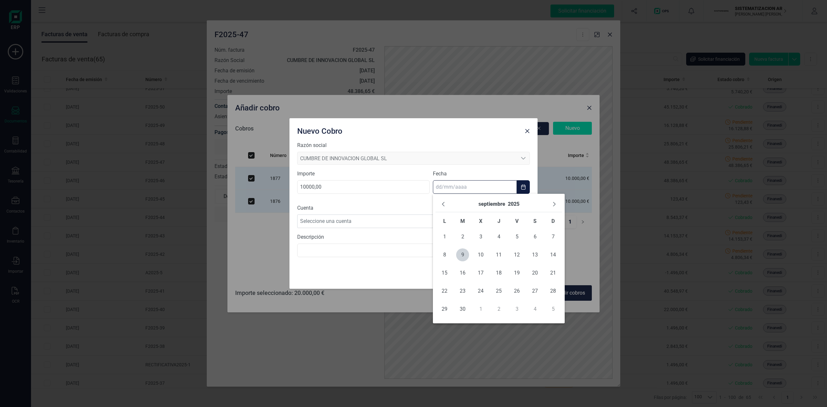
click at [441, 192] on input "text" at bounding box center [475, 187] width 84 height 14
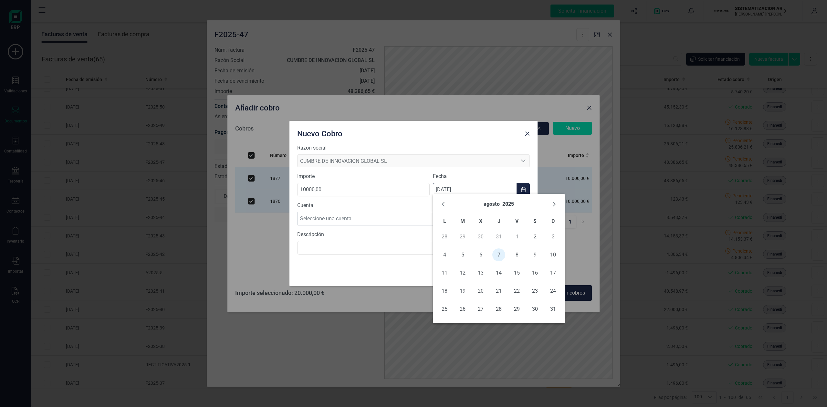
type input "07/08/2025"
click at [497, 258] on span "7" at bounding box center [498, 254] width 13 height 13
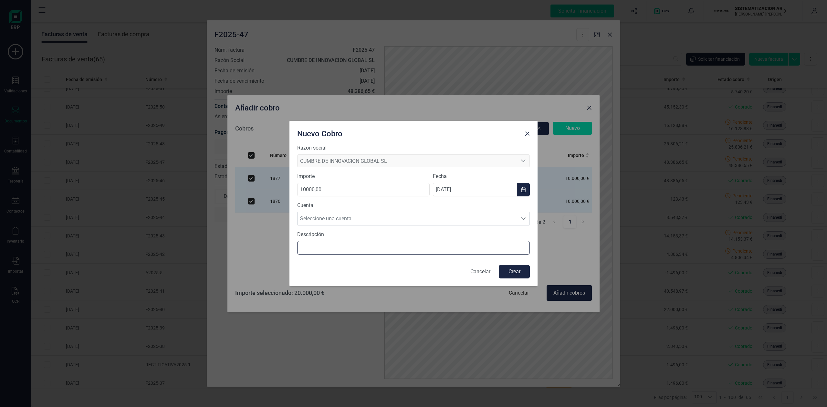
click at [350, 244] on input "text" at bounding box center [413, 248] width 232 height 14
type input "Cobro parcial F2025-47"
drag, startPoint x: 508, startPoint y: 276, endPoint x: 468, endPoint y: 114, distance: 167.0
click at [468, 114] on div "Nuevo Cobro Razón social CUMBRE DE INNOVACION GLOBAL SL CUMBRE DE INNOVACION GL…" at bounding box center [413, 203] width 827 height 407
click at [511, 277] on button "Crear" at bounding box center [514, 272] width 31 height 14
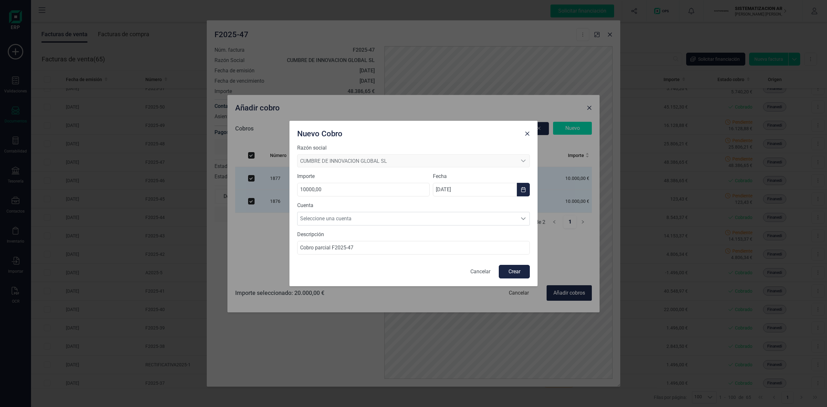
click at [514, 273] on button "Crear" at bounding box center [514, 272] width 31 height 14
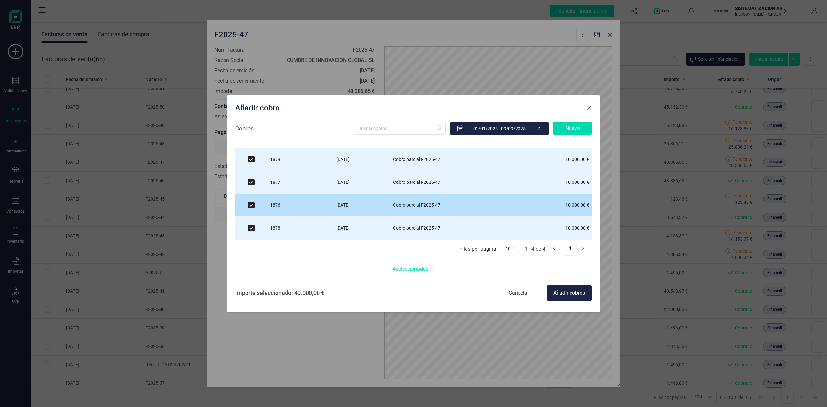
scroll to position [0, 0]
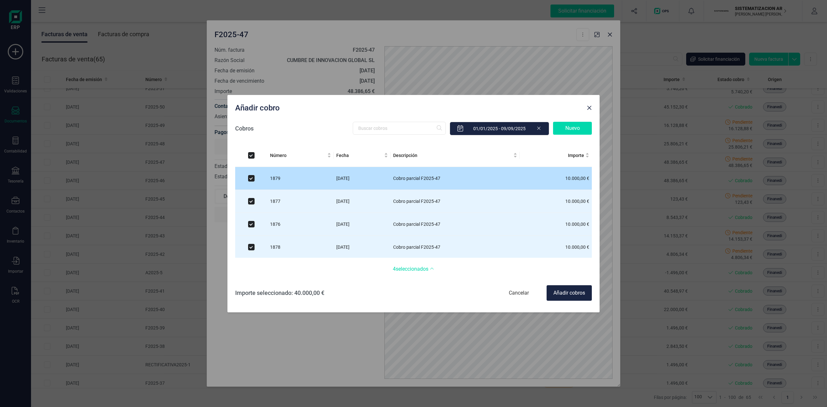
click at [363, 184] on td "07/08/2025" at bounding box center [362, 178] width 57 height 23
click at [353, 184] on td "07/08/2025" at bounding box center [362, 178] width 57 height 23
click at [334, 184] on td "07/08/2025" at bounding box center [362, 178] width 57 height 23
click at [251, 178] on input "checkbox" at bounding box center [251, 178] width 6 height 6
checkbox input "false"
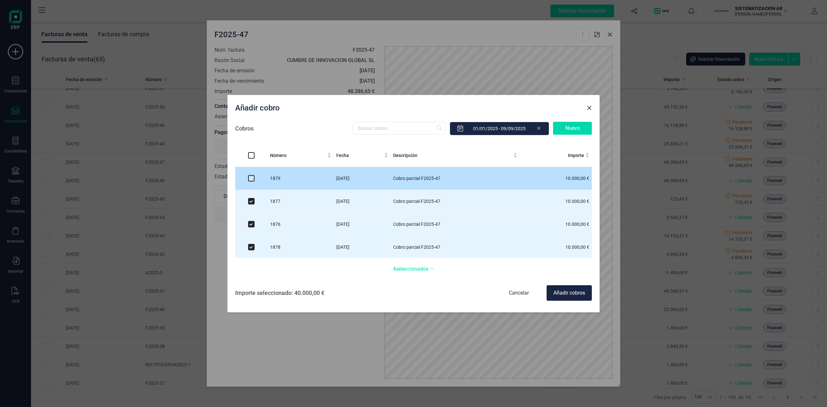
checkbox input "false"
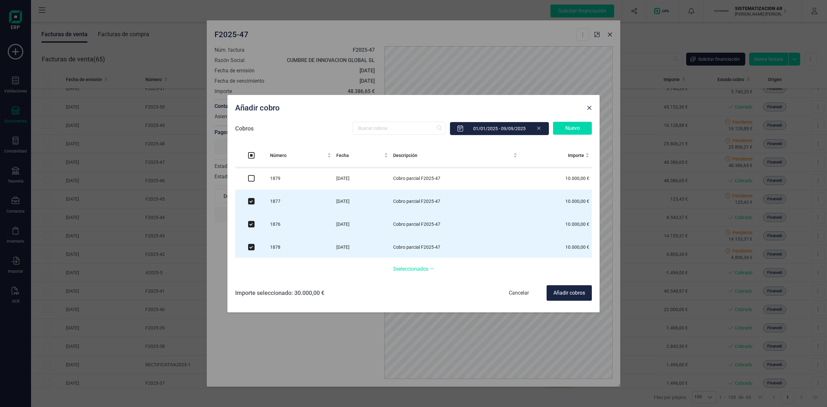
drag, startPoint x: 304, startPoint y: 173, endPoint x: 285, endPoint y: 173, distance: 18.7
click at [285, 173] on td "1879" at bounding box center [300, 178] width 66 height 23
click at [250, 177] on input "checkbox" at bounding box center [251, 178] width 6 height 6
checkbox input "true"
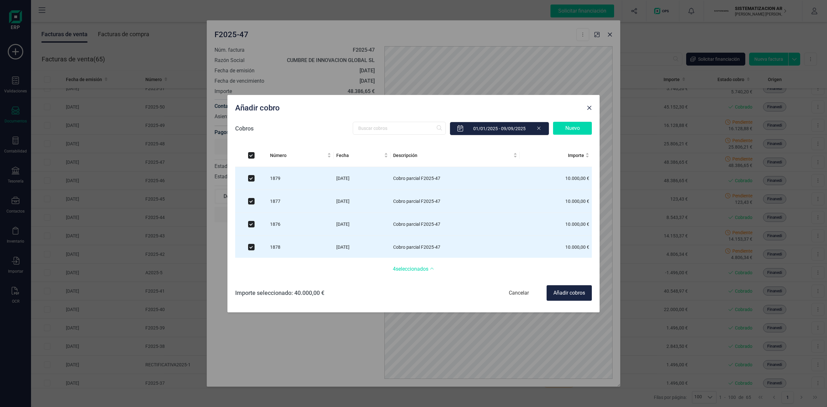
click at [579, 294] on div "Añadir cobros" at bounding box center [568, 292] width 45 height 15
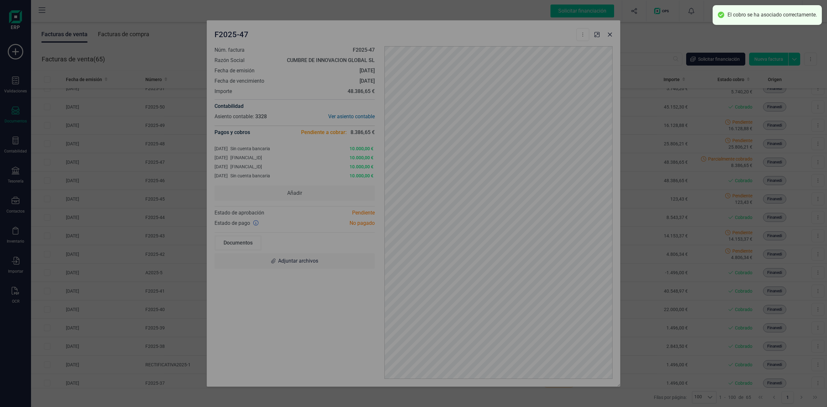
checkbox input "false"
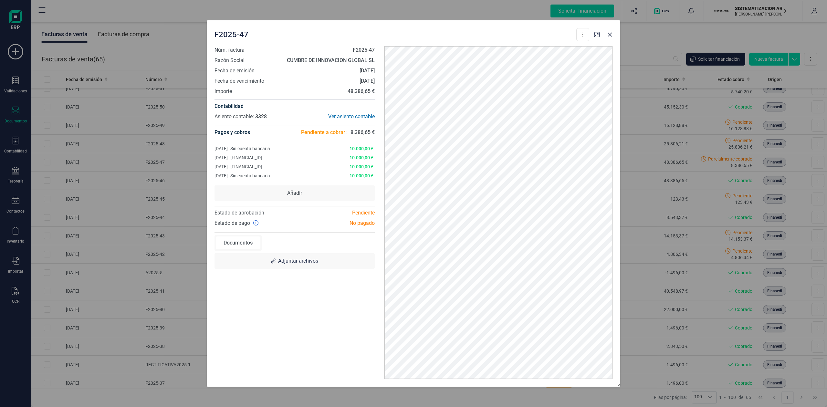
click at [294, 176] on div "07/08/2025 Sin cuenta bancaria" at bounding box center [277, 175] width 127 height 6
click at [609, 37] on icon "button" at bounding box center [609, 34] width 5 height 5
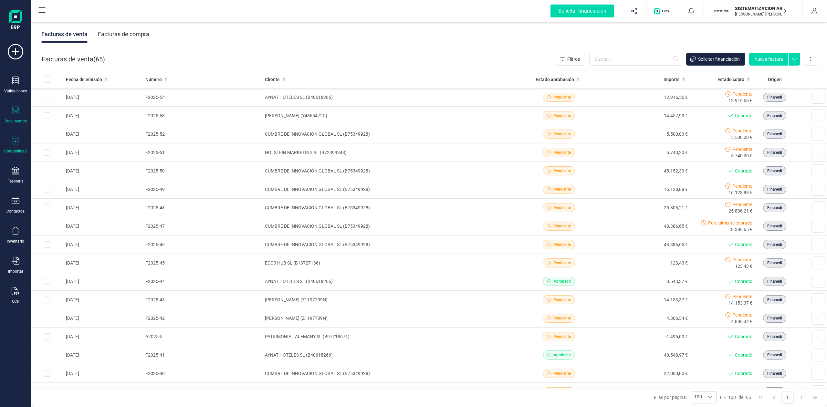
click at [13, 139] on icon at bounding box center [16, 141] width 6 height 8
click at [12, 107] on icon at bounding box center [16, 111] width 8 height 8
click at [8, 140] on div "Contabilidad" at bounding box center [16, 145] width 26 height 17
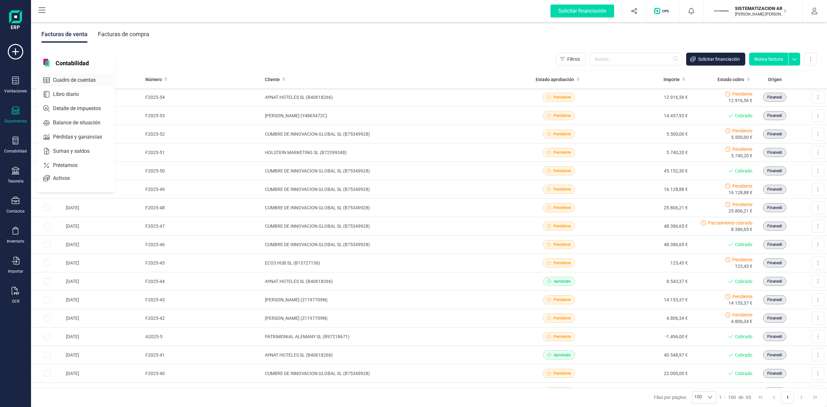
click at [78, 79] on span "Cuadro de cuentas" at bounding box center [78, 80] width 57 height 8
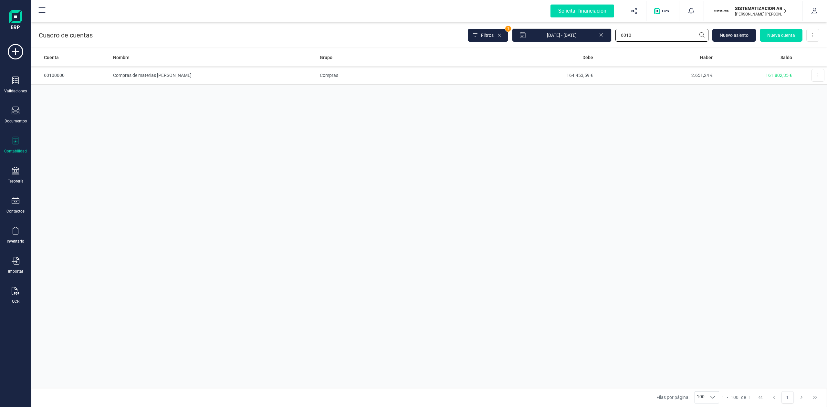
click at [647, 32] on input "6010" at bounding box center [661, 35] width 93 height 13
type input "6"
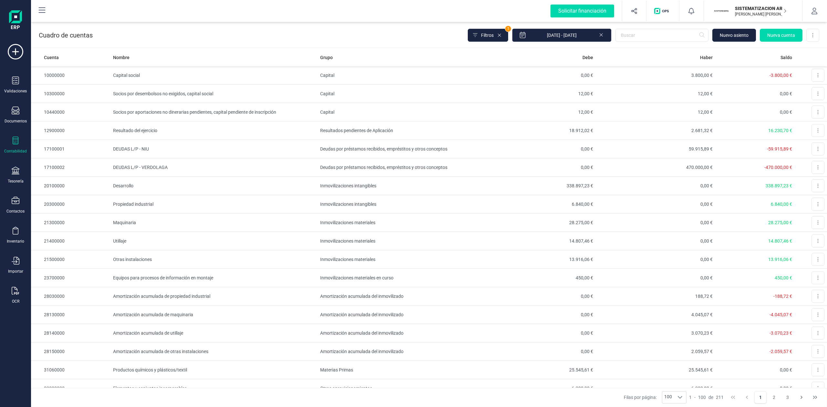
click at [12, 134] on div "Validaciones Documentos Documentos Presupuestos Pedidos Albaranes Facturas Fact…" at bounding box center [16, 176] width 26 height 265
click at [14, 143] on icon at bounding box center [16, 141] width 8 height 8
click at [85, 93] on div at bounding box center [85, 94] width 12 height 3
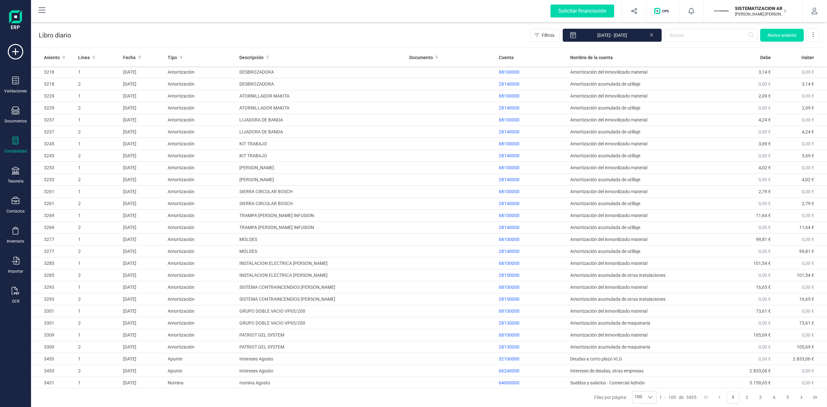
scroll to position [882, 0]
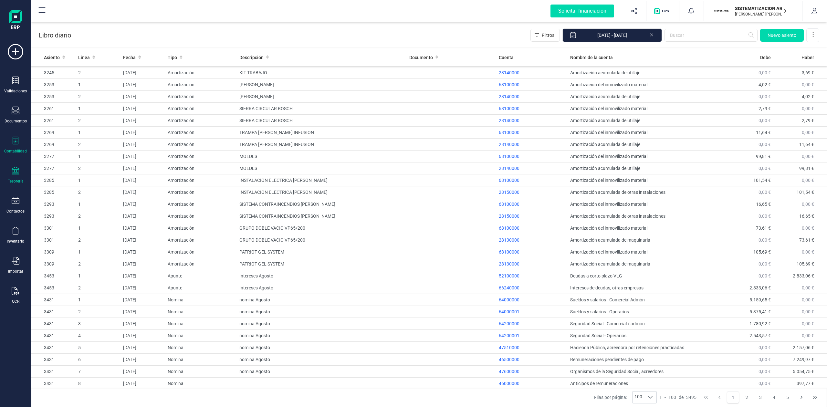
click at [18, 172] on icon at bounding box center [16, 171] width 8 height 8
click at [95, 108] on span "Cuentas bancarias" at bounding box center [78, 110] width 57 height 8
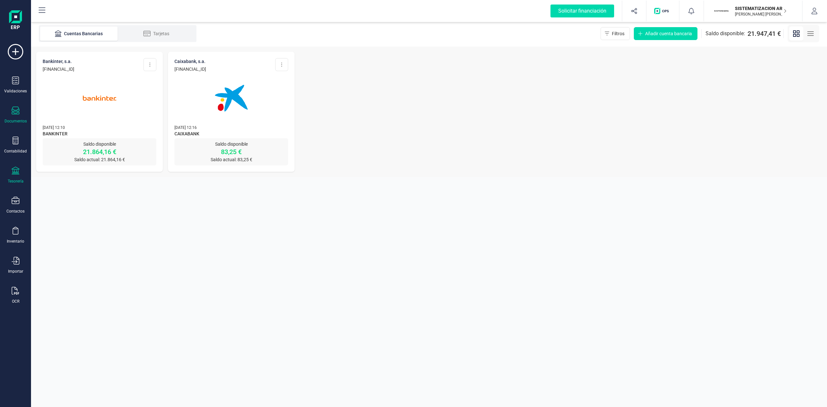
click at [19, 114] on div "Documentos" at bounding box center [16, 115] width 26 height 17
click at [82, 91] on div at bounding box center [79, 93] width 12 height 8
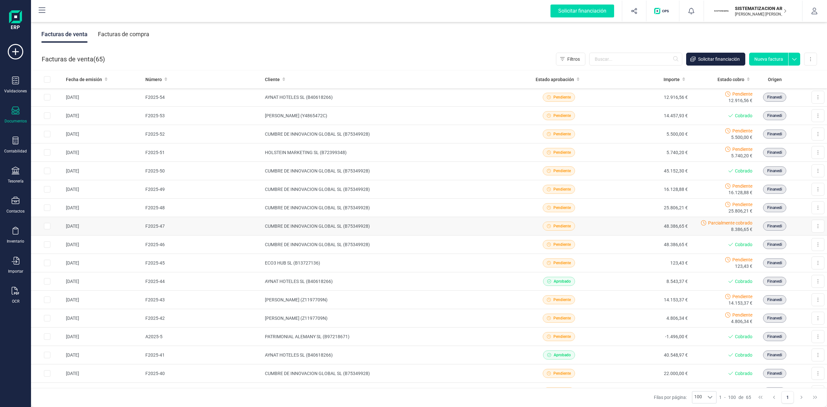
click at [641, 226] on td "48.386,65 €" at bounding box center [647, 226] width 88 height 18
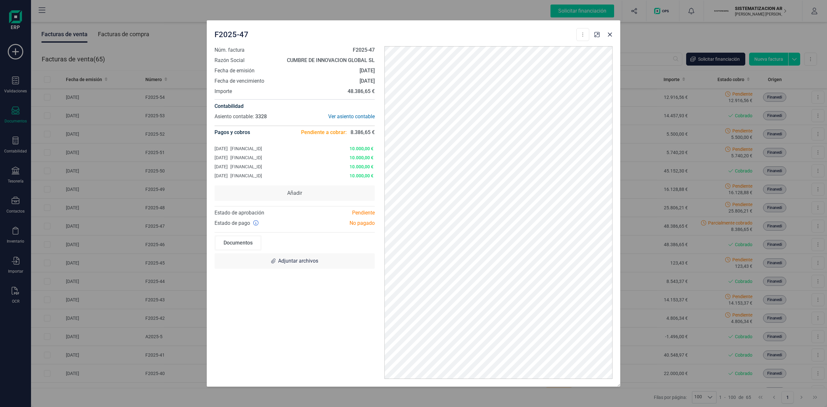
click at [327, 158] on div "06/08/2025 ES7301280605600100043345" at bounding box center [277, 157] width 127 height 6
click at [357, 151] on span "10.000,00 €" at bounding box center [357, 148] width 32 height 6
click at [367, 146] on span "10.000,00 €" at bounding box center [357, 148] width 32 height 6
click at [359, 163] on span "10.000,00 €" at bounding box center [357, 166] width 32 height 6
click at [339, 199] on span "Añadir" at bounding box center [294, 192] width 160 height 15
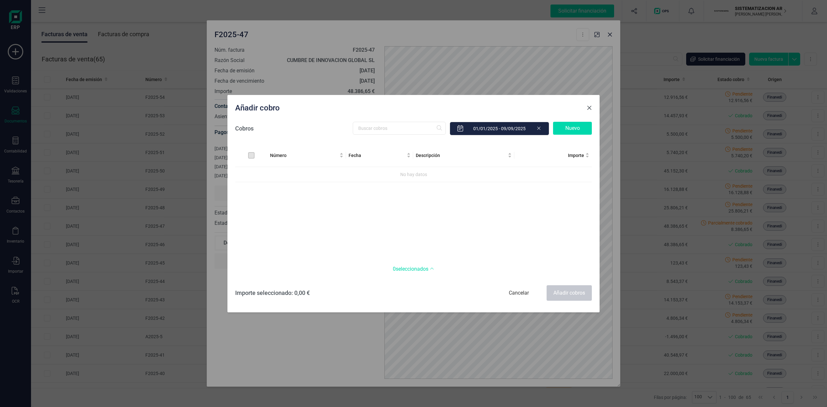
click at [590, 105] on span "Close" at bounding box center [588, 107] width 5 height 5
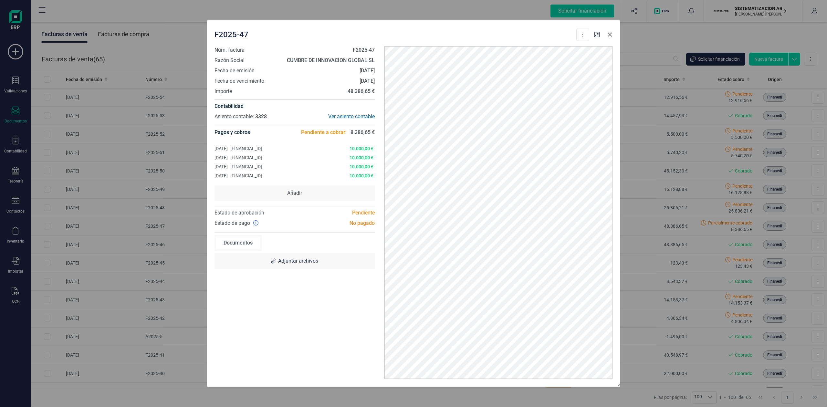
click at [606, 36] on button "button" at bounding box center [609, 34] width 10 height 10
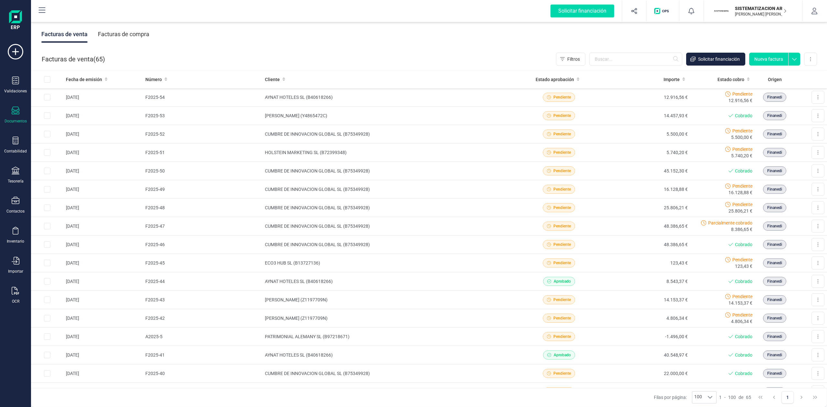
click at [9, 115] on div "Documentos" at bounding box center [16, 115] width 26 height 17
click at [15, 141] on icon at bounding box center [16, 141] width 8 height 8
click at [88, 150] on span "Sumas y saldos" at bounding box center [75, 151] width 51 height 8
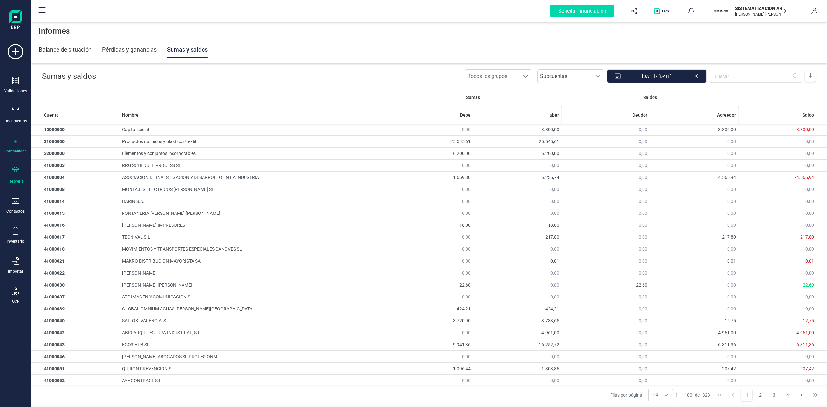
click at [12, 176] on div "Tesorería" at bounding box center [16, 175] width 26 height 17
click at [83, 106] on span "Cuentas bancarias" at bounding box center [78, 110] width 57 height 8
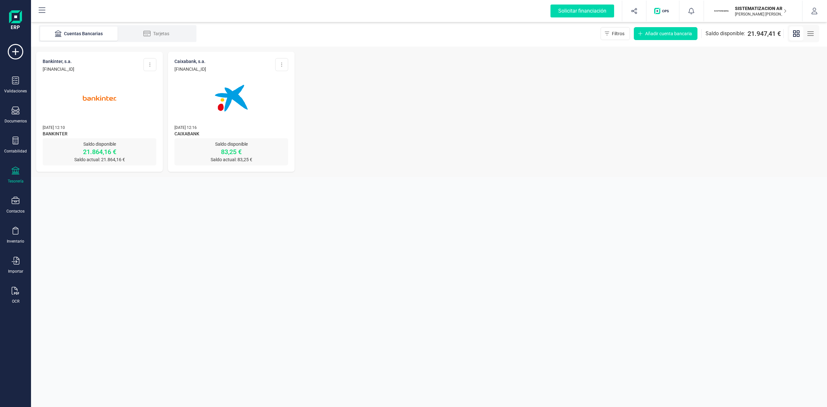
click at [124, 120] on img at bounding box center [99, 98] width 54 height 54
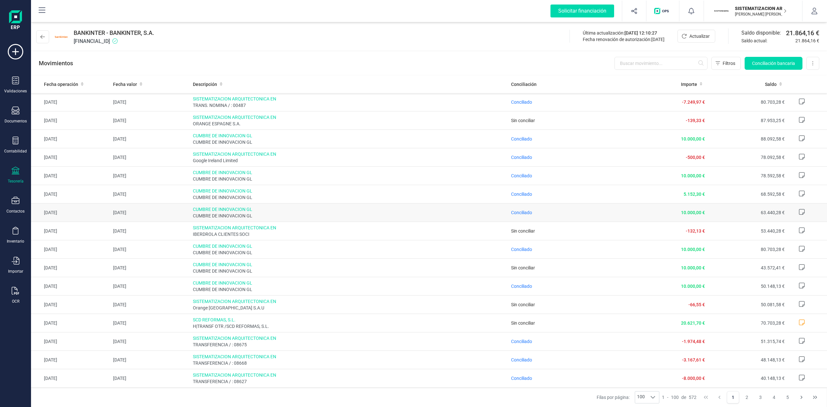
click at [443, 206] on td "CUMBRE DE INNOVACION GL CUMBRE DE INNOVACION GL" at bounding box center [349, 212] width 318 height 18
